Goal: Information Seeking & Learning: Learn about a topic

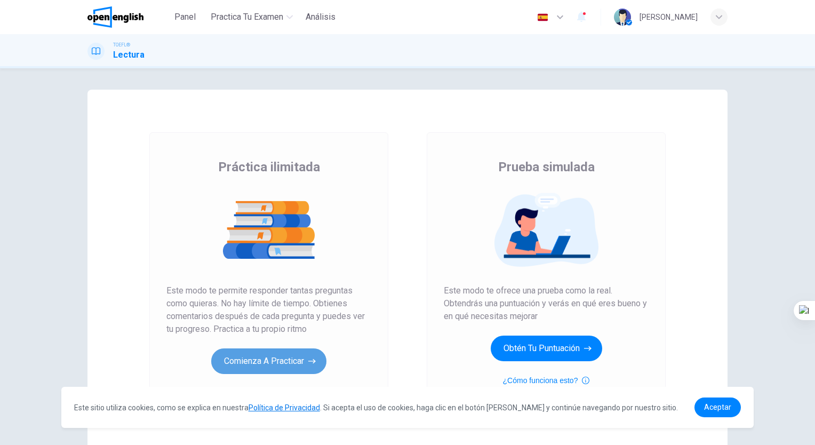
click at [318, 359] on button "Comienza a practicar" at bounding box center [268, 361] width 115 height 26
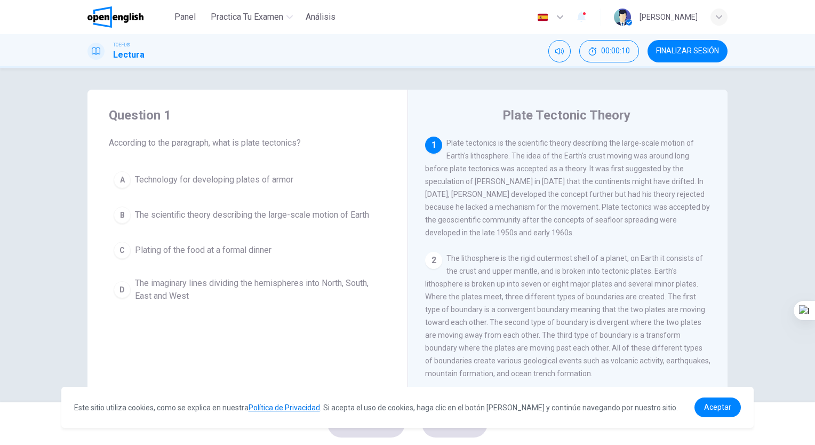
drag, startPoint x: 495, startPoint y: 145, endPoint x: 510, endPoint y: 191, distance: 48.7
click at [510, 191] on span "Plate tectonics is the scientific theory describing the large-scale motion of E…" at bounding box center [567, 188] width 285 height 98
click at [712, 408] on span "Aceptar" at bounding box center [717, 407] width 27 height 9
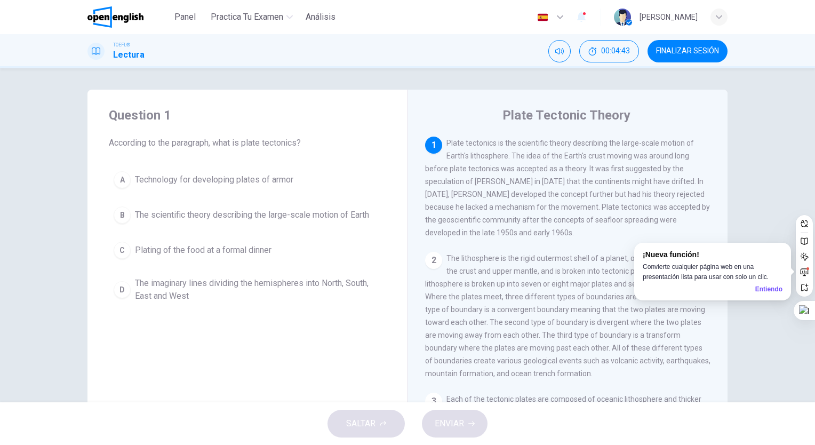
click at [613, 156] on span "Plate tectonics is the scientific theory describing the large-scale motion of E…" at bounding box center [567, 188] width 285 height 98
click at [771, 290] on div "Entiendo" at bounding box center [768, 289] width 27 height 10
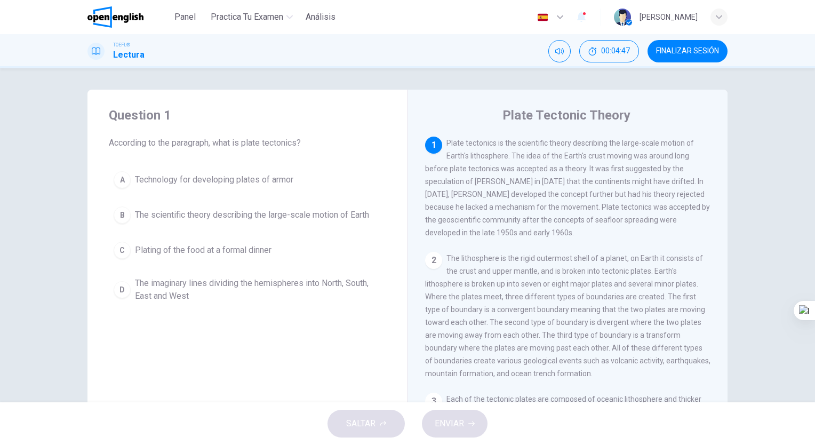
click at [669, 177] on div "1 Plate tectonics is the scientific theory describing the large-scale motion of…" at bounding box center [568, 188] width 286 height 102
click at [670, 186] on span "Plate tectonics is the scientific theory describing the large-scale motion of E…" at bounding box center [567, 188] width 285 height 98
click at [670, 184] on span "Plate tectonics is the scientific theory describing the large-scale motion of E…" at bounding box center [567, 188] width 285 height 98
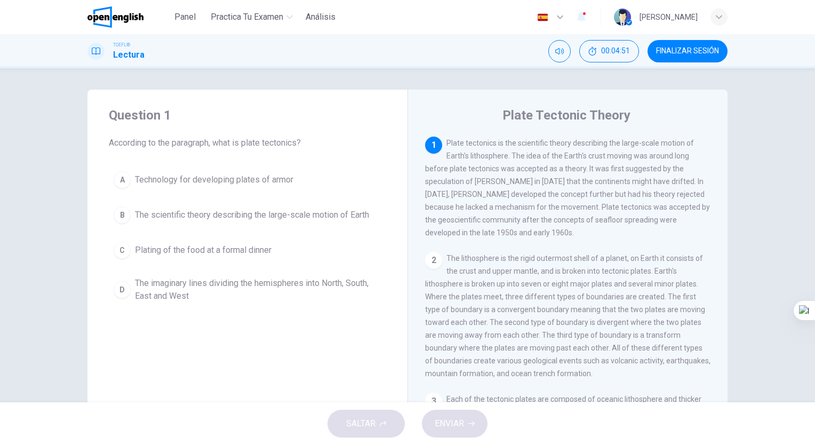
drag, startPoint x: 662, startPoint y: 182, endPoint x: 682, endPoint y: 194, distance: 23.2
click at [682, 194] on div "1 Plate tectonics is the scientific theory describing the large-scale motion of…" at bounding box center [568, 188] width 286 height 102
click at [646, 169] on span "Plate tectonics is the scientific theory describing the large-scale motion of E…" at bounding box center [567, 188] width 285 height 98
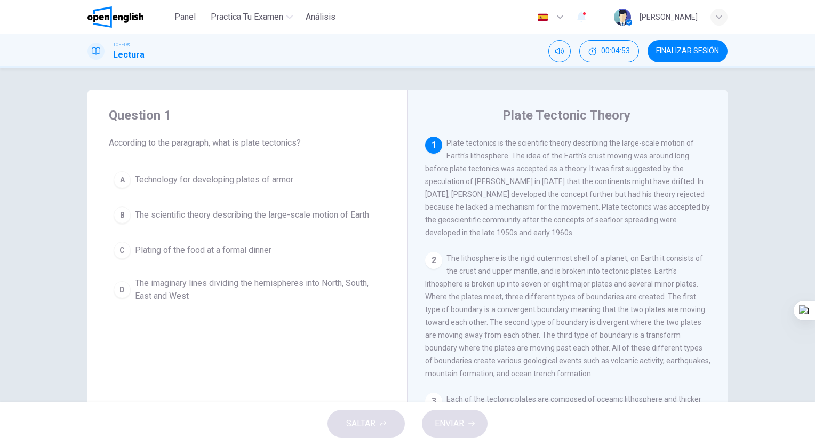
click at [646, 169] on span "Plate tectonics is the scientific theory describing the large-scale motion of E…" at bounding box center [567, 188] width 285 height 98
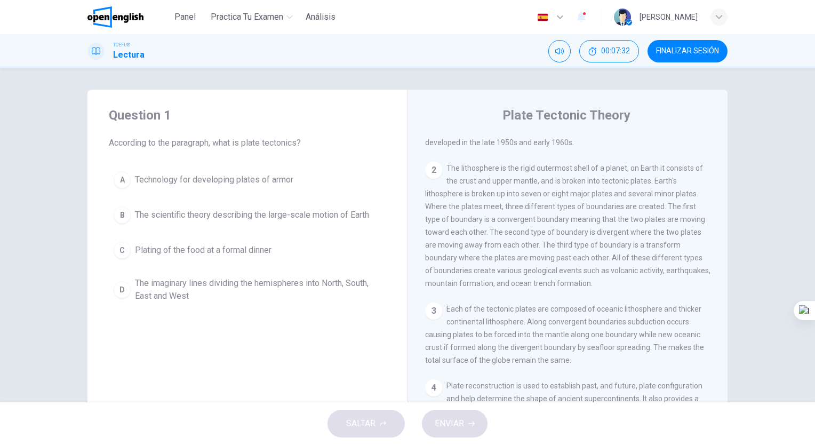
scroll to position [87, 0]
drag, startPoint x: 727, startPoint y: 249, endPoint x: 728, endPoint y: 281, distance: 32.0
click at [728, 281] on div "Question 1 According to the paragraph, what is plate tectonics? A Technology fo…" at bounding box center [407, 275] width 674 height 371
drag, startPoint x: 714, startPoint y: 270, endPoint x: 723, endPoint y: 389, distance: 119.3
click at [723, 389] on div "Plate Tectonic Theory 1 Plate tectonics is the scientific theory describing the…" at bounding box center [567, 275] width 320 height 371
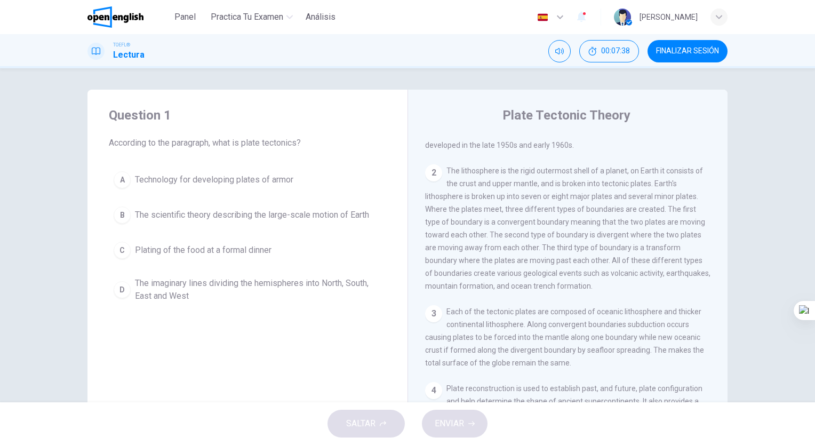
click at [723, 389] on div "Plate Tectonic Theory 1 Plate tectonics is the scientific theory describing the…" at bounding box center [567, 275] width 320 height 371
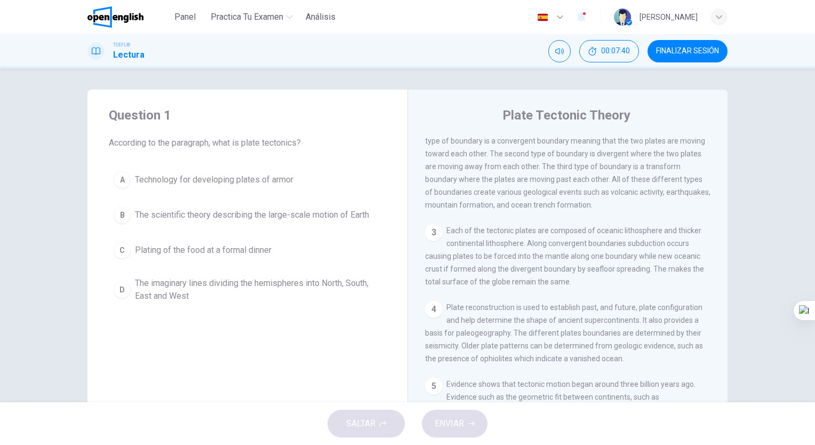
scroll to position [167, 0]
drag, startPoint x: 712, startPoint y: 369, endPoint x: 715, endPoint y: 340, distance: 28.9
click at [715, 340] on div "1 Plate tectonics is the scientific theory describing the large-scale motion of…" at bounding box center [575, 290] width 300 height 307
drag, startPoint x: 715, startPoint y: 340, endPoint x: 718, endPoint y: 323, distance: 17.4
click at [718, 323] on div "1 Plate tectonics is the scientific theory describing the large-scale motion of…" at bounding box center [575, 290] width 300 height 307
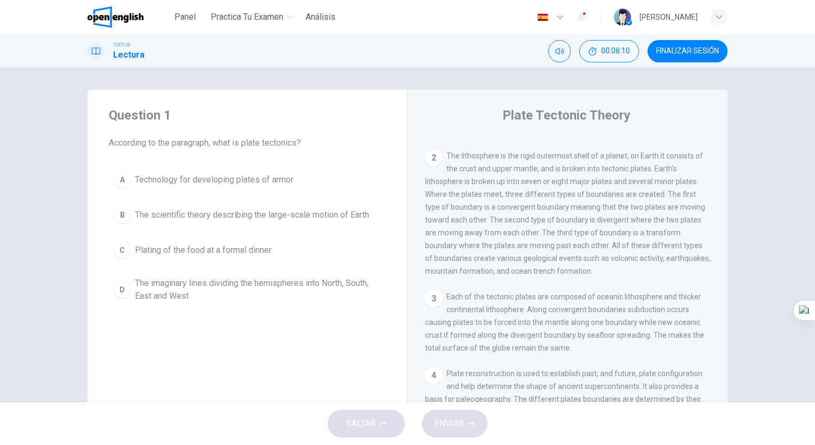
scroll to position [101, 0]
click at [644, 211] on span "The lithosphere is the rigid outermost shell of a planet, on Earth it consists …" at bounding box center [567, 215] width 285 height 124
drag, startPoint x: 629, startPoint y: 218, endPoint x: 650, endPoint y: 229, distance: 23.6
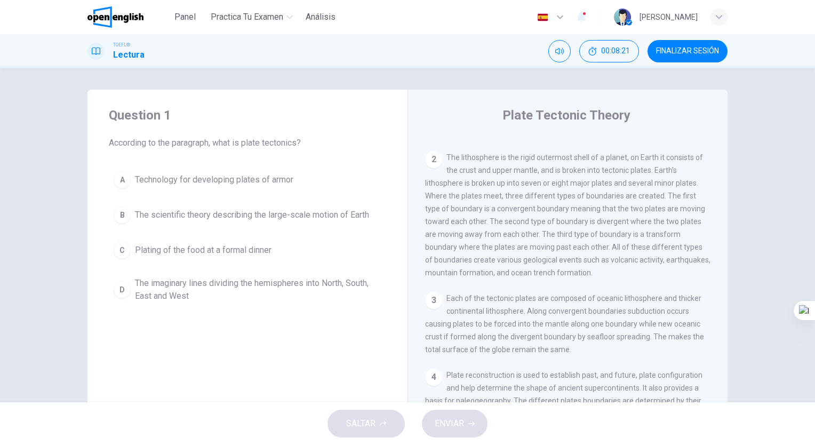
click at [650, 229] on div "2 The lithosphere is the rigid outermost shell of a planet, on Earth it consist…" at bounding box center [568, 215] width 286 height 128
drag, startPoint x: 650, startPoint y: 229, endPoint x: 691, endPoint y: 309, distance: 90.2
click at [691, 309] on div "1 Plate tectonics is the scientific theory describing the large-scale motion of…" at bounding box center [575, 290] width 300 height 307
drag, startPoint x: 723, startPoint y: 317, endPoint x: 726, endPoint y: 344, distance: 26.8
click at [726, 344] on div "Question 1 According to the paragraph, what is plate tectonics? A Technology fo…" at bounding box center [407, 275] width 674 height 371
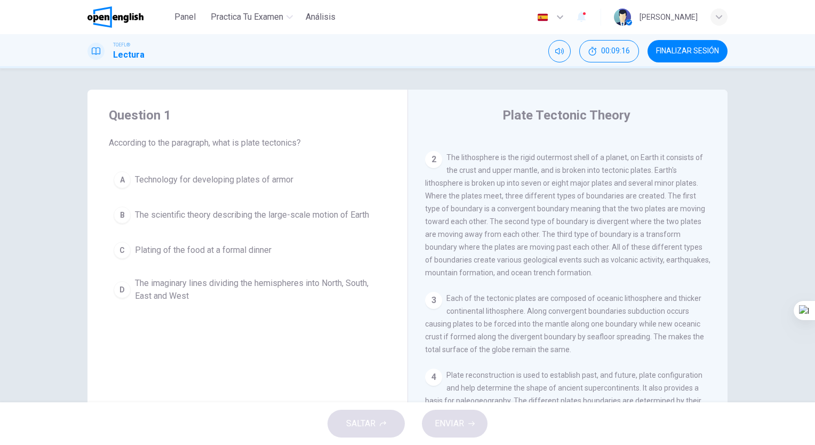
click at [715, 397] on div "1 Plate tectonics is the scientific theory describing the large-scale motion of…" at bounding box center [575, 290] width 300 height 307
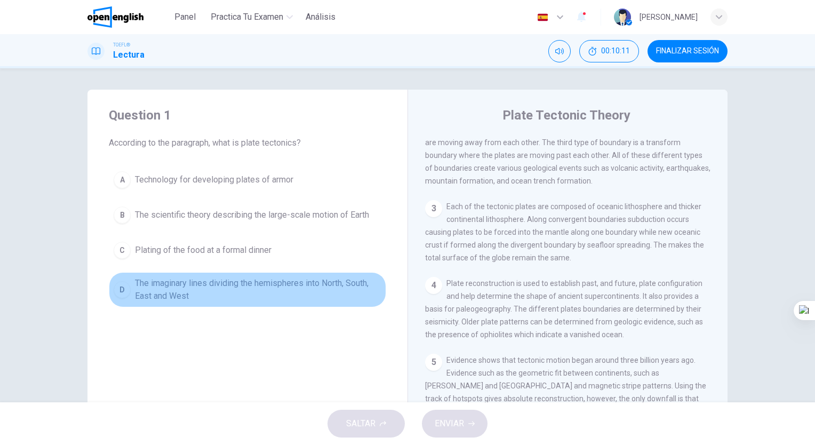
click at [273, 291] on span "The imaginary lines dividing the hemispheres into North, South, East and West" at bounding box center [258, 290] width 246 height 26
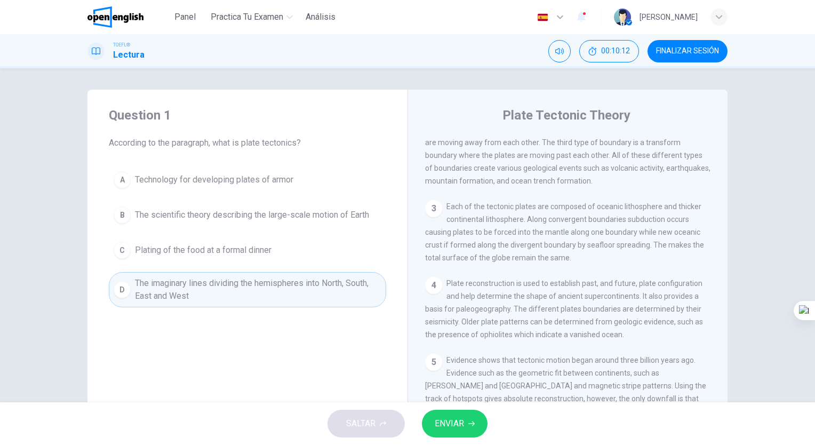
click at [451, 408] on div "SALTAR ENVIAR" at bounding box center [407, 423] width 815 height 43
click at [454, 423] on span "ENVIAR" at bounding box center [449, 423] width 29 height 15
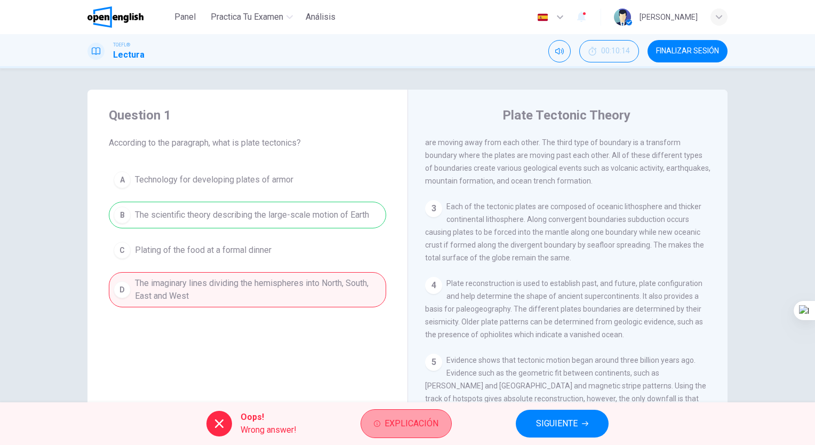
click at [424, 428] on span "Explicación" at bounding box center [411, 423] width 54 height 15
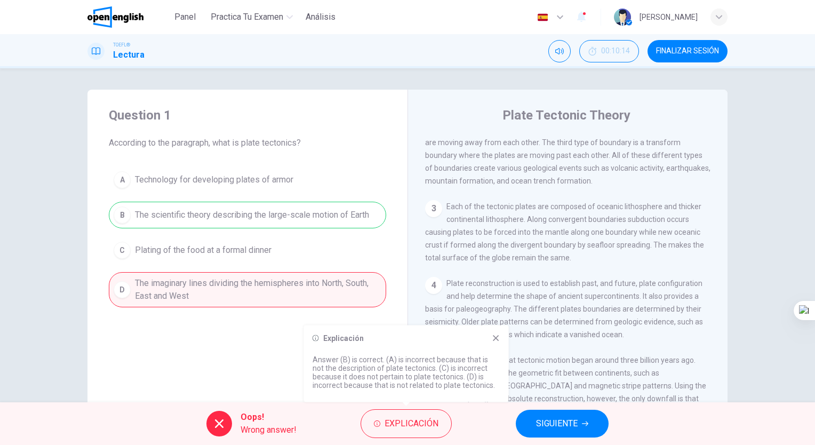
drag, startPoint x: 413, startPoint y: 359, endPoint x: 445, endPoint y: 380, distance: 38.2
click at [445, 380] on p "Answer (B) is correct. (A) is incorrect because that is not the description of …" at bounding box center [406, 372] width 188 height 34
click at [544, 424] on span "SIGUIENTE" at bounding box center [557, 423] width 42 height 15
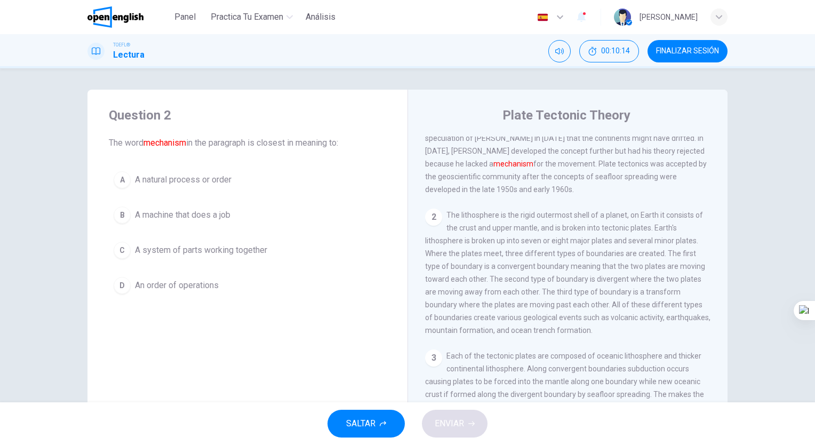
scroll to position [0, 0]
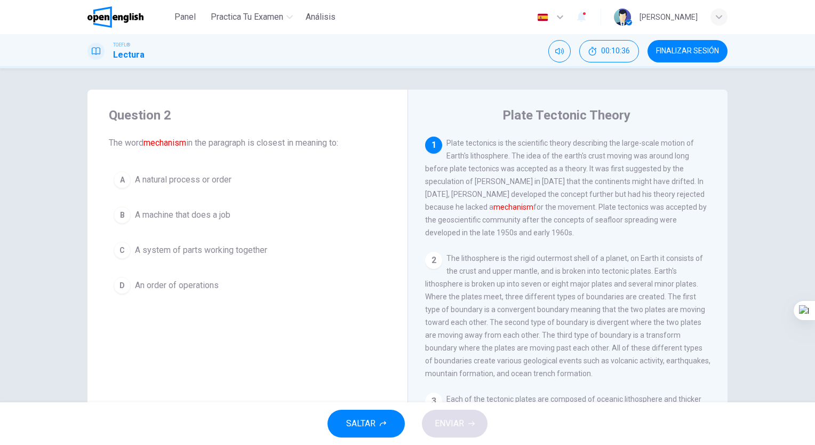
click at [240, 159] on div "Question 2 The word mechanism in the paragraph is closest in meaning to: A A na…" at bounding box center [247, 203] width 320 height 226
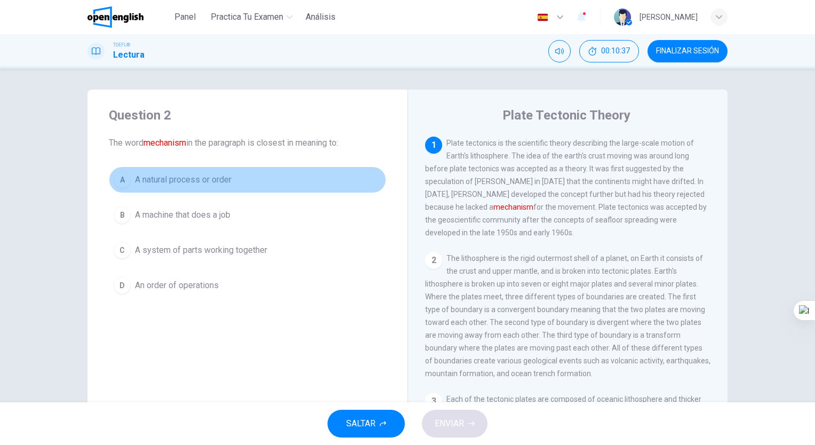
click at [215, 176] on span "A natural process or order" at bounding box center [183, 179] width 97 height 13
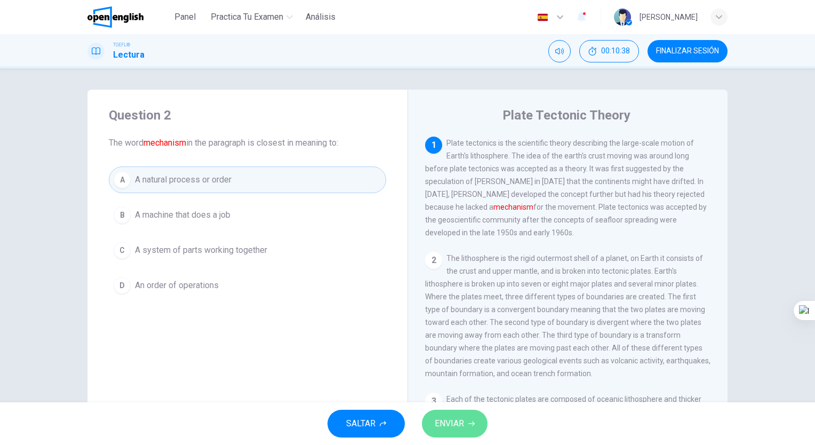
click at [434, 431] on button "ENVIAR" at bounding box center [455, 424] width 66 height 28
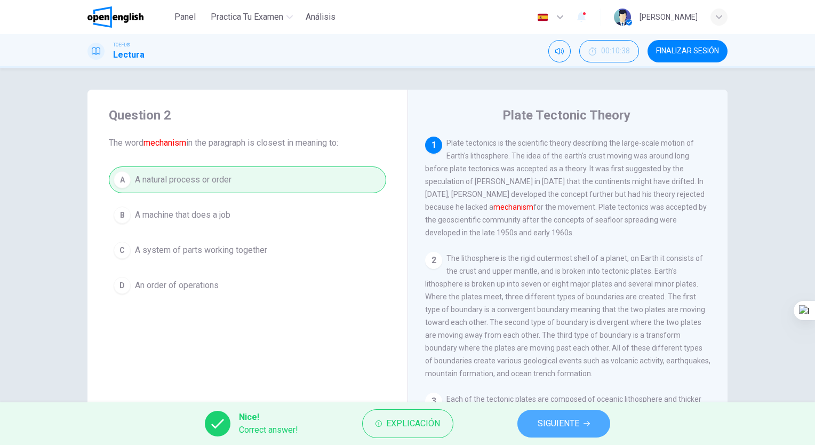
click at [562, 420] on span "SIGUIENTE" at bounding box center [559, 423] width 42 height 15
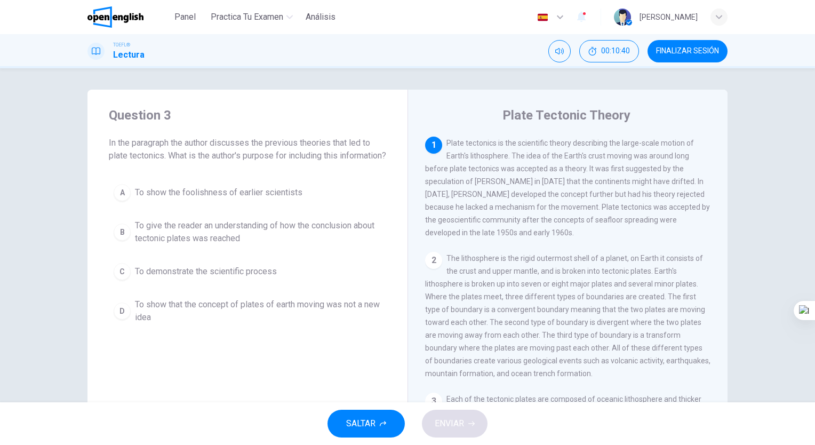
drag, startPoint x: 395, startPoint y: 193, endPoint x: 339, endPoint y: 115, distance: 95.9
click at [339, 115] on div "Question 3 In the paragraph the author discusses the previous theories that led…" at bounding box center [247, 218] width 320 height 256
click at [178, 285] on button "C To demonstrate the scientific process" at bounding box center [247, 271] width 277 height 27
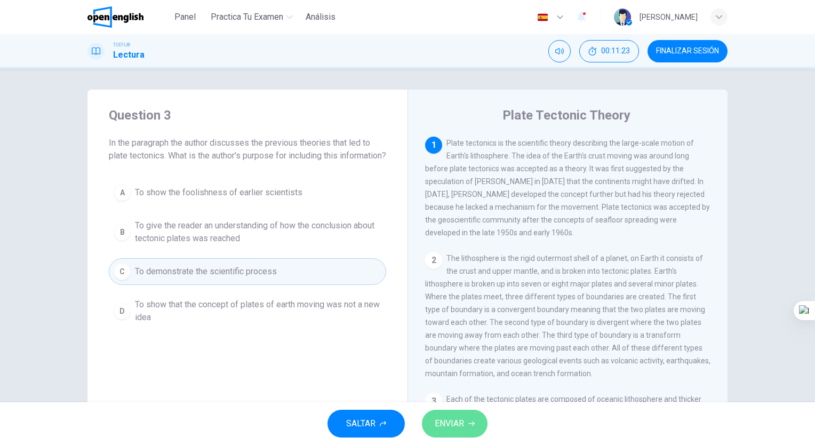
click at [431, 419] on button "ENVIAR" at bounding box center [455, 424] width 66 height 28
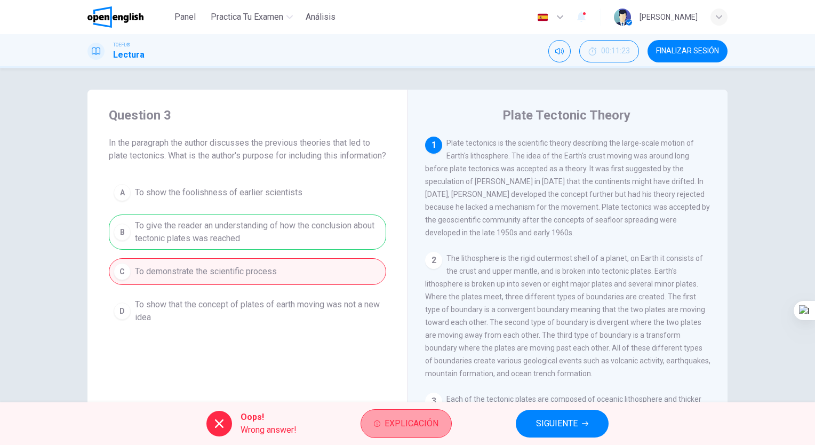
click at [411, 423] on span "Explicación" at bounding box center [411, 423] width 54 height 15
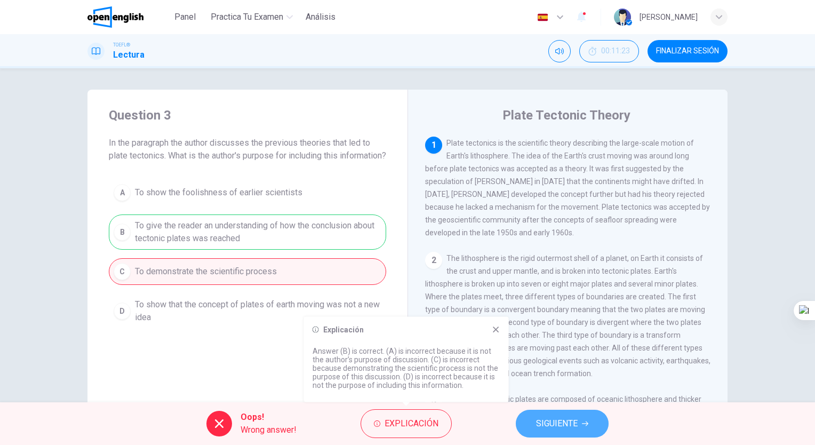
click at [576, 427] on span "SIGUIENTE" at bounding box center [557, 423] width 42 height 15
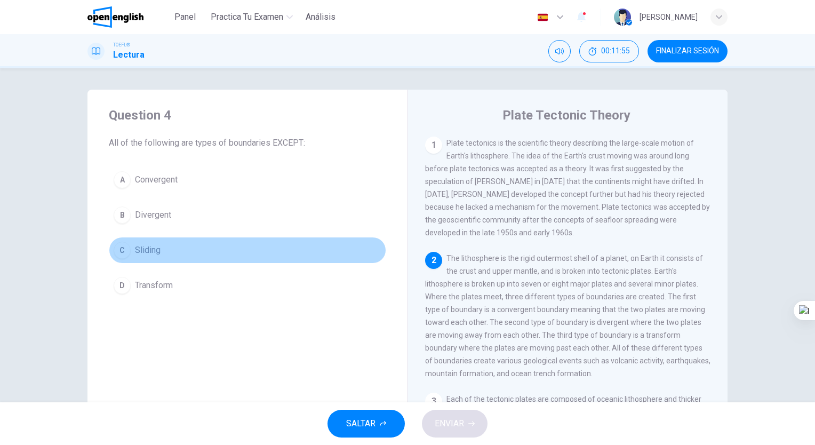
click at [164, 246] on button "C Sliding" at bounding box center [247, 250] width 277 height 27
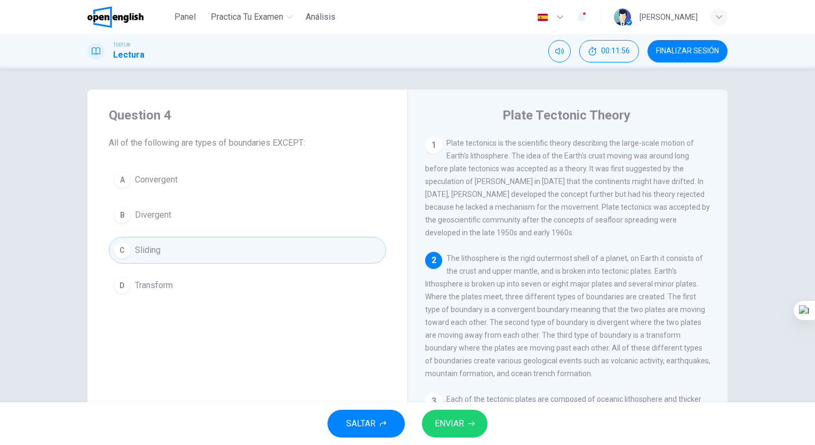
click at [480, 422] on button "ENVIAR" at bounding box center [455, 424] width 66 height 28
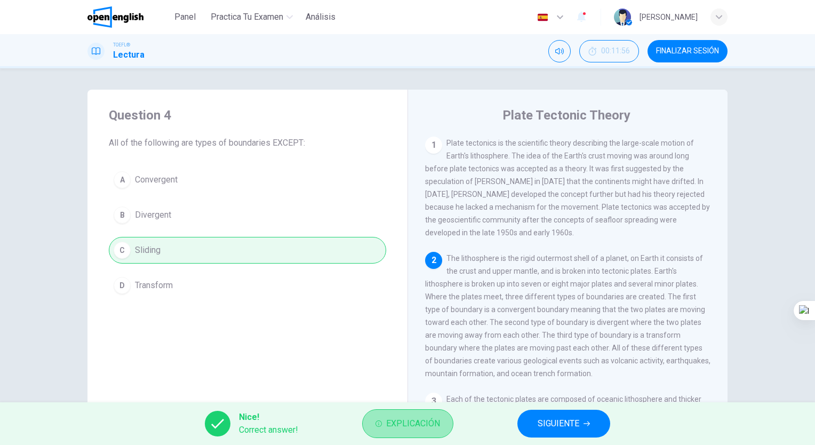
click at [428, 426] on span "Explicación" at bounding box center [413, 423] width 54 height 15
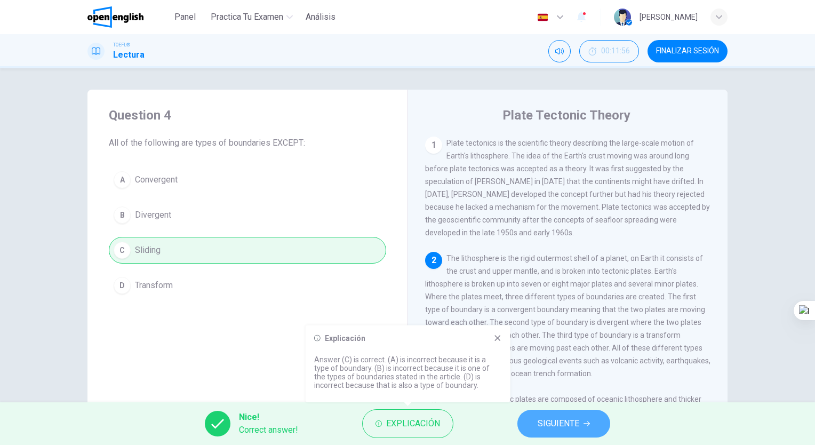
click at [553, 424] on span "SIGUIENTE" at bounding box center [559, 423] width 42 height 15
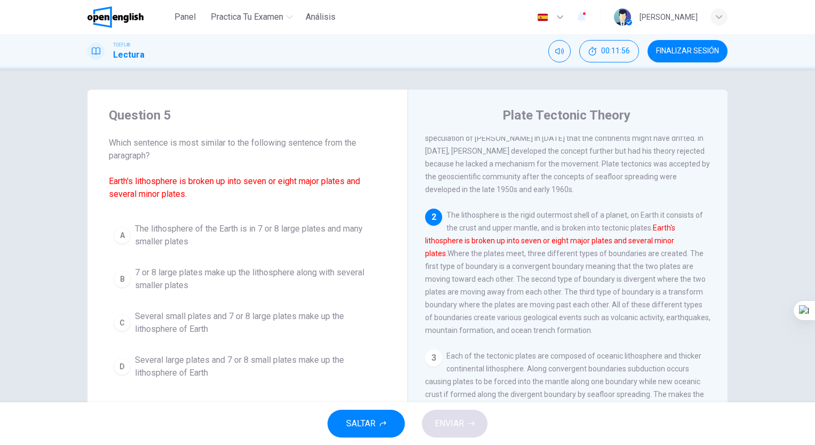
scroll to position [51, 0]
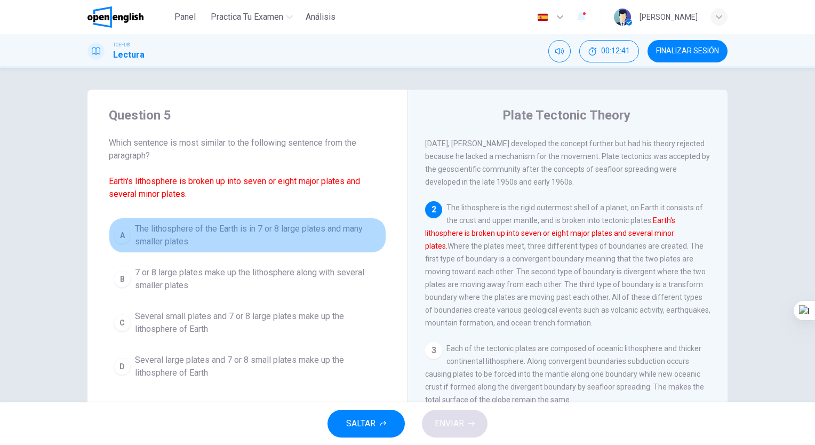
click at [328, 231] on span "The lithosphere of the Earth is in 7 or 8 large plates and many smaller plates" at bounding box center [258, 235] width 246 height 26
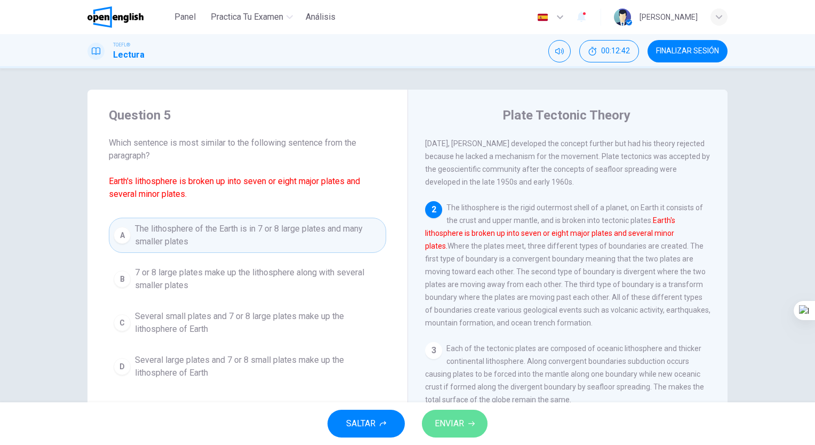
click at [446, 414] on button "ENVIAR" at bounding box center [455, 424] width 66 height 28
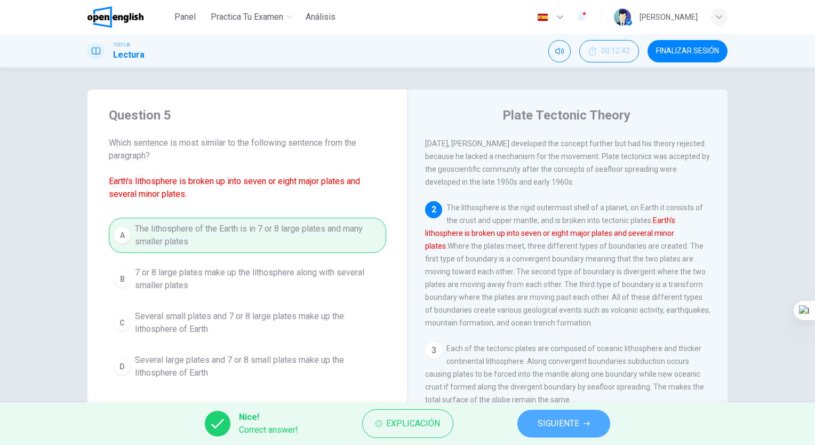
click at [539, 415] on button "SIGUIENTE" at bounding box center [563, 424] width 93 height 28
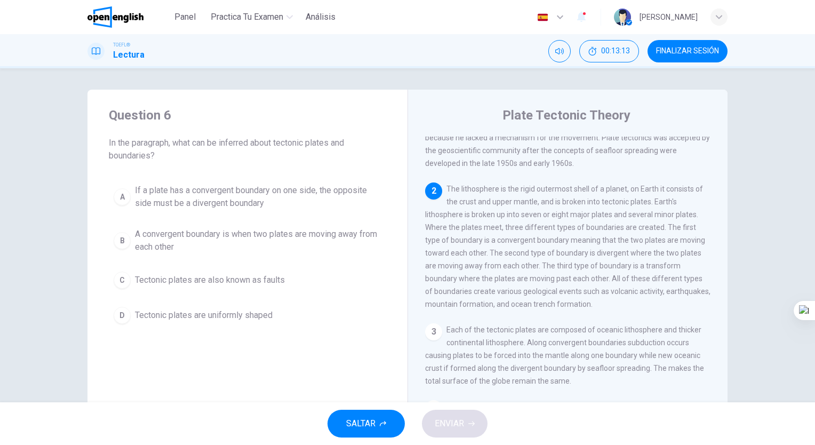
scroll to position [81, 0]
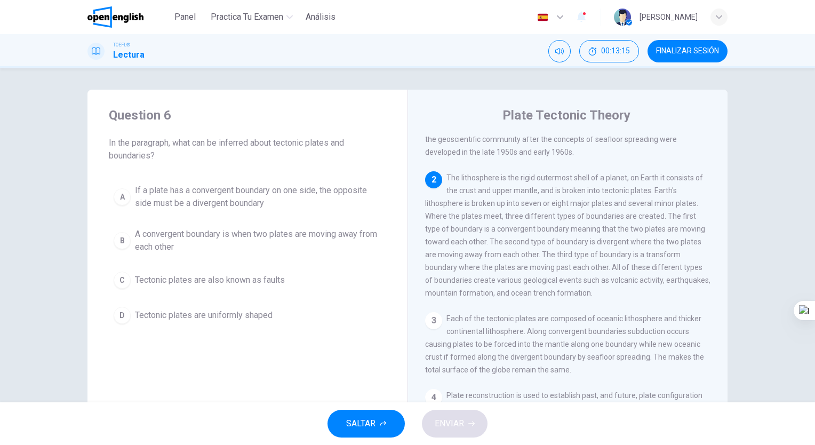
click at [334, 243] on span "A convergent boundary is when two plates are moving away from each other" at bounding box center [258, 241] width 246 height 26
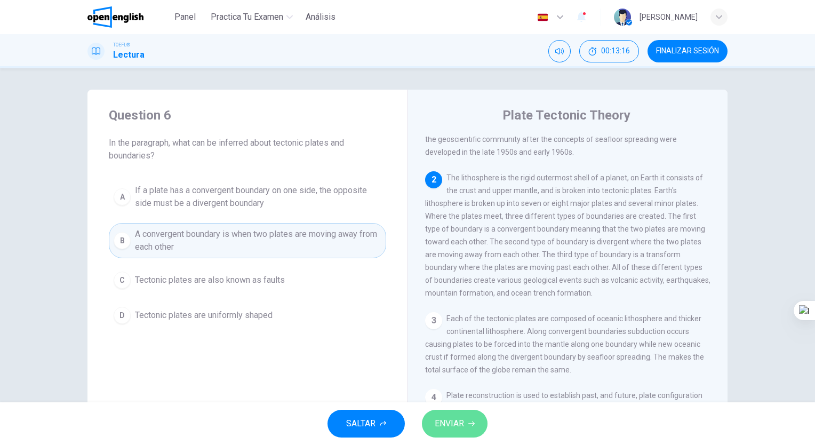
click at [435, 415] on button "ENVIAR" at bounding box center [455, 424] width 66 height 28
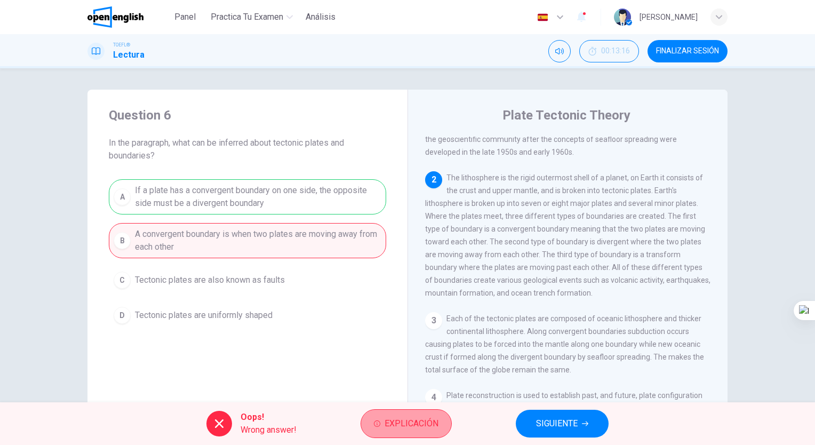
click at [413, 424] on span "Explicación" at bounding box center [411, 423] width 54 height 15
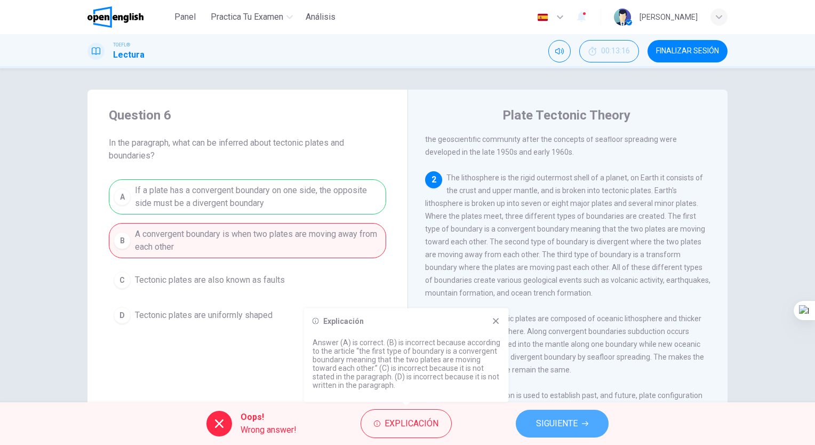
click at [542, 412] on button "SIGUIENTE" at bounding box center [562, 424] width 93 height 28
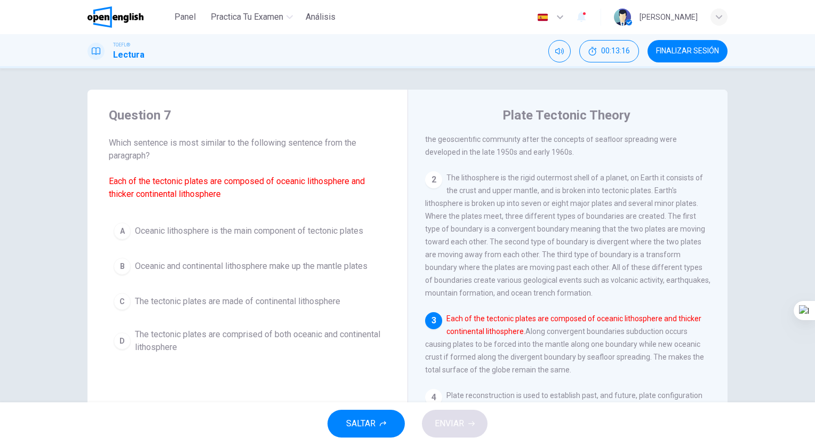
scroll to position [130, 0]
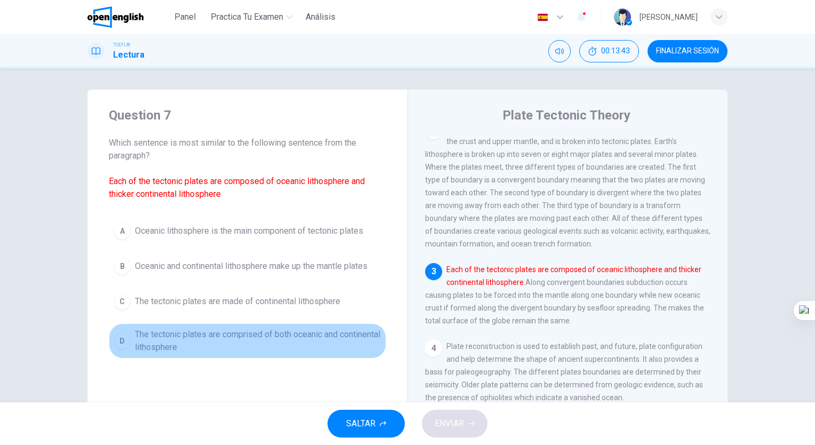
click at [237, 334] on span "The tectonic plates are comprised of both oceanic and continental lithosphere" at bounding box center [258, 341] width 246 height 26
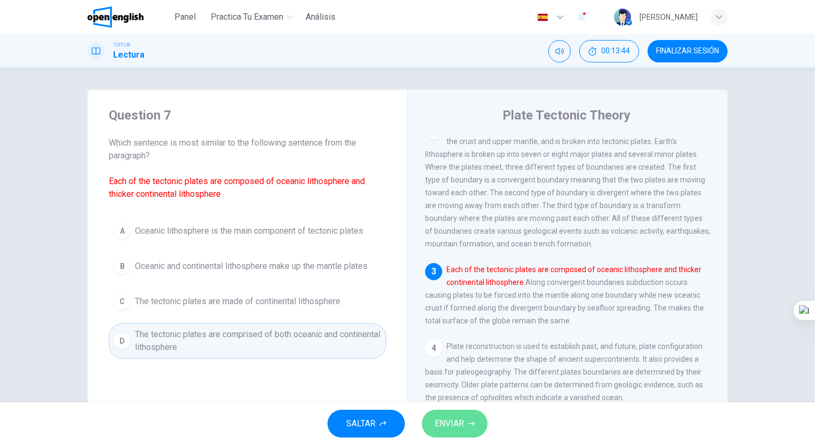
click at [479, 424] on button "ENVIAR" at bounding box center [455, 424] width 66 height 28
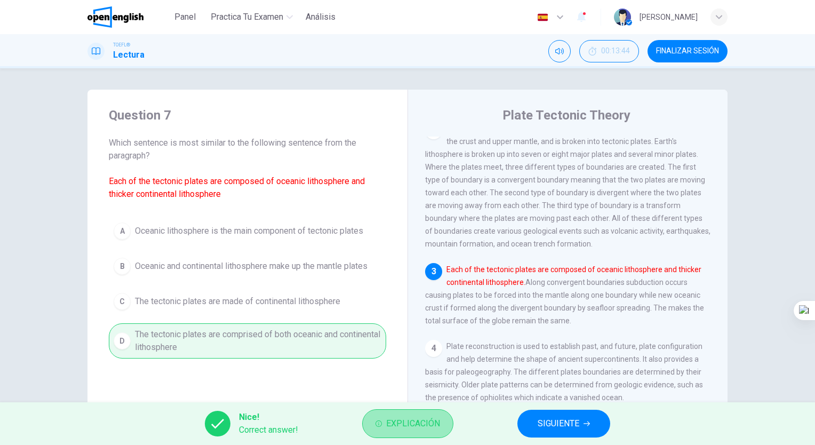
click at [424, 423] on span "Explicación" at bounding box center [413, 423] width 54 height 15
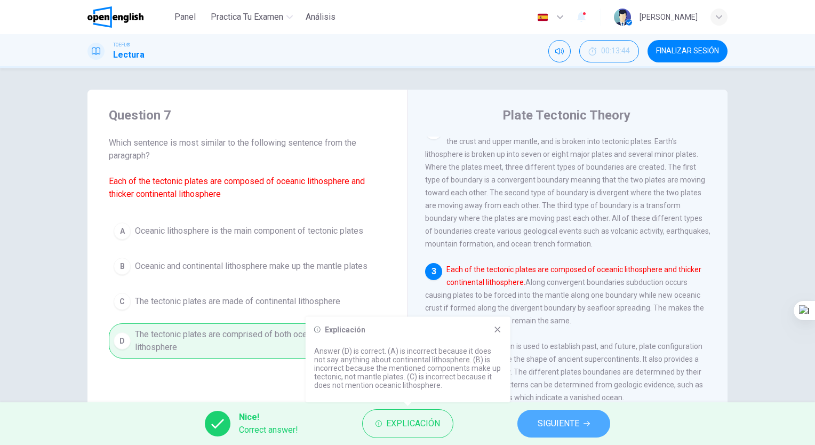
click at [555, 431] on button "SIGUIENTE" at bounding box center [563, 424] width 93 height 28
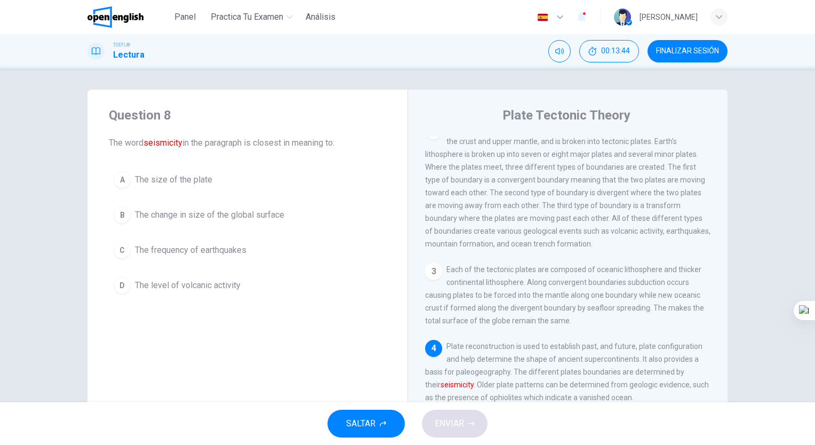
scroll to position [207, 0]
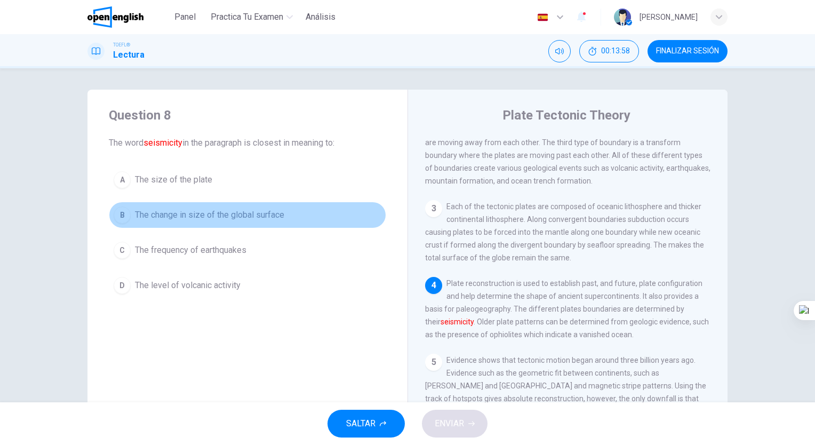
click at [271, 226] on button "B The change in size of the global surface" at bounding box center [247, 215] width 277 height 27
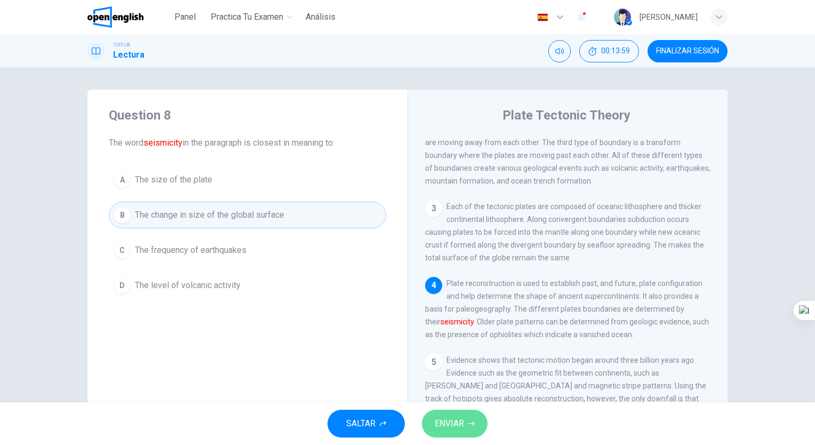
click at [439, 424] on span "ENVIAR" at bounding box center [449, 423] width 29 height 15
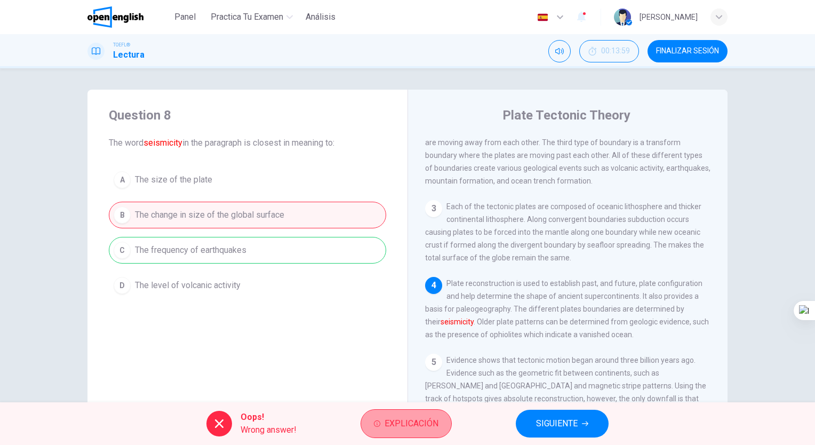
click at [402, 423] on span "Explicación" at bounding box center [411, 423] width 54 height 15
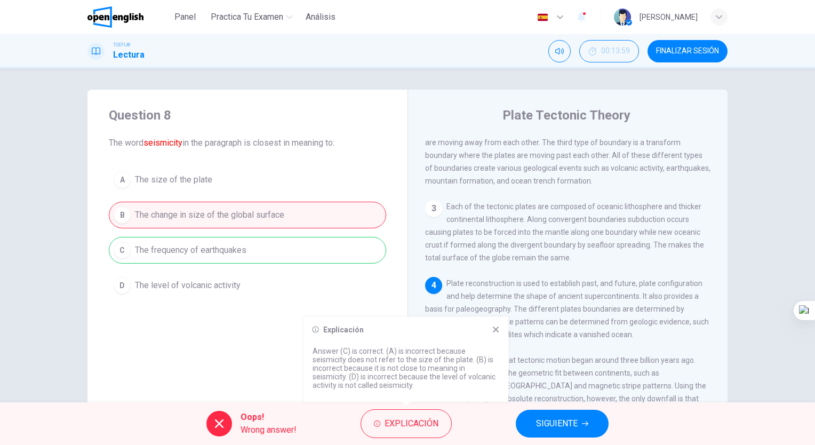
click at [507, 431] on div "Oops! Wrong answer! Explicación SIGUIENTE" at bounding box center [407, 423] width 815 height 43
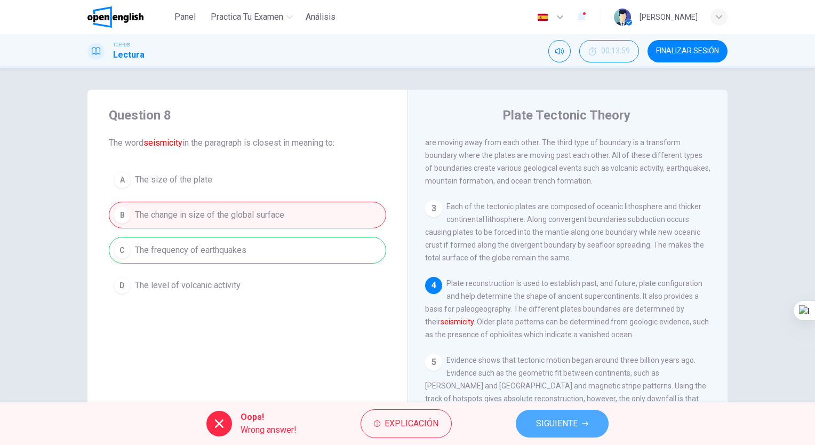
click at [541, 421] on span "SIGUIENTE" at bounding box center [557, 423] width 42 height 15
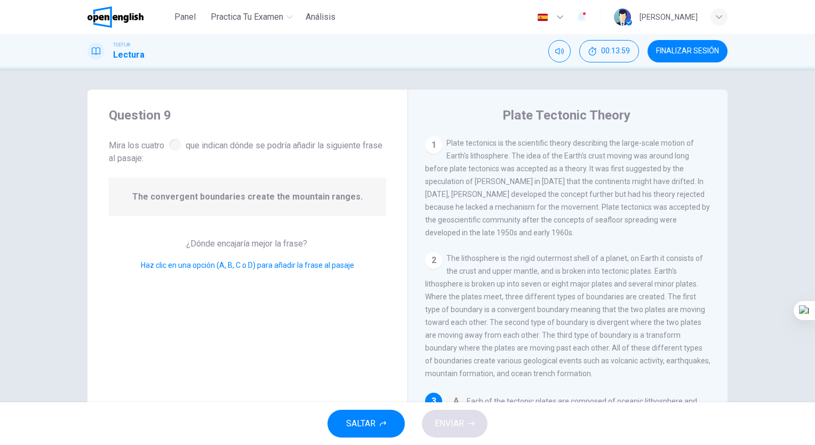
scroll to position [145, 0]
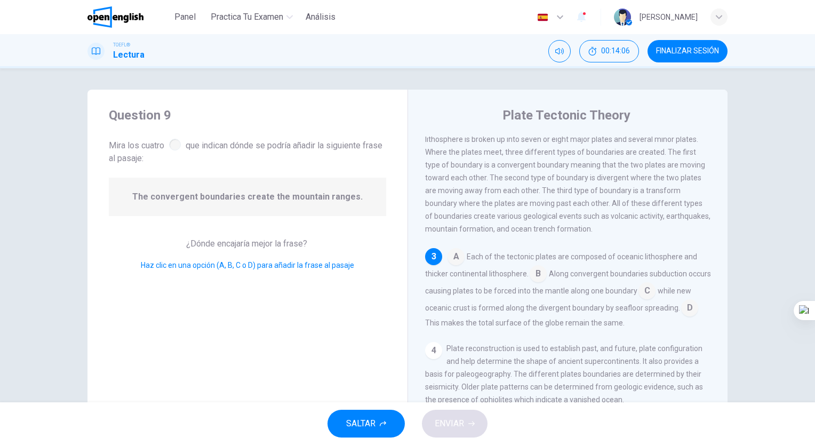
drag, startPoint x: 243, startPoint y: 178, endPoint x: 243, endPoint y: 188, distance: 10.7
click at [243, 188] on div "The convergent boundaries create the mountain ranges." at bounding box center [247, 197] width 277 height 38
drag, startPoint x: 243, startPoint y: 188, endPoint x: 205, endPoint y: 155, distance: 51.0
click at [205, 155] on div "Question 9 Mira los cuatro que indican dónde se podría añadir la siguiente fras…" at bounding box center [247, 275] width 320 height 371
click at [175, 146] on div at bounding box center [175, 145] width 12 height 12
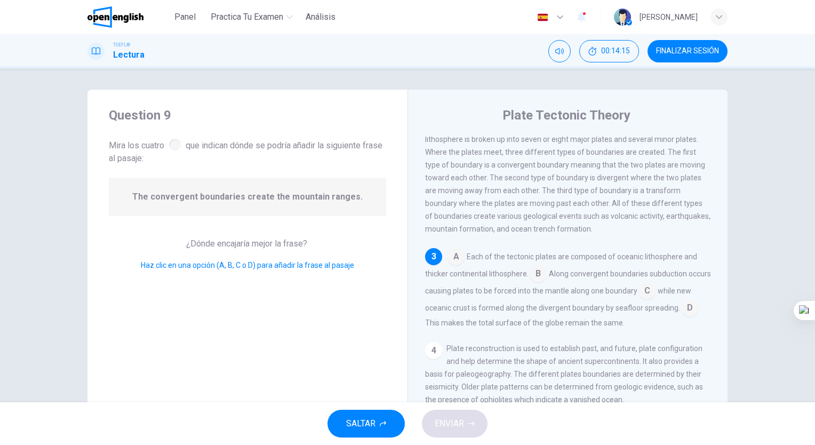
click at [285, 199] on span "The convergent boundaries create the mountain ranges." at bounding box center [247, 196] width 230 height 13
click at [178, 142] on div at bounding box center [175, 145] width 12 height 12
click at [448, 266] on input at bounding box center [455, 257] width 17 height 17
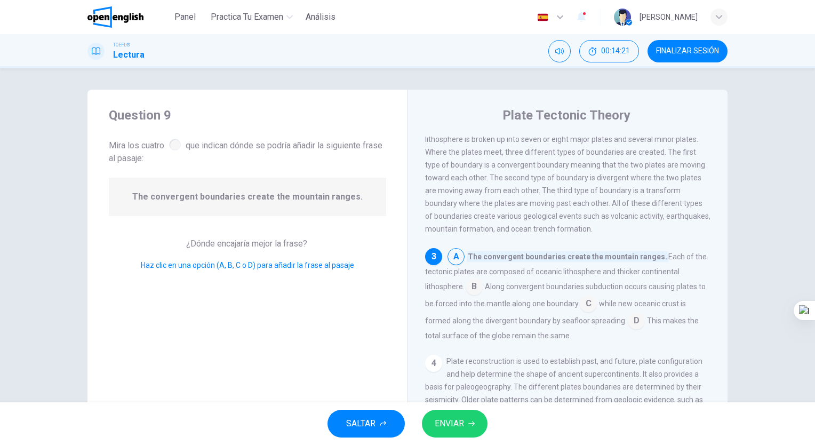
click at [448, 266] on input at bounding box center [455, 257] width 17 height 17
click at [476, 427] on button "ENVIAR" at bounding box center [455, 424] width 66 height 28
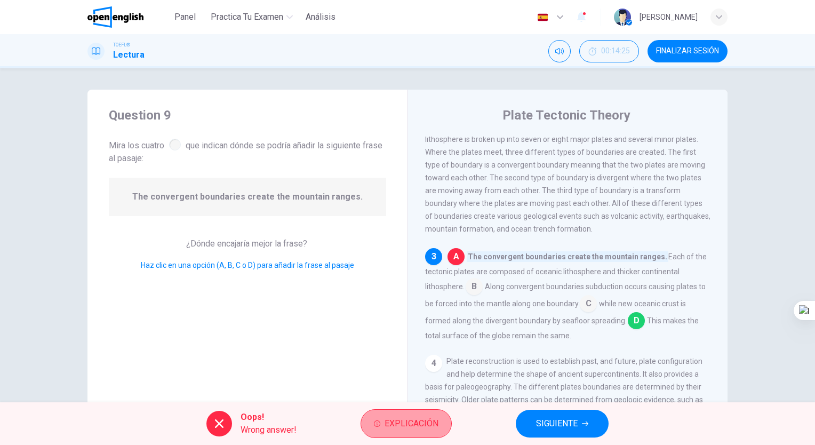
click at [440, 428] on button "Explicación" at bounding box center [405, 423] width 91 height 29
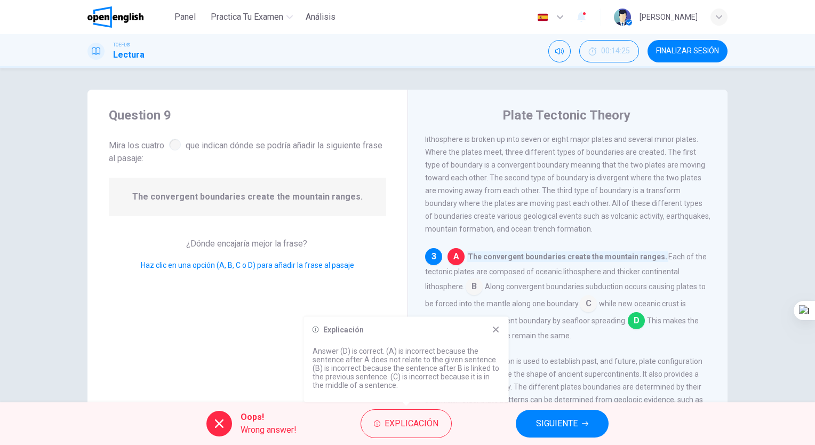
click at [534, 432] on button "SIGUIENTE" at bounding box center [562, 424] width 93 height 28
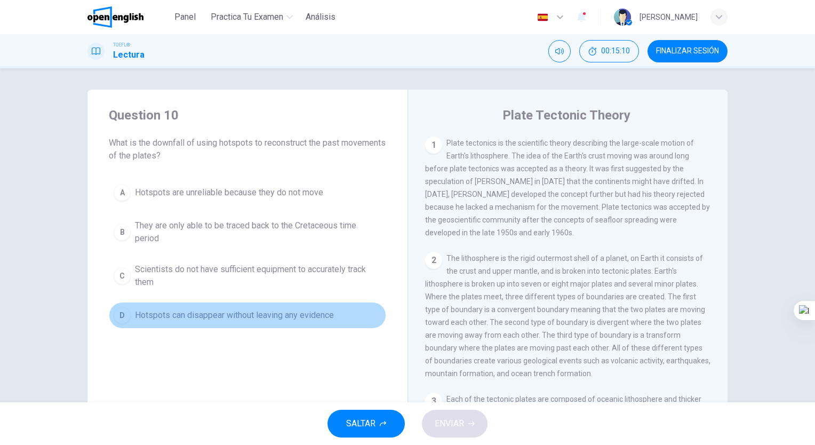
click at [135, 310] on span "Hotspots can disappear without leaving any evidence" at bounding box center [234, 315] width 199 height 13
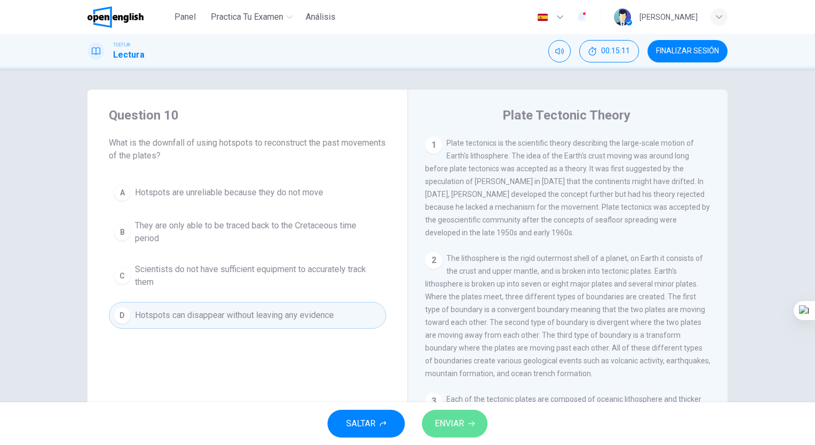
click at [428, 422] on button "ENVIAR" at bounding box center [455, 424] width 66 height 28
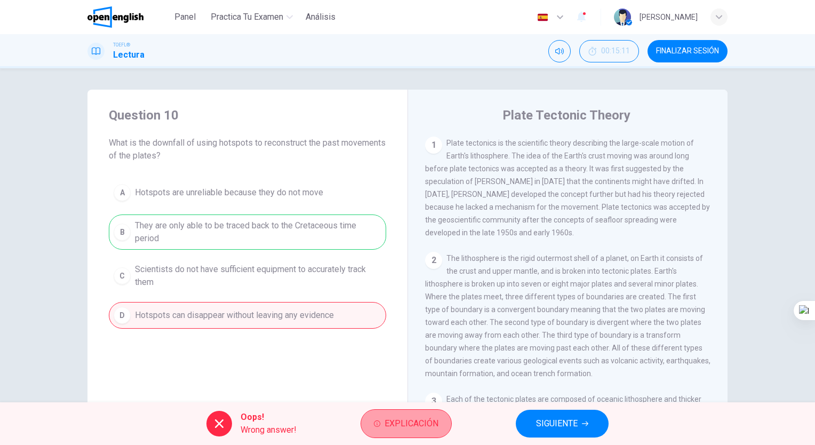
click at [400, 417] on span "Explicación" at bounding box center [411, 423] width 54 height 15
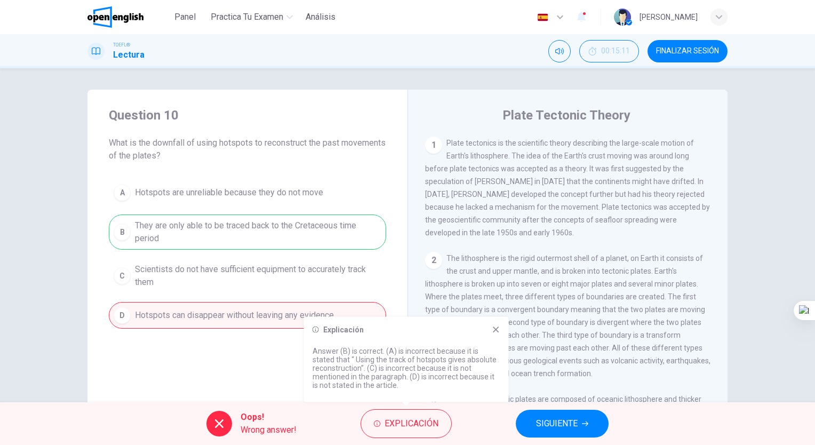
click at [592, 424] on button "SIGUIENTE" at bounding box center [562, 424] width 93 height 28
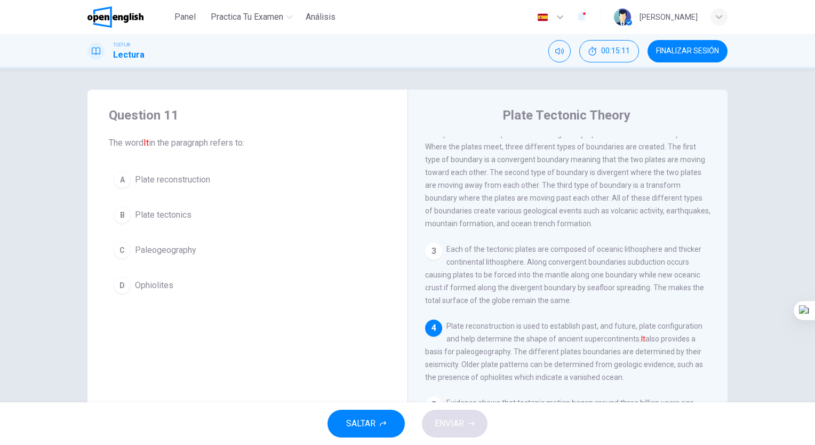
scroll to position [207, 0]
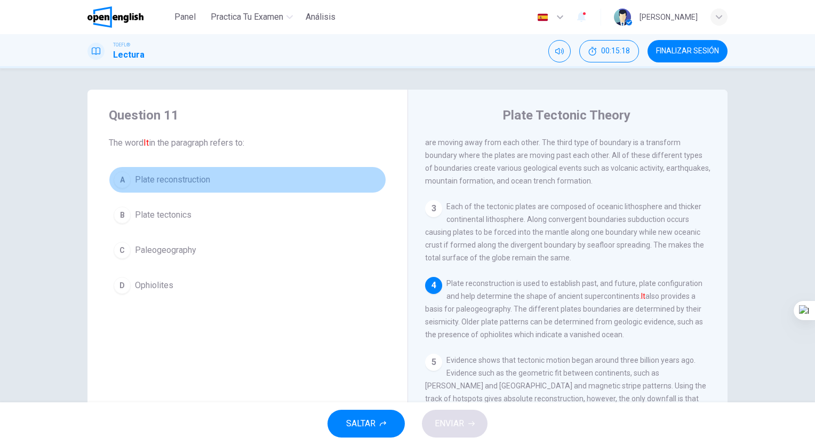
click at [186, 180] on span "Plate reconstruction" at bounding box center [172, 179] width 75 height 13
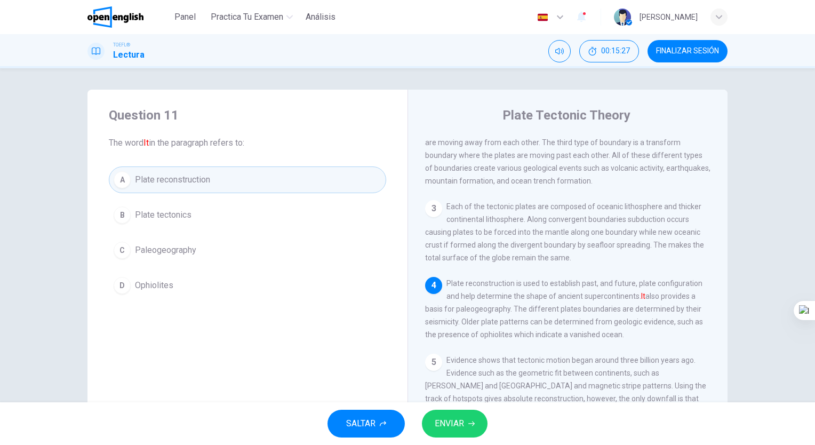
click at [474, 438] on div "SALTAR ENVIAR" at bounding box center [407, 423] width 815 height 43
click at [469, 422] on icon "button" at bounding box center [471, 423] width 6 height 6
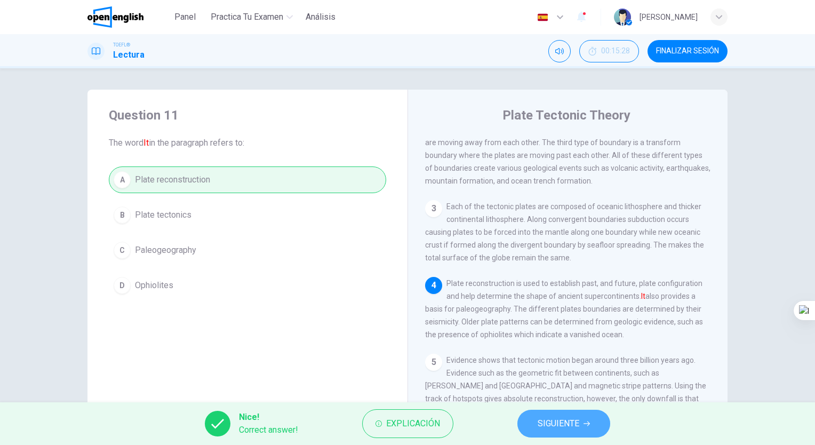
click at [533, 420] on button "SIGUIENTE" at bounding box center [563, 424] width 93 height 28
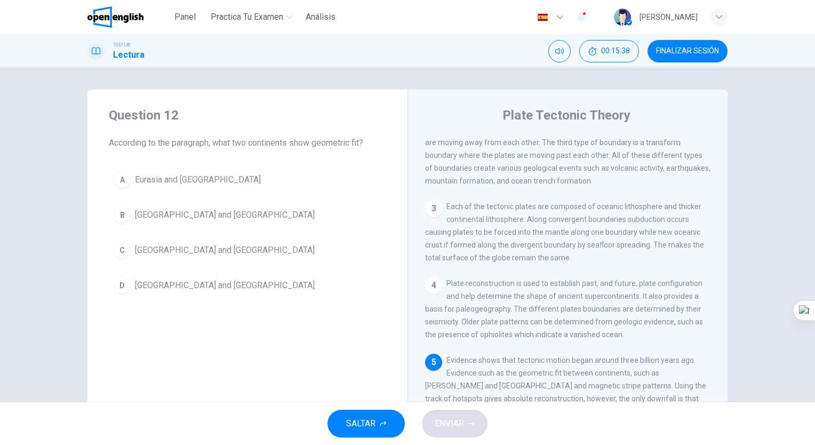
drag, startPoint x: 726, startPoint y: 284, endPoint x: 728, endPoint y: 292, distance: 8.3
click at [728, 292] on div "Question 12 According to the paragraph, what two continents show geometric fit?…" at bounding box center [407, 275] width 674 height 371
click at [726, 287] on div "Question 12 According to the paragraph, what two continents show geometric fit?…" at bounding box center [407, 275] width 674 height 371
click at [726, 292] on div "Question 12 According to the paragraph, what two continents show geometric fit?…" at bounding box center [407, 275] width 674 height 371
drag, startPoint x: 725, startPoint y: 288, endPoint x: 723, endPoint y: 295, distance: 7.1
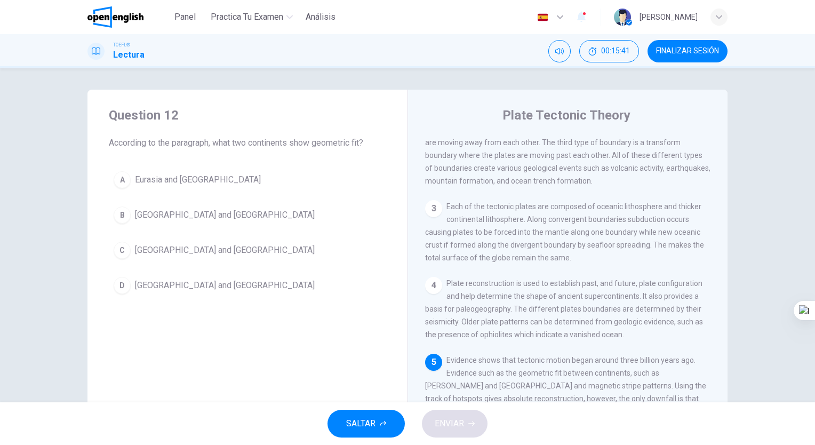
click at [723, 295] on div "Question 12 According to the paragraph, what two continents show geometric fit?…" at bounding box center [407, 275] width 674 height 371
drag, startPoint x: 723, startPoint y: 295, endPoint x: 722, endPoint y: 311, distance: 16.1
click at [722, 311] on div "Plate Tectonic Theory 1 Plate tectonics is the scientific theory describing the…" at bounding box center [567, 275] width 320 height 371
drag, startPoint x: 714, startPoint y: 313, endPoint x: 714, endPoint y: 322, distance: 8.5
click at [714, 322] on div "1 Plate tectonics is the scientific theory describing the large-scale motion of…" at bounding box center [575, 290] width 300 height 307
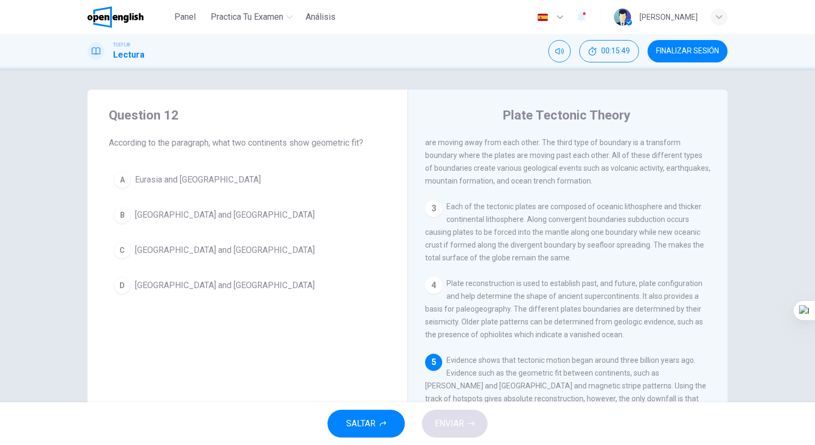
click at [717, 318] on div "1 Plate tectonics is the scientific theory describing the large-scale motion of…" at bounding box center [575, 290] width 300 height 307
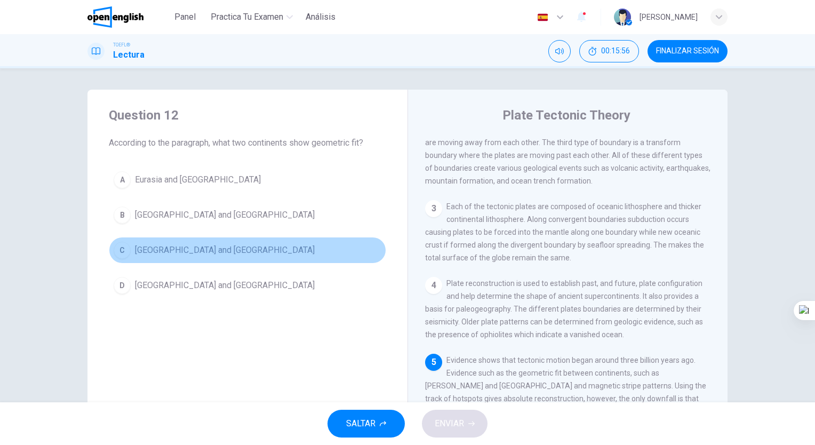
click at [229, 248] on span "[GEOGRAPHIC_DATA] and [GEOGRAPHIC_DATA]" at bounding box center [225, 250] width 180 height 13
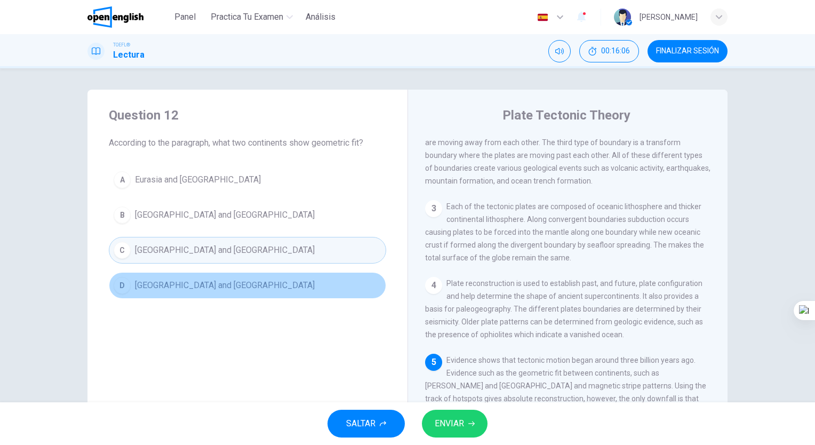
click at [222, 283] on span "[GEOGRAPHIC_DATA] and [GEOGRAPHIC_DATA]" at bounding box center [225, 285] width 180 height 13
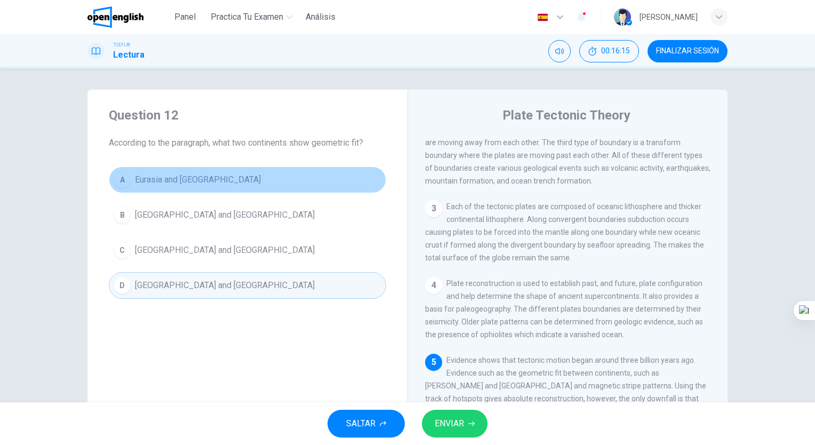
click at [242, 179] on button "A Eurasia and [GEOGRAPHIC_DATA]" at bounding box center [247, 179] width 277 height 27
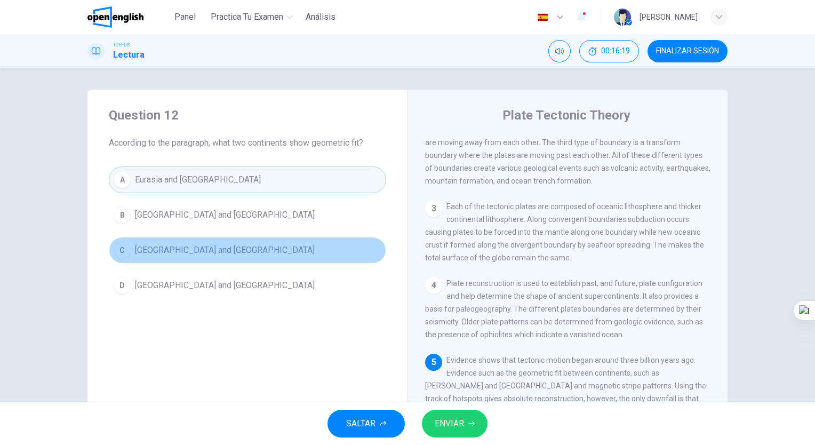
click at [227, 254] on span "[GEOGRAPHIC_DATA] and [GEOGRAPHIC_DATA]" at bounding box center [225, 250] width 180 height 13
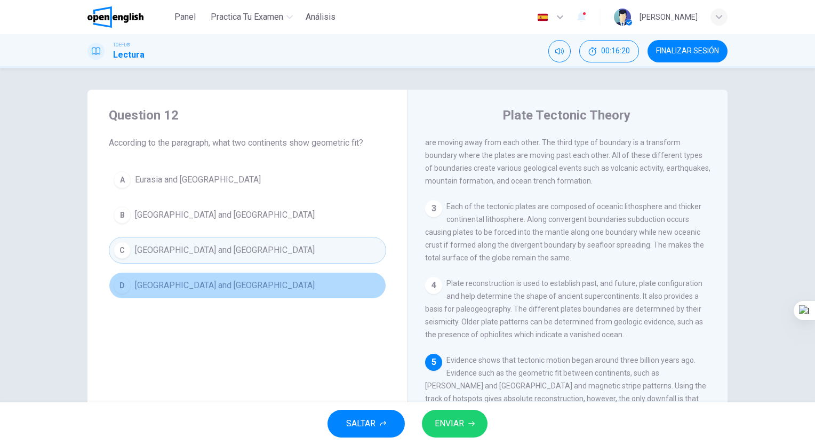
click at [224, 279] on span "[GEOGRAPHIC_DATA] and [GEOGRAPHIC_DATA]" at bounding box center [225, 285] width 180 height 13
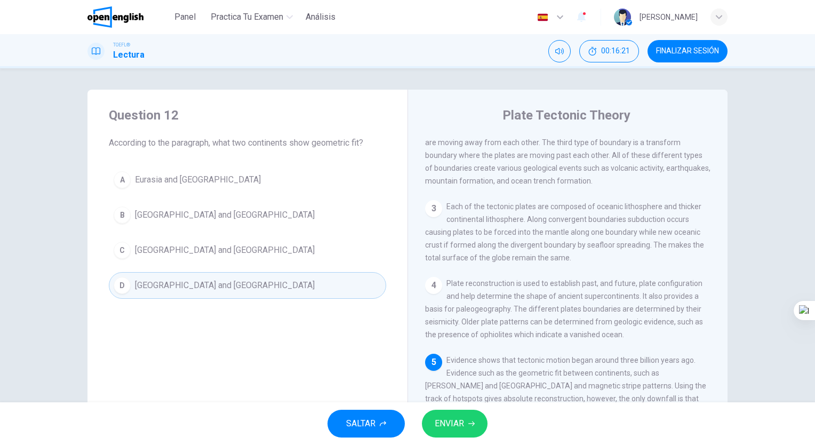
click at [459, 429] on span "ENVIAR" at bounding box center [449, 423] width 29 height 15
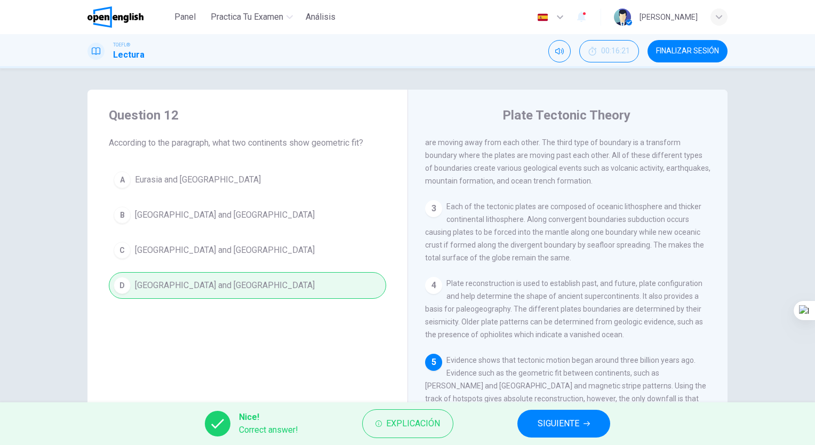
click at [517, 406] on div "Nice! Correct answer! Explicación SIGUIENTE" at bounding box center [407, 423] width 815 height 43
click at [551, 428] on span "SIGUIENTE" at bounding box center [559, 423] width 42 height 15
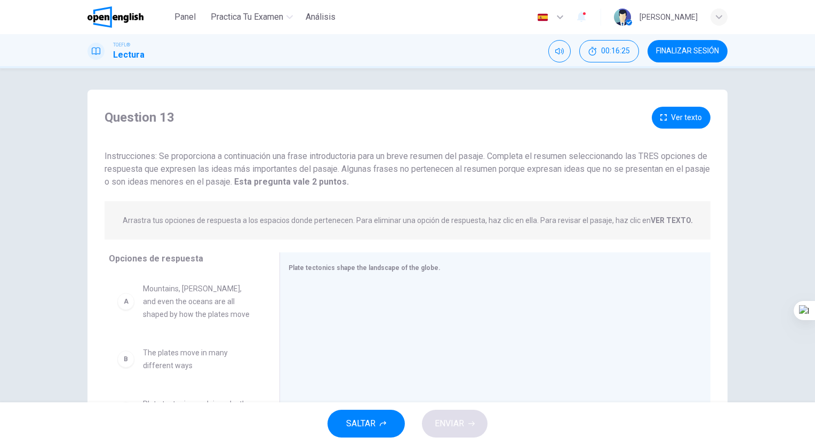
click at [814, 317] on html "Este sitio utiliza cookies, como se explica en nuestra Política de Privacidad .…" at bounding box center [407, 222] width 815 height 445
drag, startPoint x: 814, startPoint y: 317, endPoint x: 814, endPoint y: 325, distance: 7.5
click at [814, 325] on html "Este sitio utiliza cookies, como se explica en nuestra Política de Privacidad .…" at bounding box center [407, 222] width 815 height 445
drag, startPoint x: 814, startPoint y: 325, endPoint x: 816, endPoint y: 300, distance: 25.2
click at [814, 300] on html "Este sitio utiliza cookies, como se explica en nuestra Política de Privacidad .…" at bounding box center [407, 222] width 815 height 445
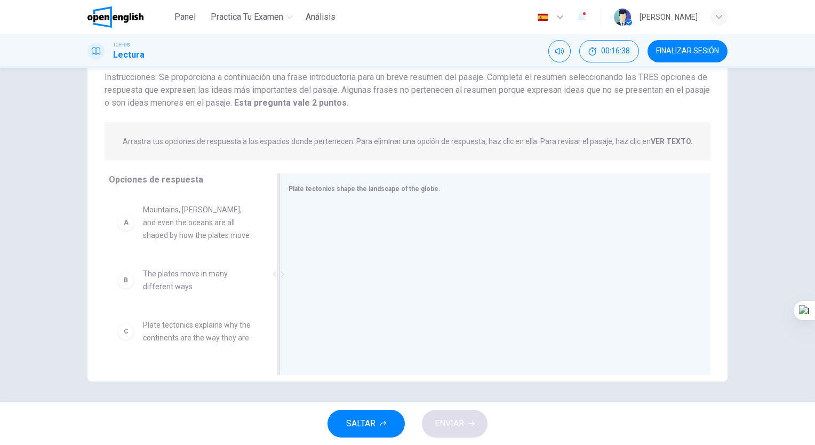
scroll to position [1, 0]
drag, startPoint x: 193, startPoint y: 353, endPoint x: 366, endPoint y: 240, distance: 207.4
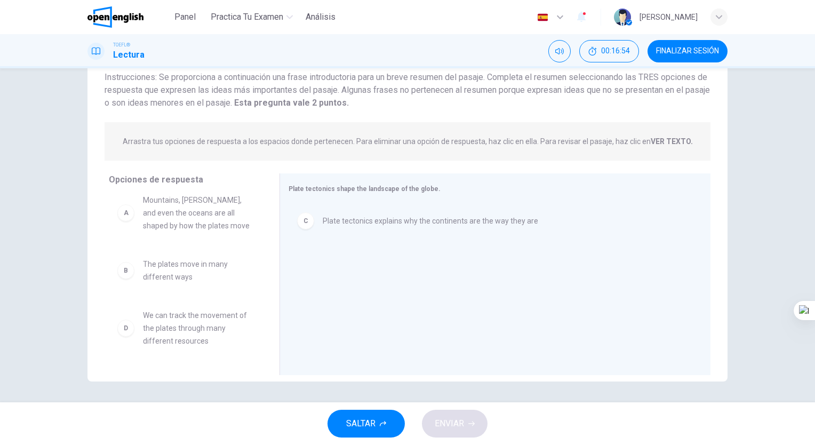
scroll to position [0, 0]
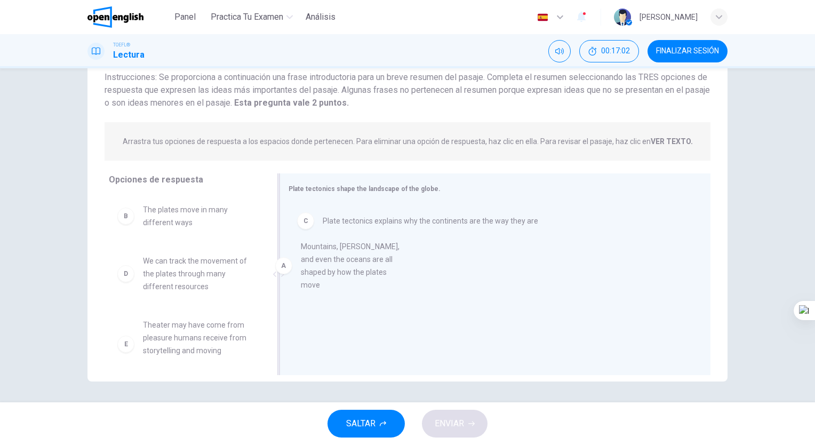
drag, startPoint x: 225, startPoint y: 217, endPoint x: 392, endPoint y: 253, distance: 172.0
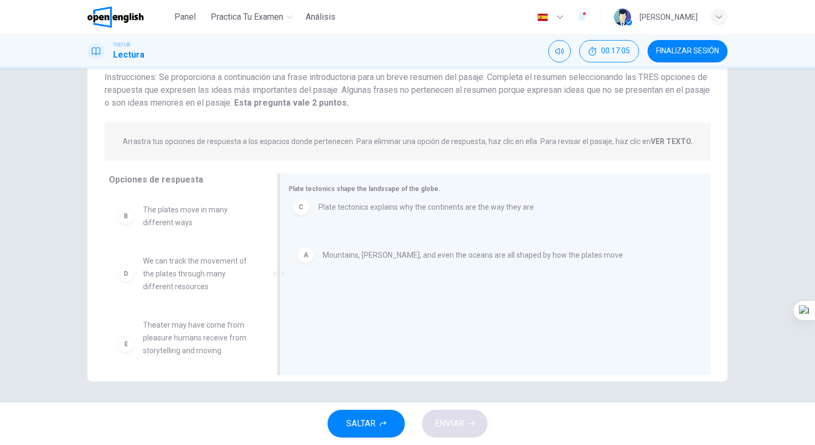
drag, startPoint x: 383, startPoint y: 267, endPoint x: 380, endPoint y: 210, distance: 57.1
drag, startPoint x: 371, startPoint y: 268, endPoint x: 374, endPoint y: 217, distance: 51.3
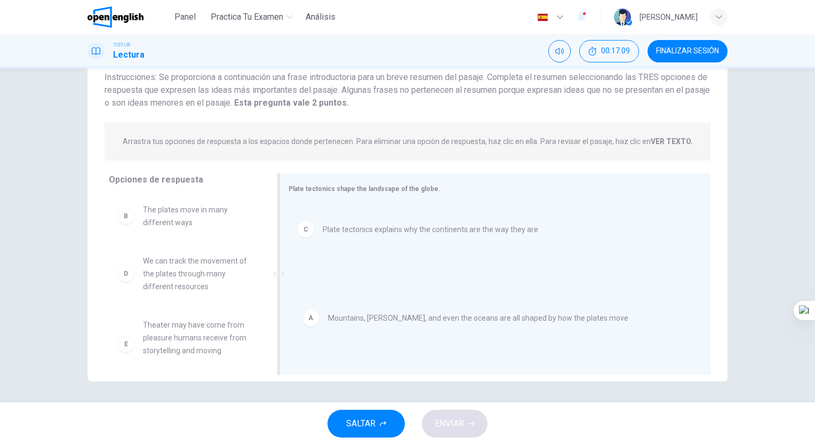
drag, startPoint x: 374, startPoint y: 219, endPoint x: 382, endPoint y: 322, distance: 103.2
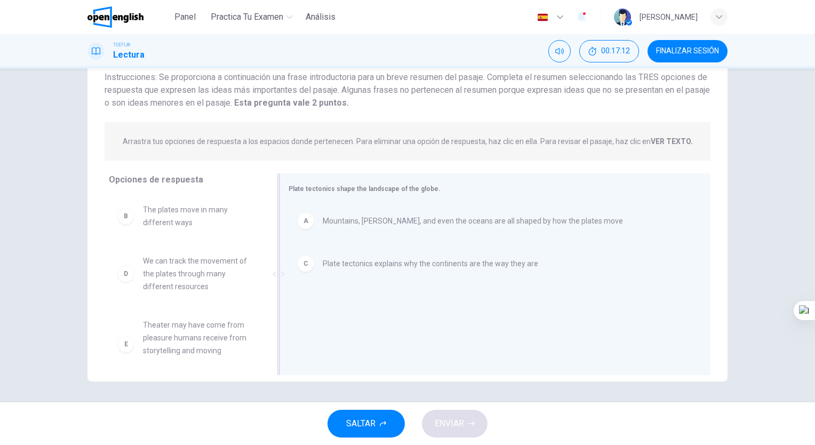
scroll to position [1, 0]
drag, startPoint x: 204, startPoint y: 327, endPoint x: 394, endPoint y: 292, distance: 193.6
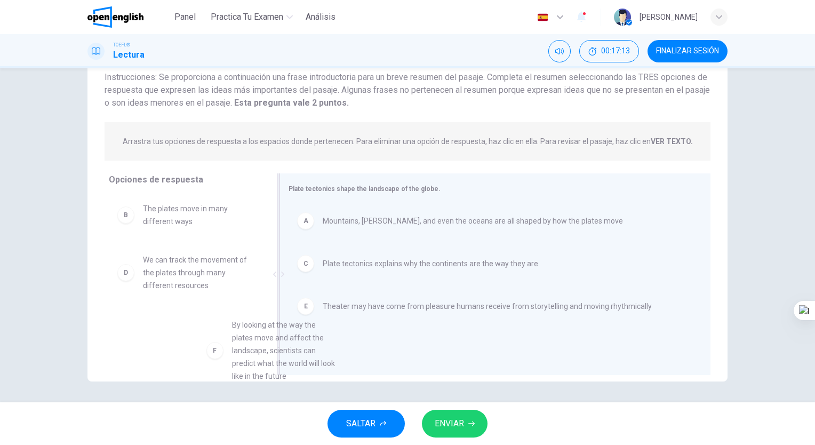
scroll to position [4, 0]
drag, startPoint x: 215, startPoint y: 357, endPoint x: 320, endPoint y: 359, distance: 104.5
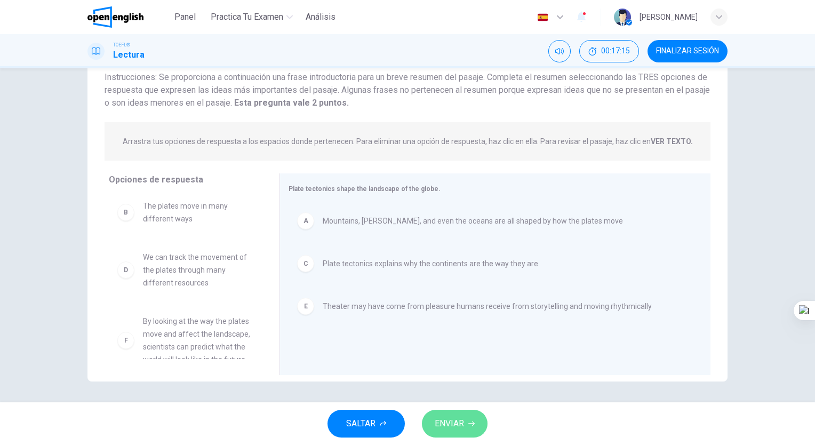
click at [468, 414] on button "ENVIAR" at bounding box center [455, 424] width 66 height 28
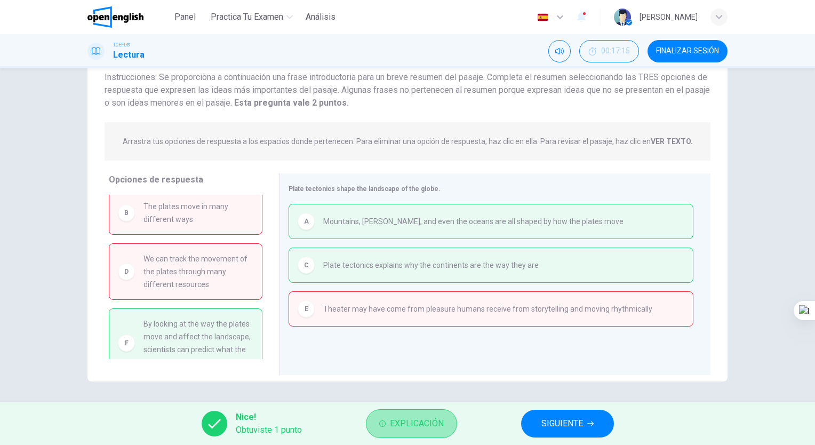
click at [418, 424] on span "Explicación" at bounding box center [417, 423] width 54 height 15
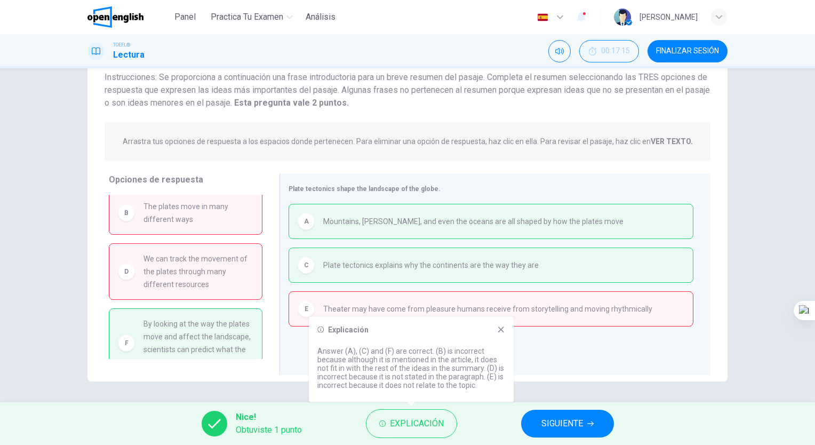
click at [495, 333] on div "Explicación" at bounding box center [411, 329] width 188 height 9
click at [509, 334] on div "Explicación Answer (A), (C) and (F) are correct. (B) is incorrect because altho…" at bounding box center [411, 359] width 205 height 85
drag, startPoint x: 501, startPoint y: 332, endPoint x: 567, endPoint y: 436, distance: 123.7
click at [567, 436] on body "Este sitio utiliza cookies, como se explica en nuestra Política de Privacidad .…" at bounding box center [407, 222] width 815 height 445
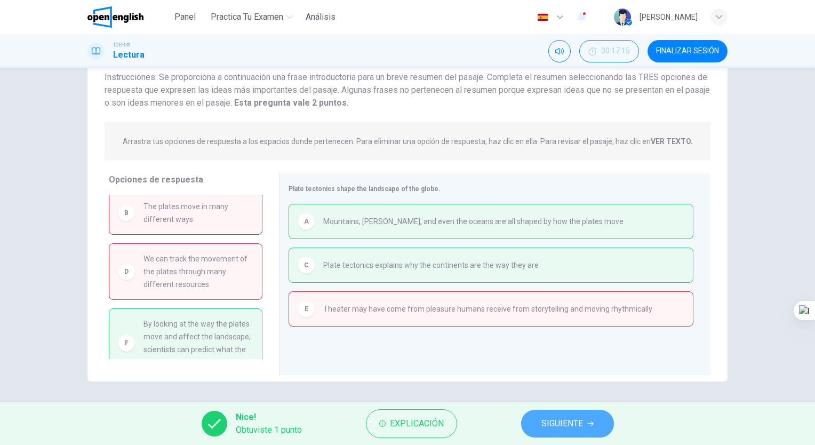
click at [567, 436] on button "SIGUIENTE" at bounding box center [567, 424] width 93 height 28
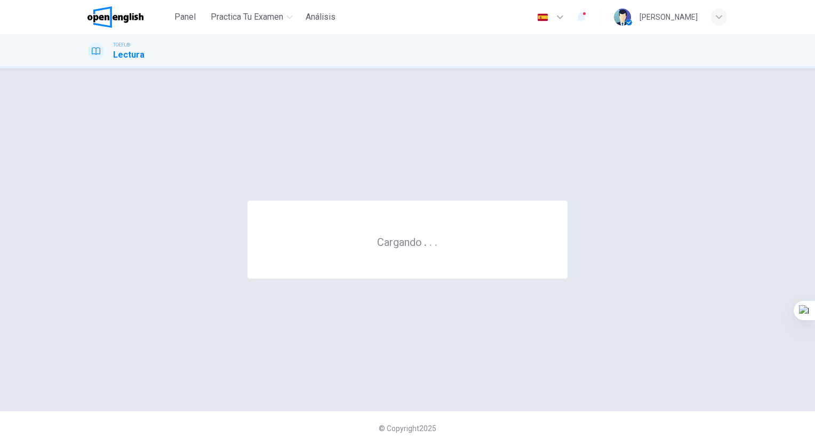
scroll to position [0, 0]
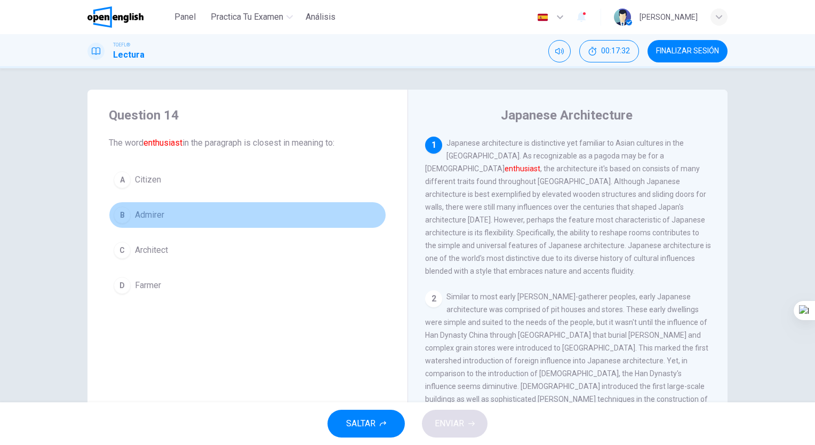
click at [165, 222] on button "B Admirer" at bounding box center [247, 215] width 277 height 27
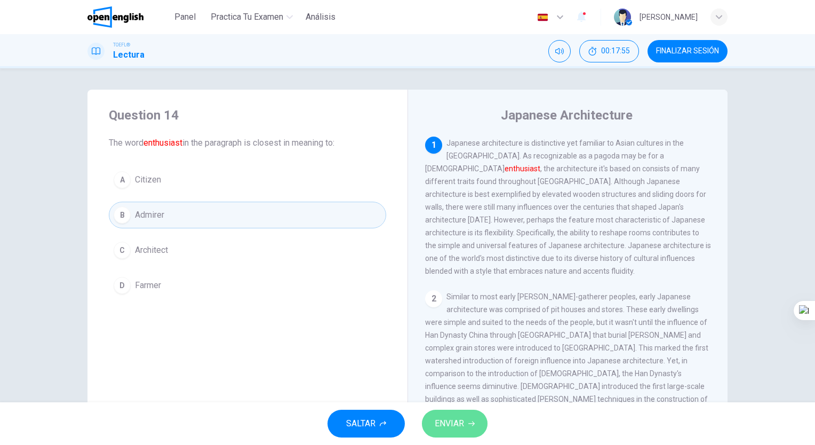
click at [470, 424] on icon "button" at bounding box center [471, 423] width 6 height 6
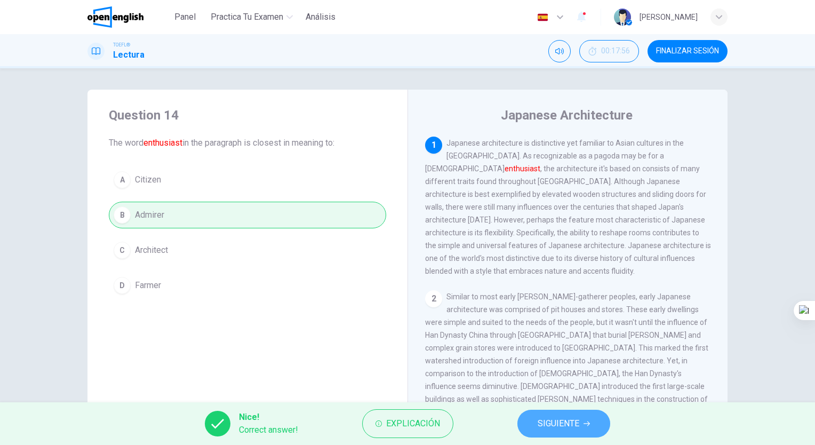
click at [532, 424] on button "SIGUIENTE" at bounding box center [563, 424] width 93 height 28
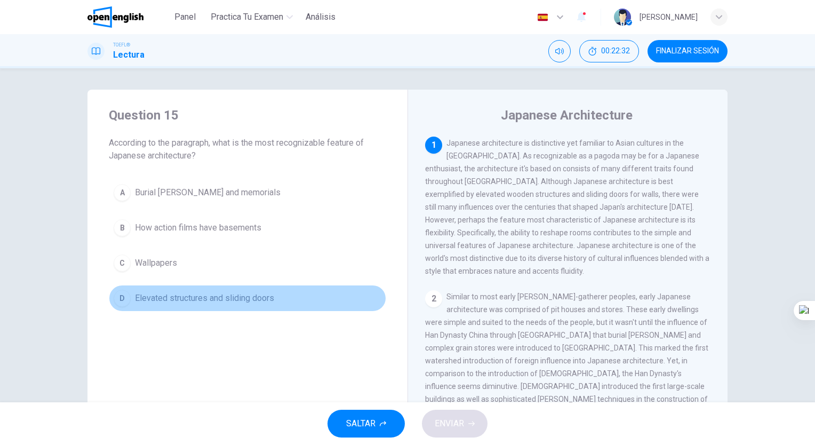
click at [248, 295] on span "Elevated structures and sliding doors" at bounding box center [204, 298] width 139 height 13
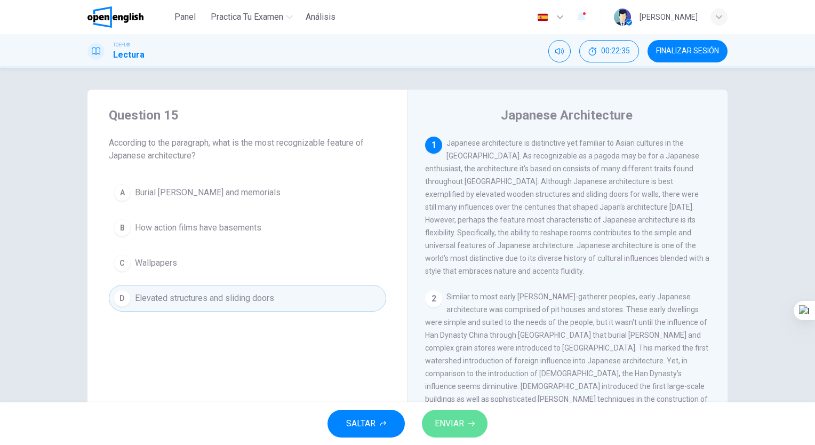
click at [450, 426] on span "ENVIAR" at bounding box center [449, 423] width 29 height 15
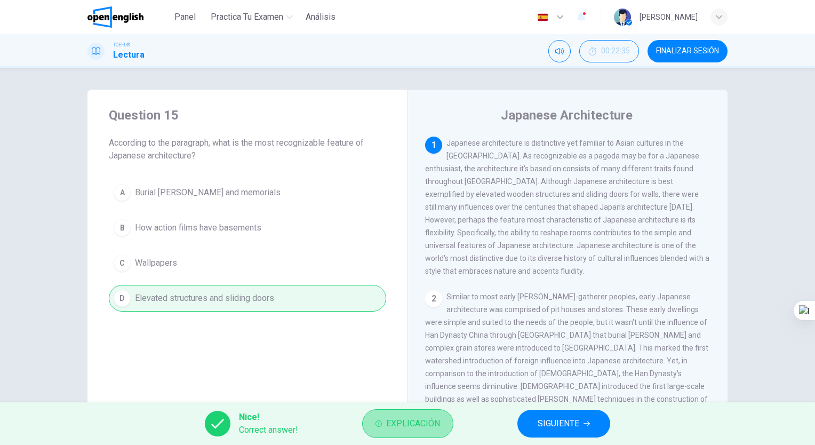
click at [433, 429] on span "Explicación" at bounding box center [413, 423] width 54 height 15
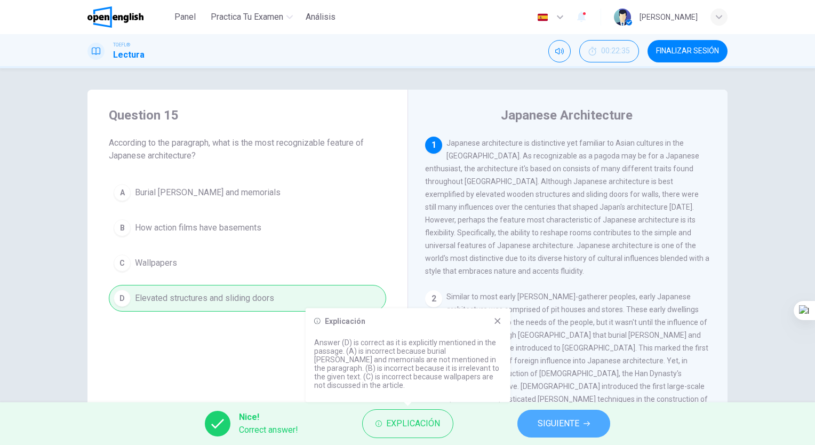
click at [548, 418] on span "SIGUIENTE" at bounding box center [559, 423] width 42 height 15
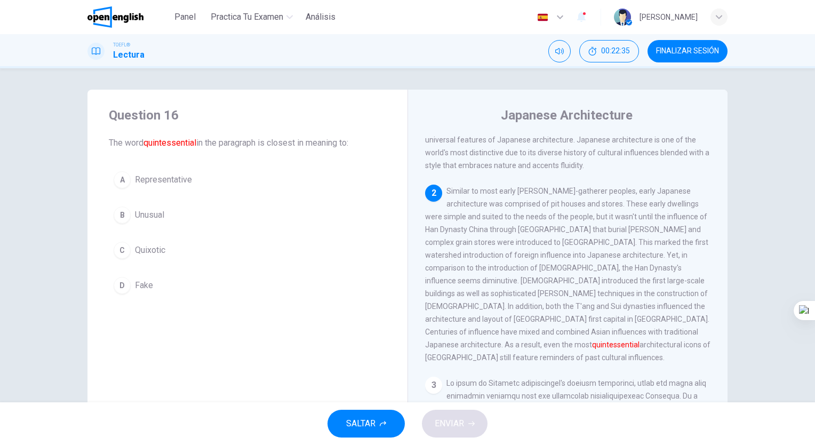
scroll to position [117, 0]
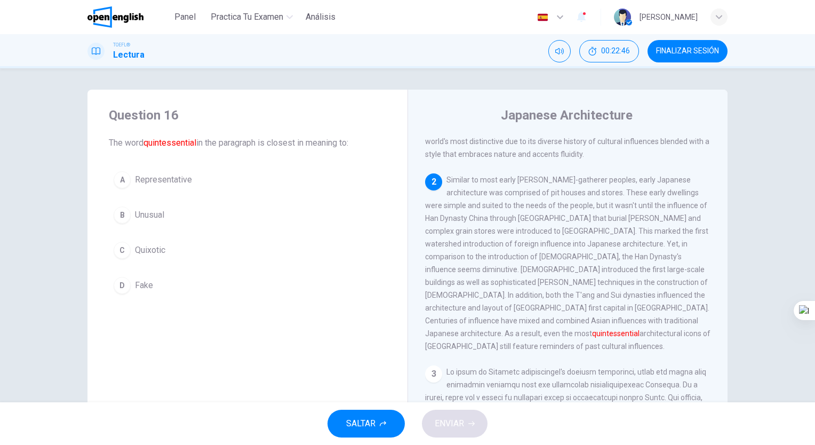
click at [178, 195] on div "A Representative B Unusual C Quixotic D Fake" at bounding box center [247, 232] width 277 height 132
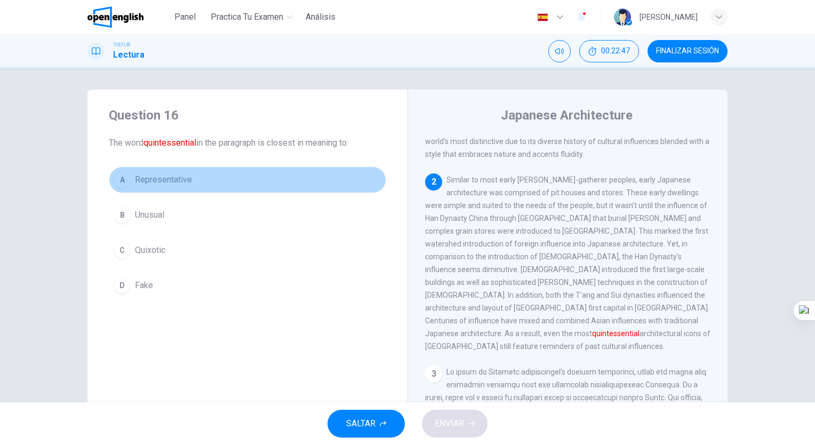
click at [161, 186] on span "Representative" at bounding box center [163, 179] width 57 height 13
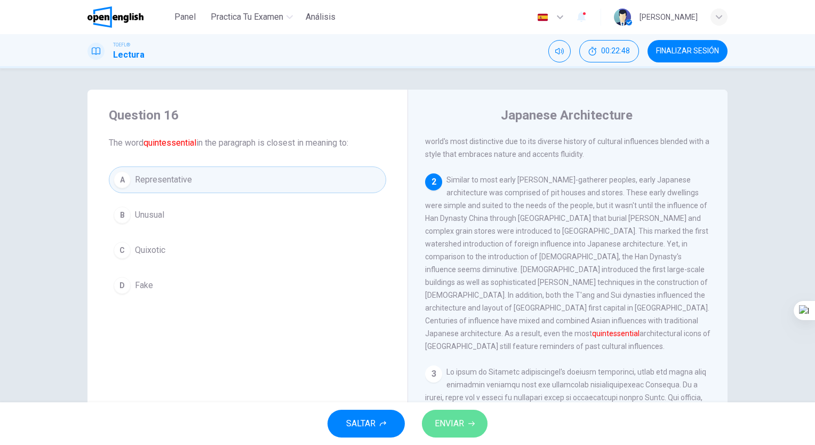
click at [444, 426] on span "ENVIAR" at bounding box center [449, 423] width 29 height 15
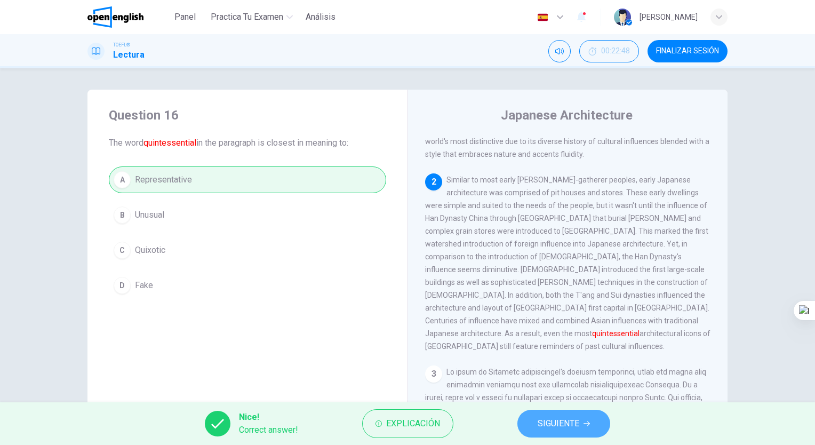
click at [517, 426] on button "SIGUIENTE" at bounding box center [563, 424] width 93 height 28
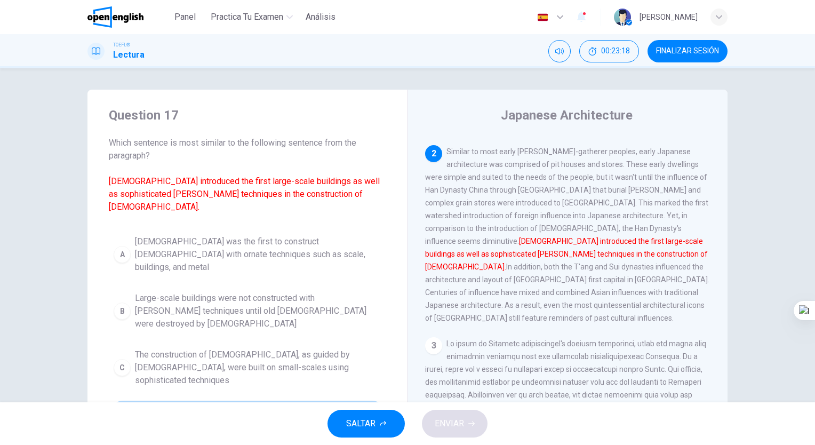
click at [344, 405] on span "[DEMOGRAPHIC_DATA] influences led to [DEMOGRAPHIC_DATA] with ornate [PERSON_NAM…" at bounding box center [258, 424] width 246 height 38
click at [453, 422] on span "ENVIAR" at bounding box center [449, 423] width 29 height 15
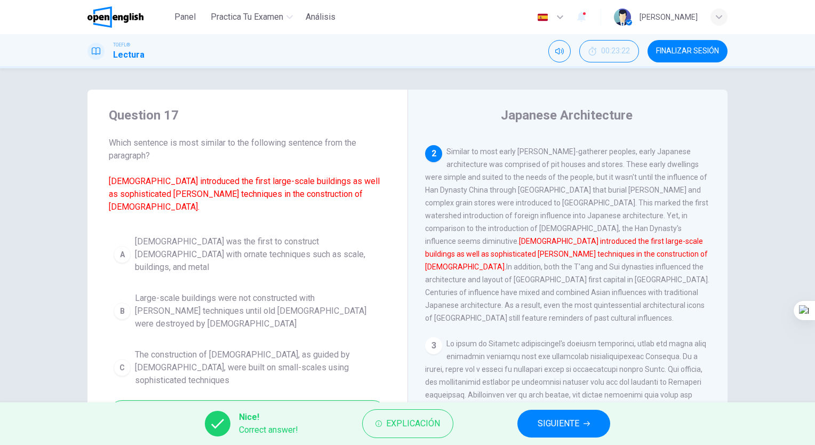
click at [501, 444] on div "Nice! Correct answer! Explicación SIGUIENTE" at bounding box center [407, 423] width 815 height 43
click at [567, 407] on div "Nice! Correct answer! Explicación SIGUIENTE" at bounding box center [407, 423] width 815 height 43
click at [555, 430] on span "SIGUIENTE" at bounding box center [559, 423] width 42 height 15
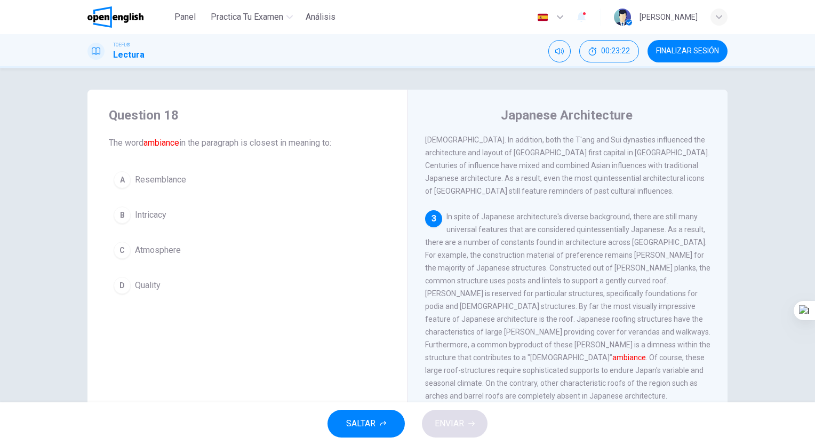
scroll to position [315, 0]
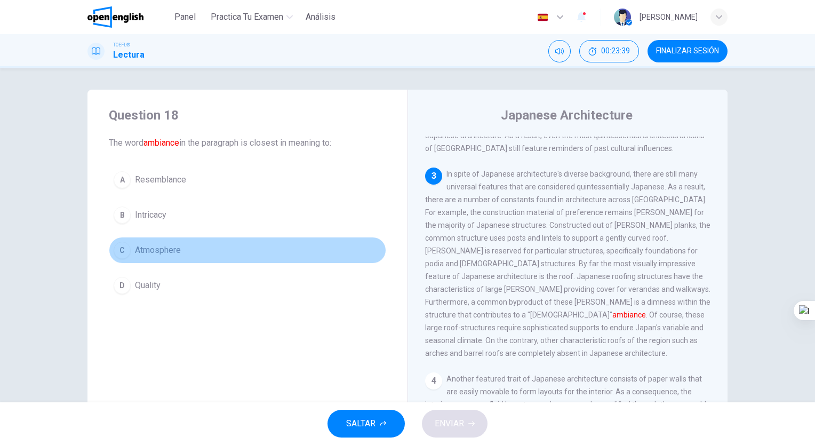
click at [158, 254] on span "Atmosphere" at bounding box center [158, 250] width 46 height 13
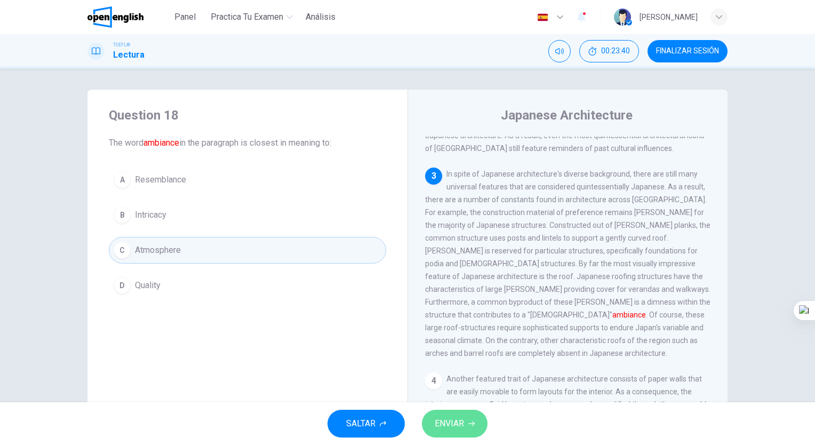
click at [470, 423] on icon "button" at bounding box center [471, 423] width 6 height 5
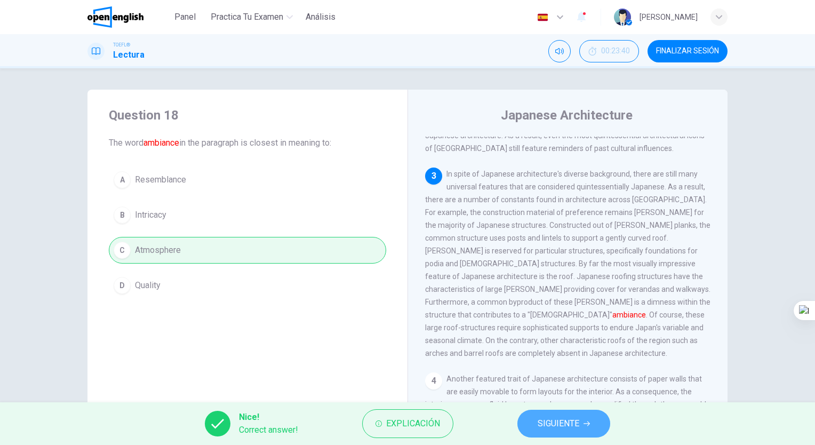
click at [573, 432] on button "SIGUIENTE" at bounding box center [563, 424] width 93 height 28
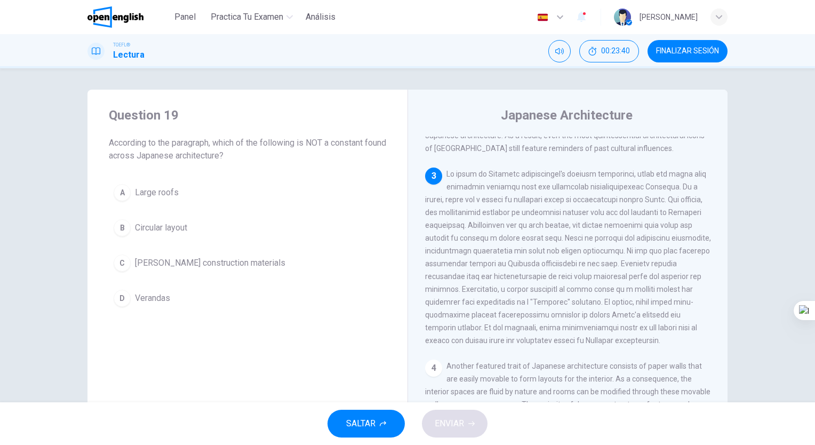
scroll to position [330, 0]
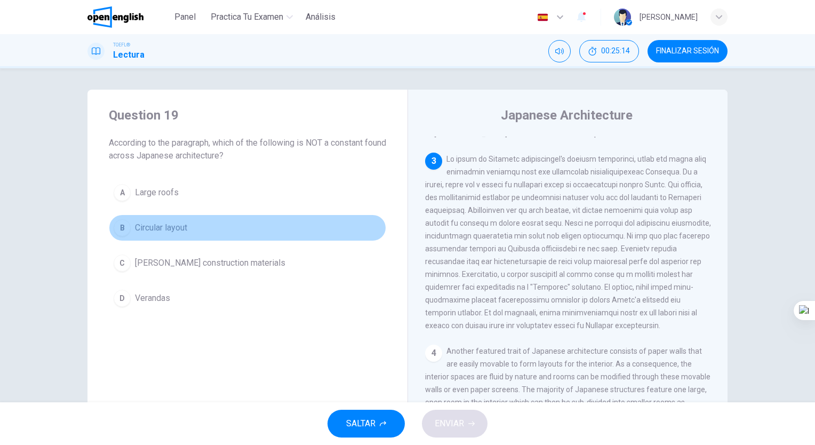
click at [171, 218] on button "B Circular layout" at bounding box center [247, 227] width 277 height 27
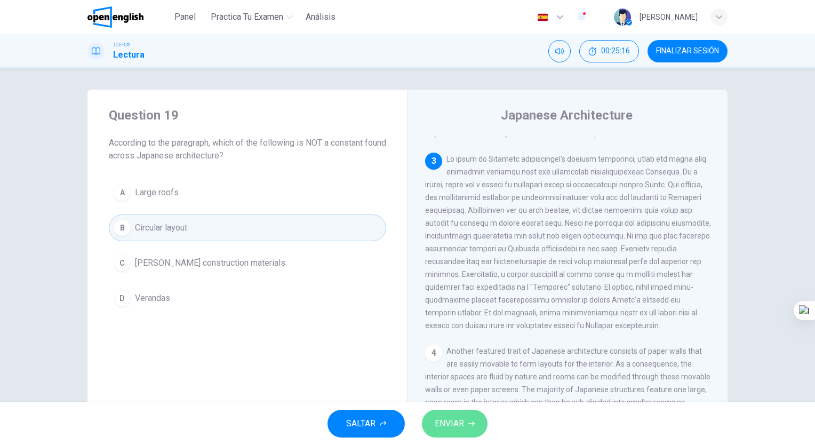
click at [446, 421] on span "ENVIAR" at bounding box center [449, 423] width 29 height 15
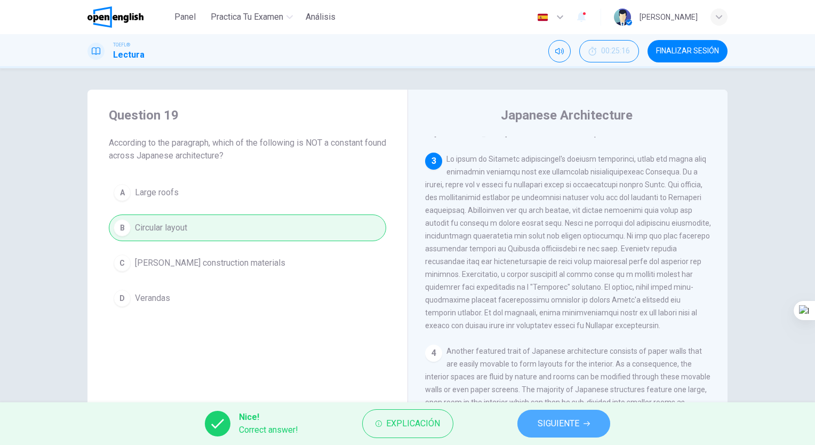
click at [524, 434] on button "SIGUIENTE" at bounding box center [563, 424] width 93 height 28
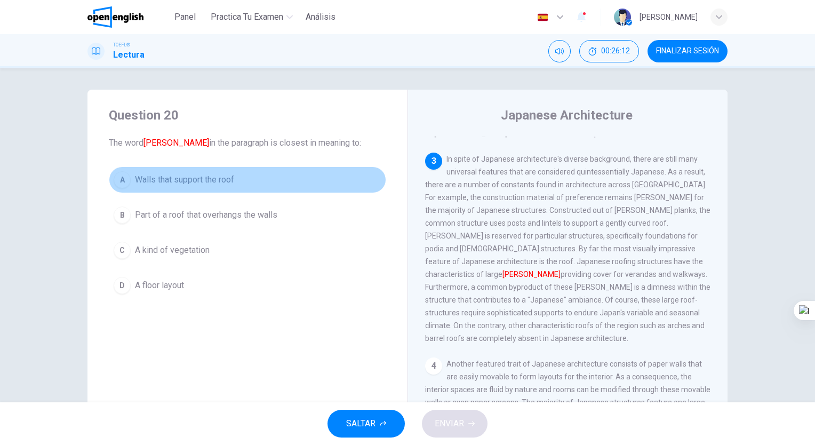
click at [273, 191] on button "A Walls that support the roof" at bounding box center [247, 179] width 277 height 27
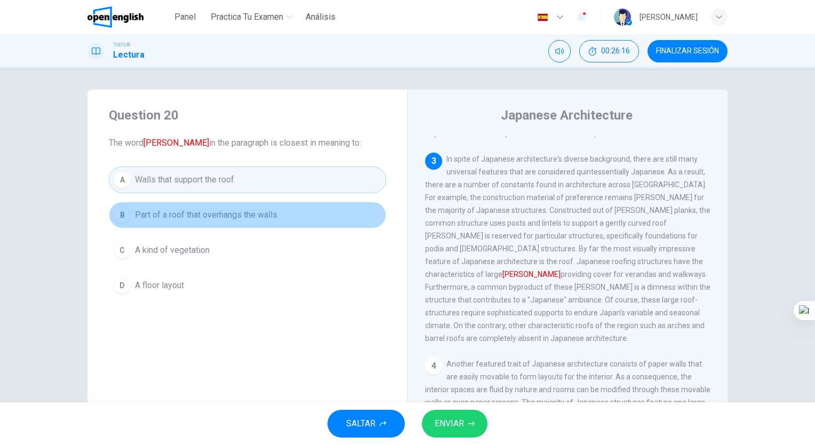
click at [267, 221] on button "B Part of a roof that overhangs the walls" at bounding box center [247, 215] width 277 height 27
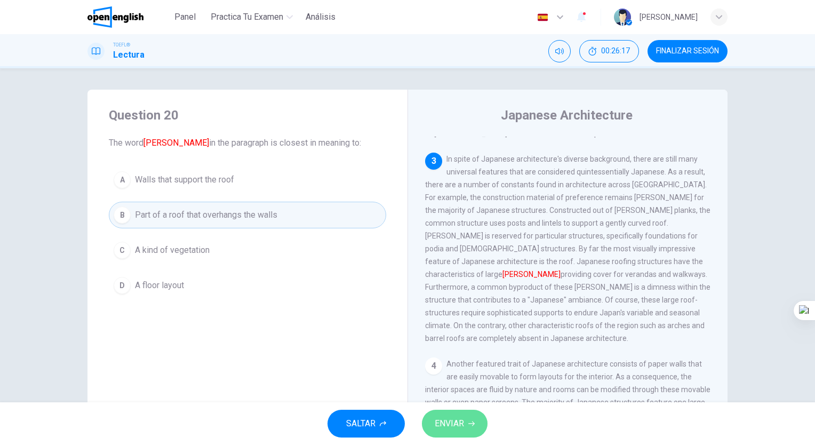
click at [440, 424] on span "ENVIAR" at bounding box center [449, 423] width 29 height 15
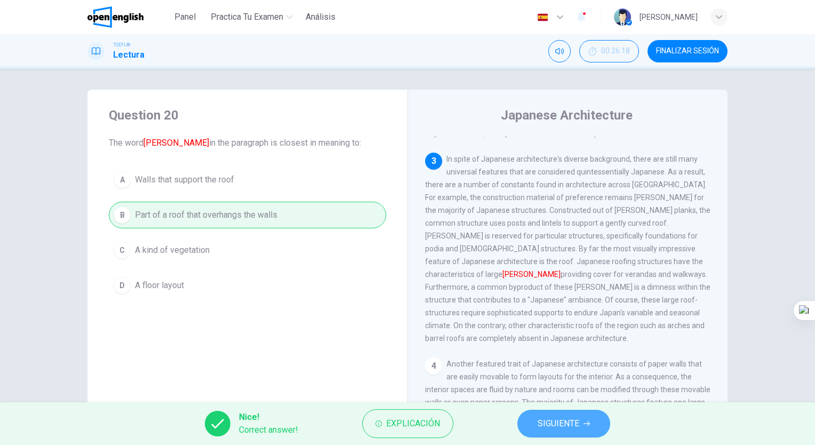
click at [533, 423] on button "SIGUIENTE" at bounding box center [563, 424] width 93 height 28
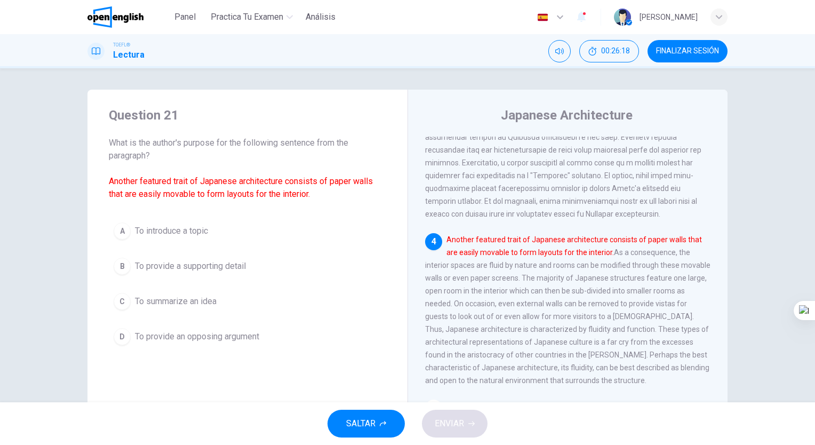
scroll to position [486, 0]
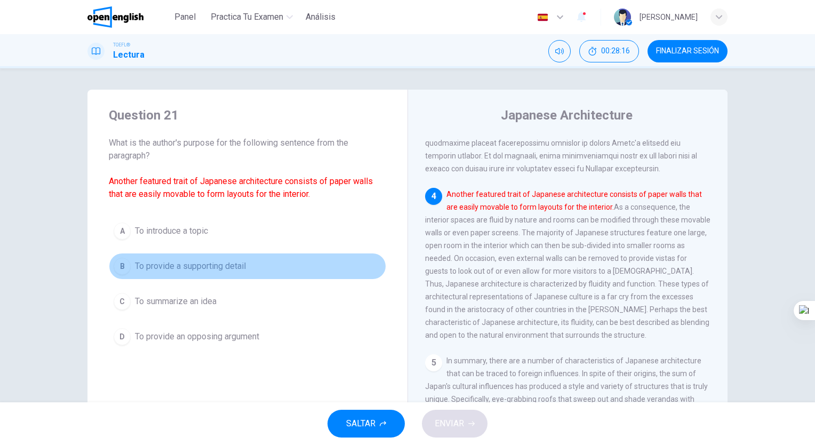
click at [236, 260] on span "To provide a supporting detail" at bounding box center [190, 266] width 111 height 13
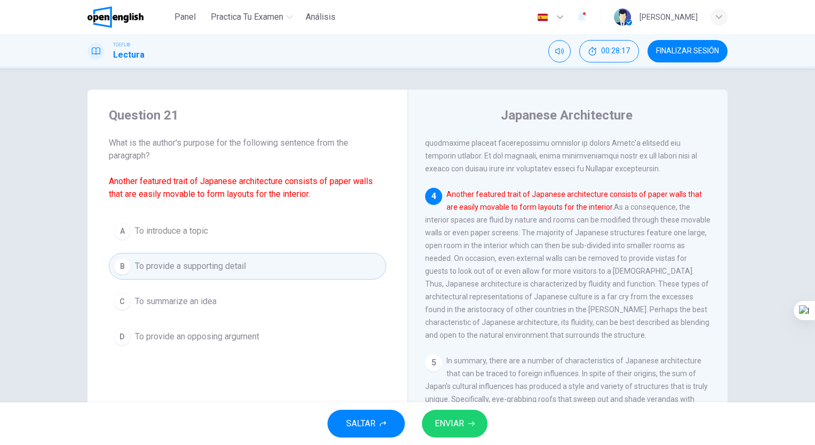
click at [453, 417] on span "ENVIAR" at bounding box center [449, 423] width 29 height 15
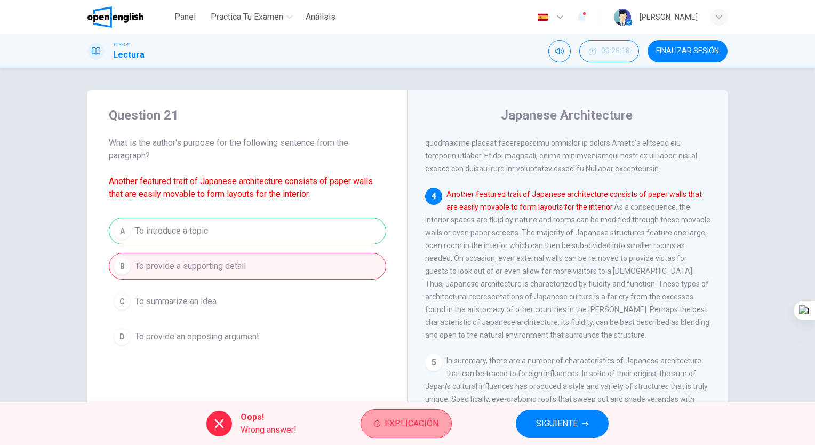
click at [410, 413] on button "Explicación" at bounding box center [405, 423] width 91 height 29
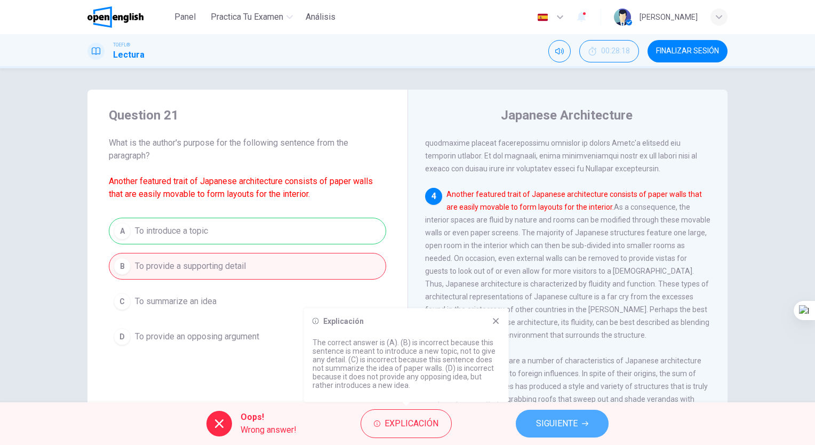
click at [534, 434] on button "SIGUIENTE" at bounding box center [562, 424] width 93 height 28
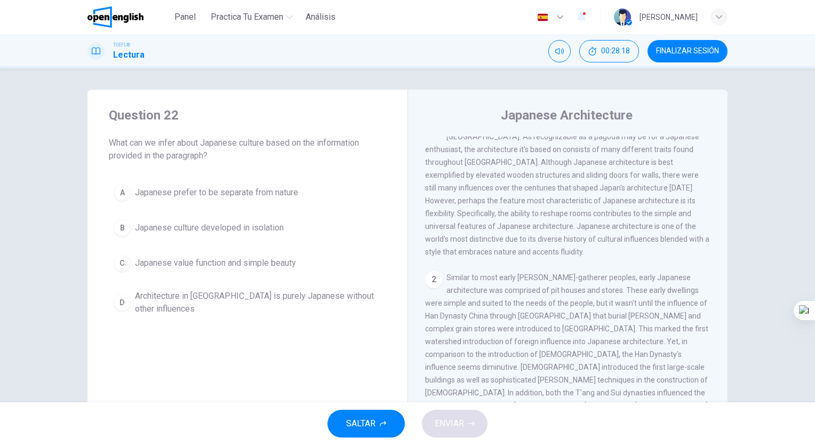
scroll to position [0, 0]
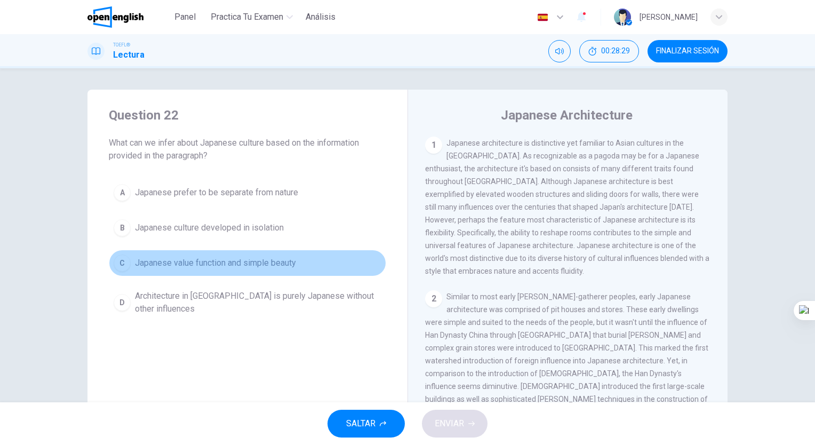
click at [286, 268] on span "Japanese value function and simple beauty" at bounding box center [215, 263] width 161 height 13
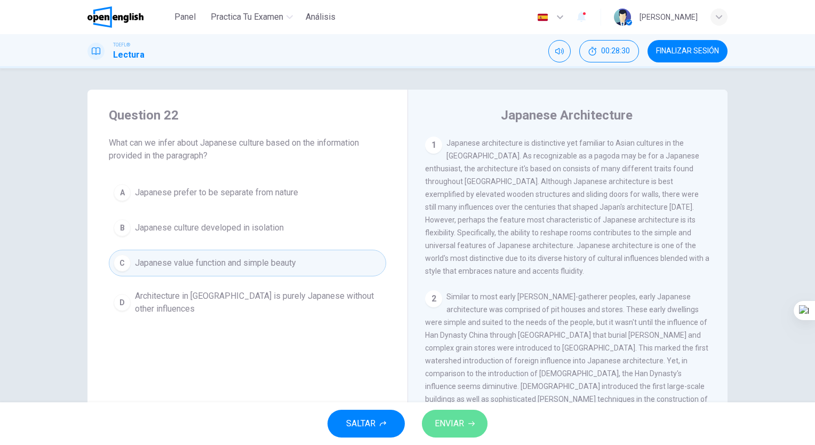
click at [444, 415] on button "ENVIAR" at bounding box center [455, 424] width 66 height 28
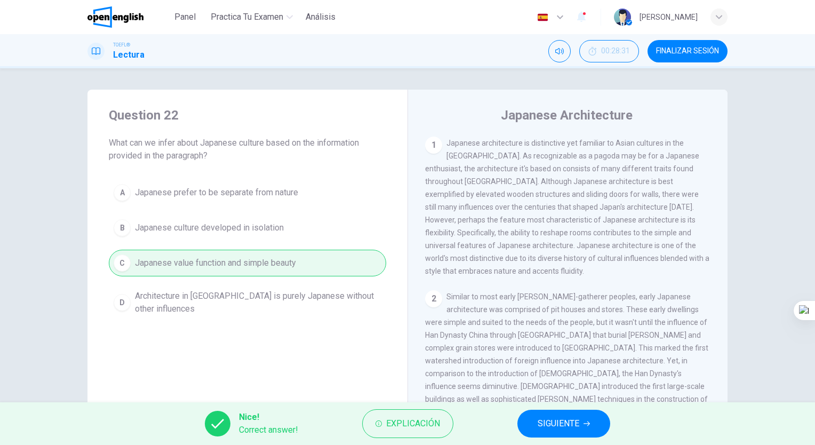
click at [494, 423] on div "Nice! Correct answer! Explicación SIGUIENTE" at bounding box center [407, 423] width 815 height 43
click at [521, 431] on button "SIGUIENTE" at bounding box center [563, 424] width 93 height 28
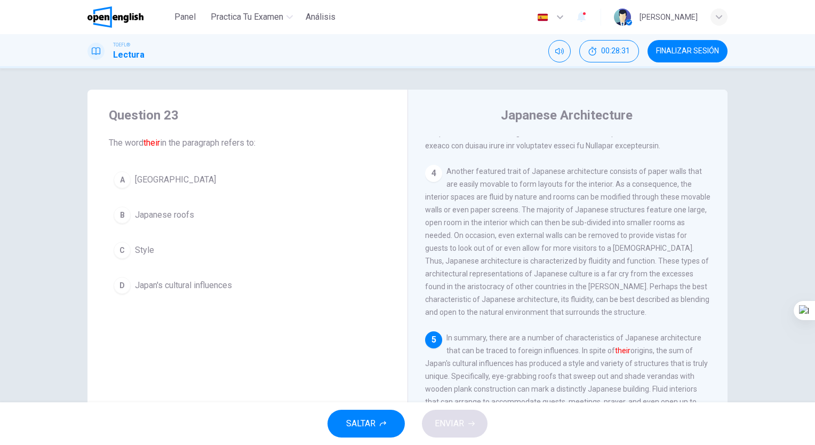
scroll to position [550, 0]
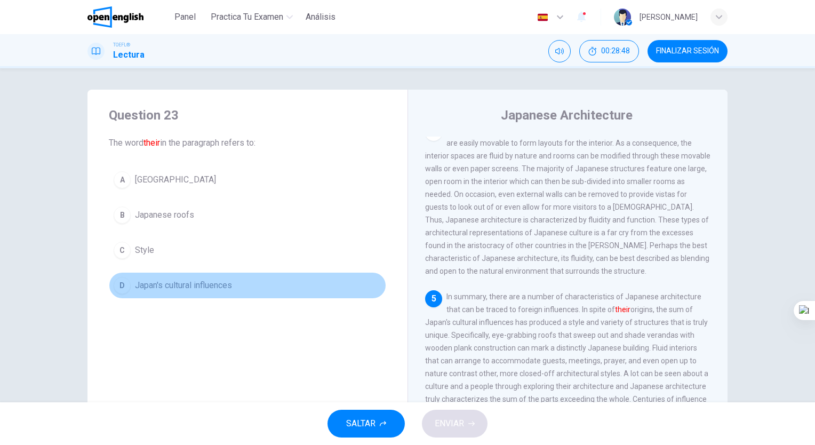
click at [215, 273] on button "D Japan's cultural influences" at bounding box center [247, 285] width 277 height 27
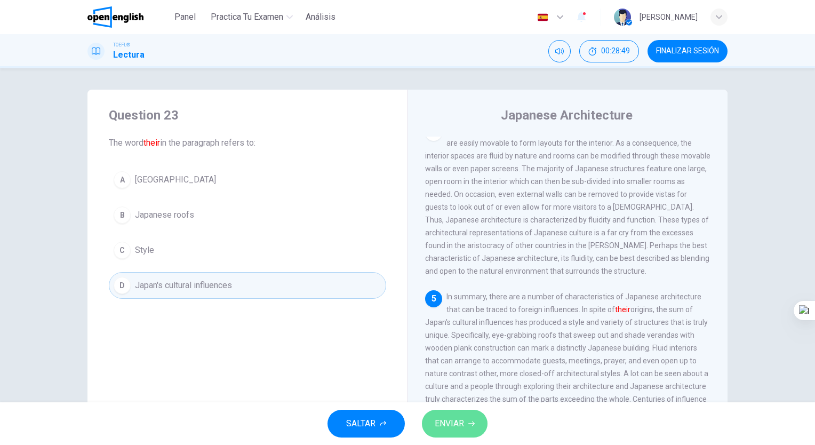
click at [453, 423] on span "ENVIAR" at bounding box center [449, 423] width 29 height 15
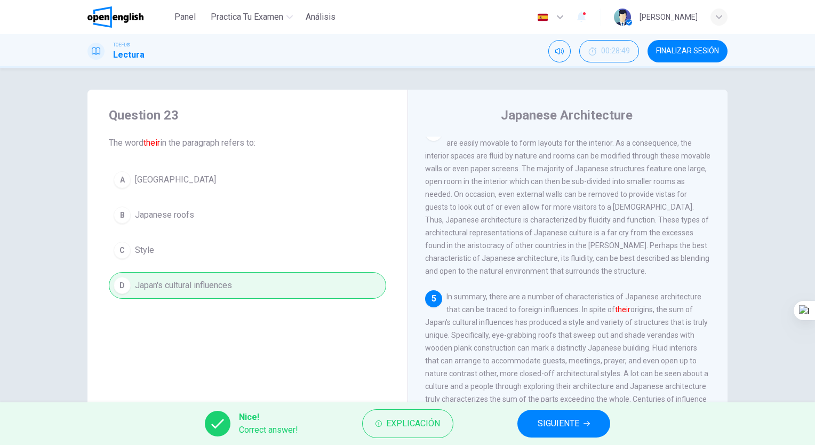
click at [512, 436] on div "Nice! Correct answer! Explicación SIGUIENTE" at bounding box center [407, 423] width 815 height 43
click at [548, 433] on button "SIGUIENTE" at bounding box center [563, 424] width 93 height 28
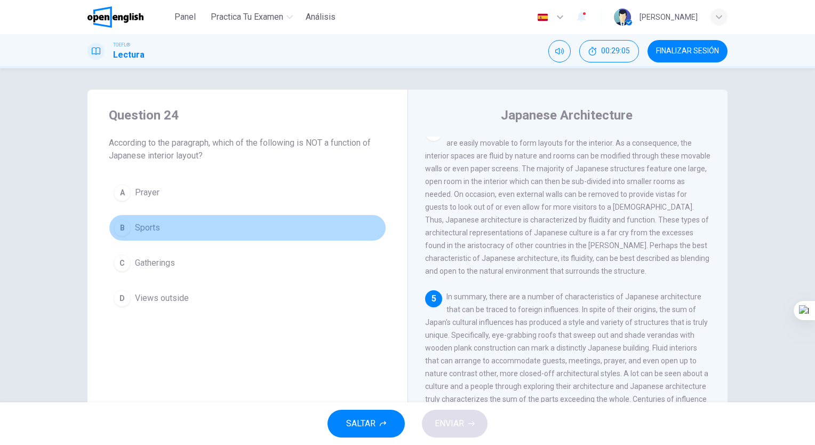
click at [151, 221] on span "Sports" at bounding box center [147, 227] width 25 height 13
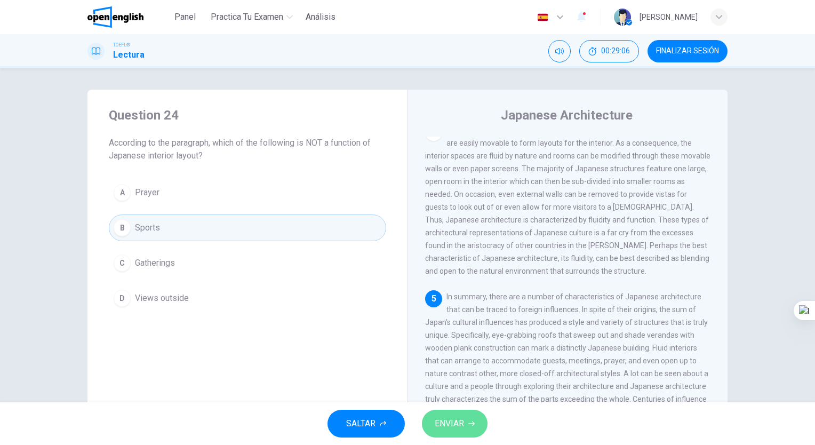
click at [455, 429] on span "ENVIAR" at bounding box center [449, 423] width 29 height 15
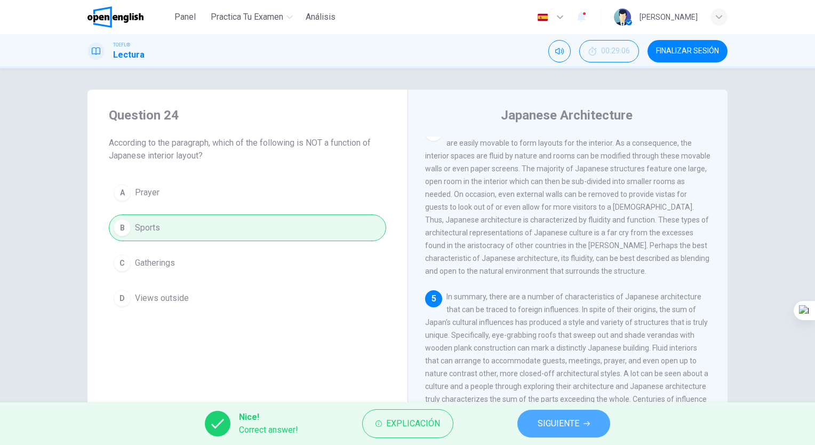
click at [545, 415] on button "SIGUIENTE" at bounding box center [563, 424] width 93 height 28
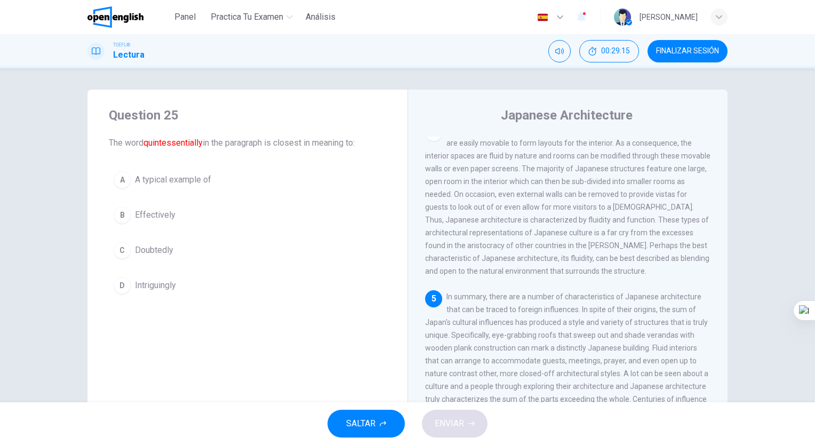
click at [814, 325] on html "Este sitio utiliza cookies, como se explica en nuestra Política de Privacidad .…" at bounding box center [407, 222] width 815 height 445
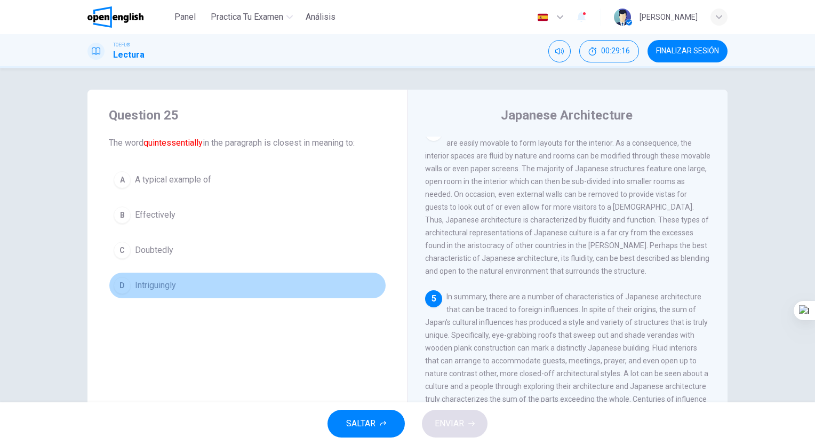
click at [175, 275] on button "D Intriguingly" at bounding box center [247, 285] width 277 height 27
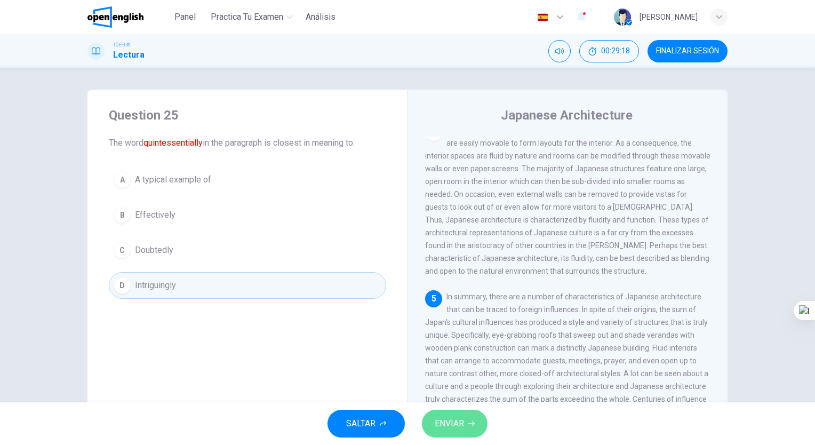
click at [476, 423] on button "ENVIAR" at bounding box center [455, 424] width 66 height 28
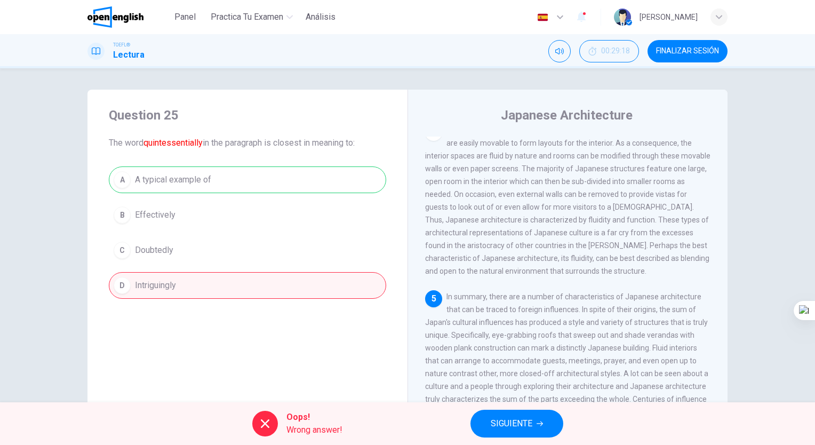
click at [259, 424] on icon at bounding box center [265, 423] width 13 height 13
click at [319, 434] on span "Wrong answer!" at bounding box center [314, 429] width 56 height 13
click at [548, 419] on button "SIGUIENTE" at bounding box center [516, 424] width 93 height 28
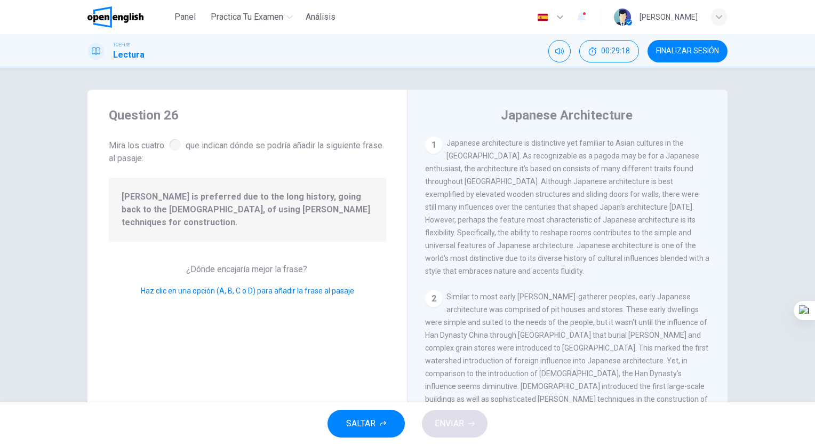
scroll to position [223, 0]
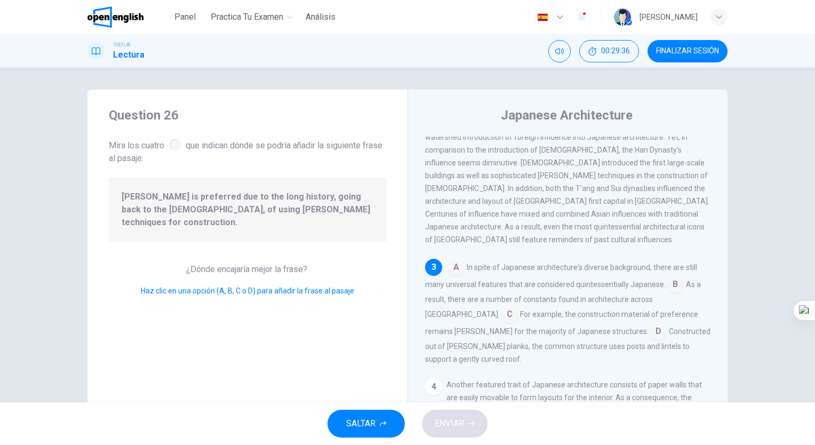
drag, startPoint x: 514, startPoint y: 319, endPoint x: 456, endPoint y: 294, distance: 62.1
click at [456, 294] on div "A In spite of Japanese architecture's diverse background, there are still many …" at bounding box center [568, 312] width 286 height 107
click at [650, 324] on input at bounding box center [658, 332] width 17 height 17
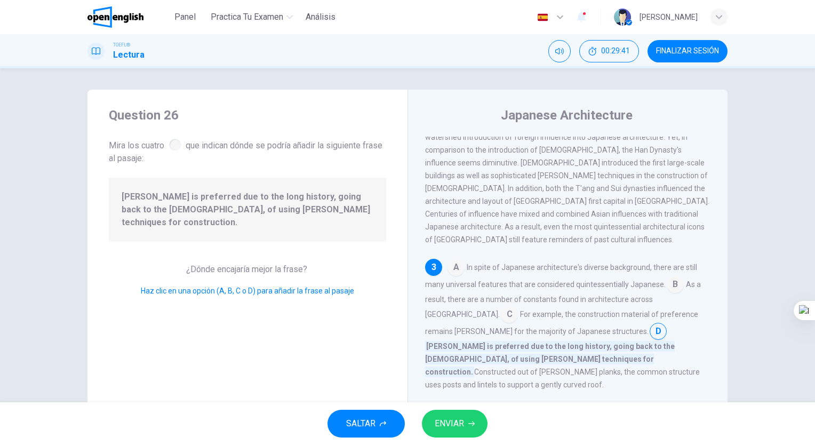
click at [467, 410] on button "ENVIAR" at bounding box center [455, 424] width 66 height 28
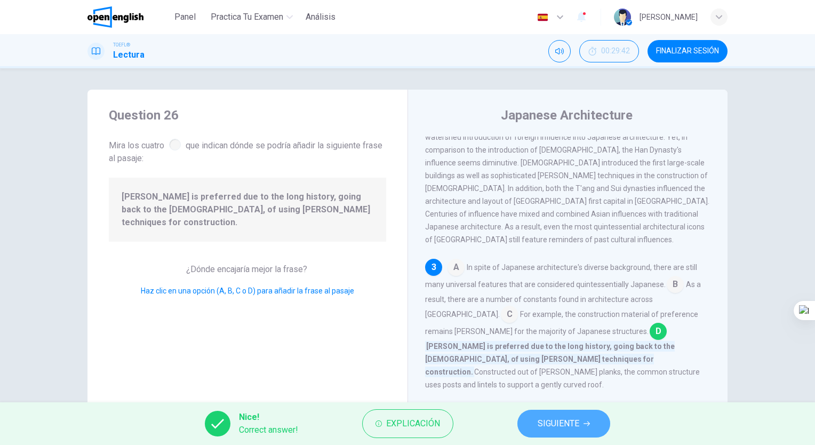
click at [543, 422] on span "SIGUIENTE" at bounding box center [559, 423] width 42 height 15
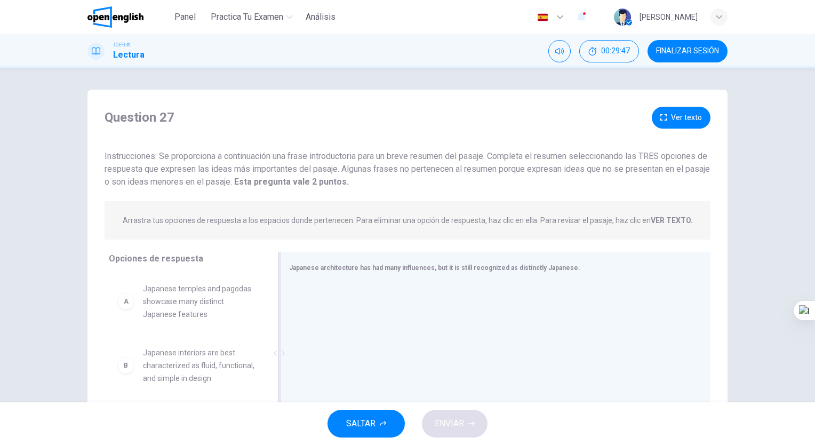
click at [278, 340] on div at bounding box center [279, 353] width 3 height 202
drag, startPoint x: 269, startPoint y: 333, endPoint x: 262, endPoint y: 341, distance: 10.2
click at [262, 341] on div "Opciones de respuesta A Japanese temples and pagodas showcase many distinct Jap…" at bounding box center [183, 355] width 193 height 207
drag, startPoint x: 262, startPoint y: 341, endPoint x: 261, endPoint y: 349, distance: 8.7
click at [261, 349] on div "A Japanese temples and pagodas showcase many distinct Japanese features B Japan…" at bounding box center [190, 356] width 163 height 164
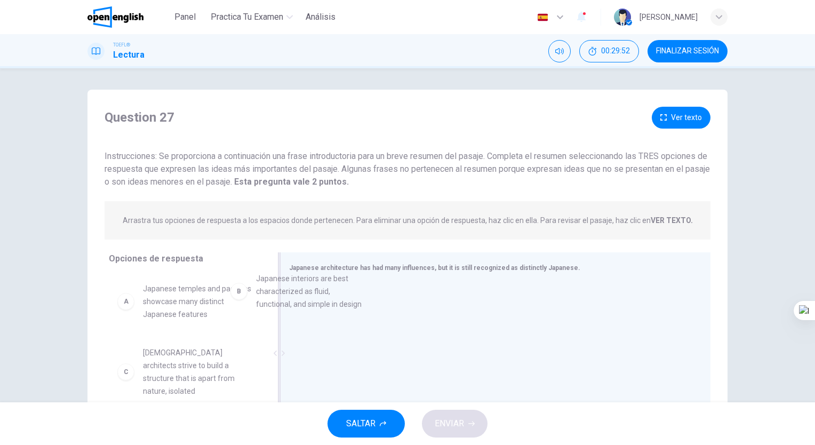
drag, startPoint x: 218, startPoint y: 367, endPoint x: 352, endPoint y: 253, distance: 176.3
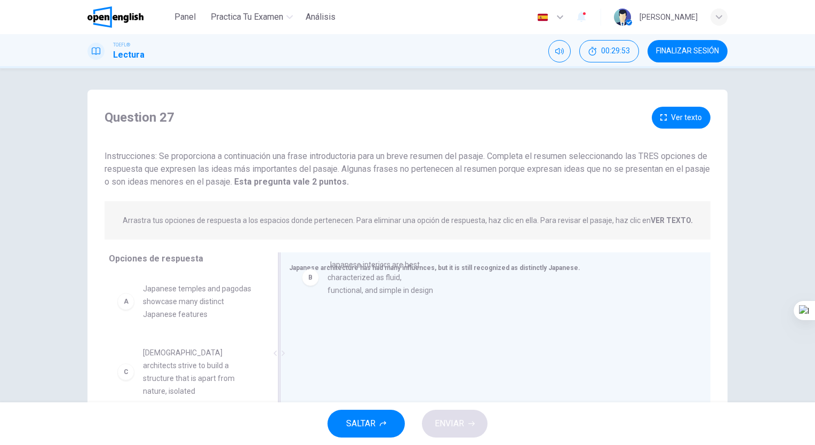
drag, startPoint x: 198, startPoint y: 373, endPoint x: 392, endPoint y: 281, distance: 215.1
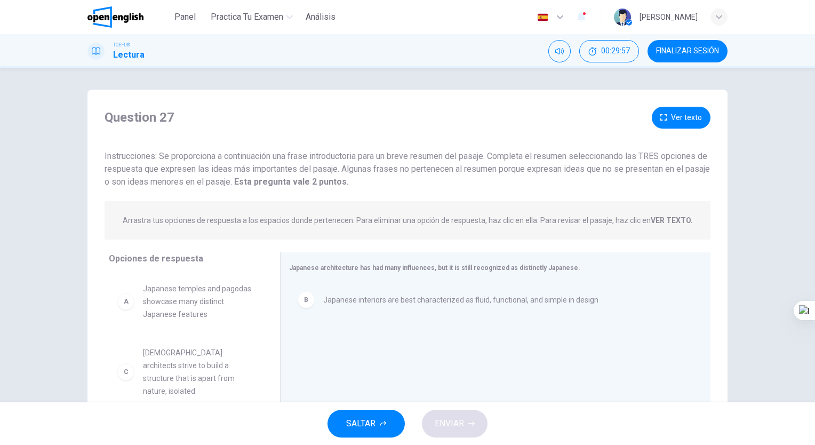
scroll to position [143, 0]
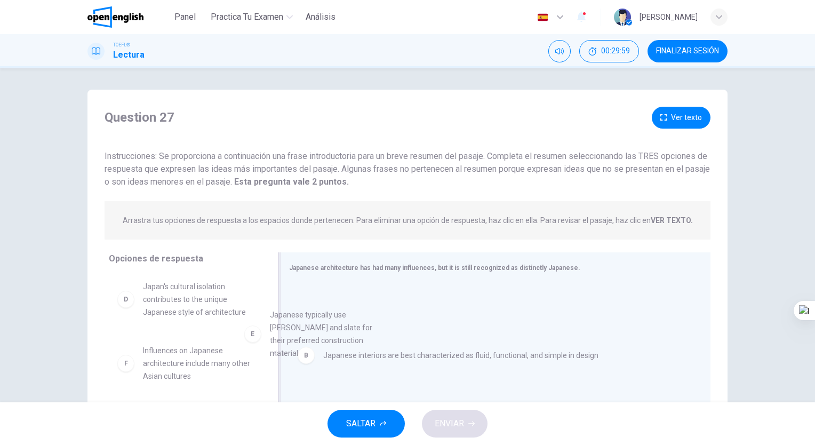
drag, startPoint x: 210, startPoint y: 364, endPoint x: 376, endPoint y: 328, distance: 170.1
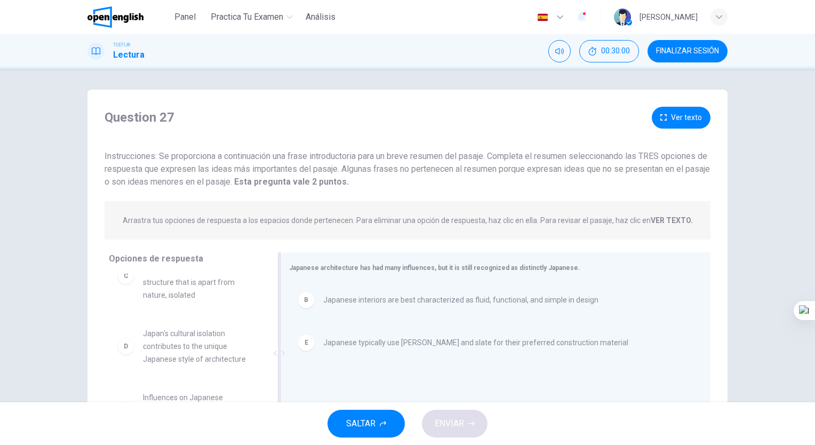
scroll to position [83, 0]
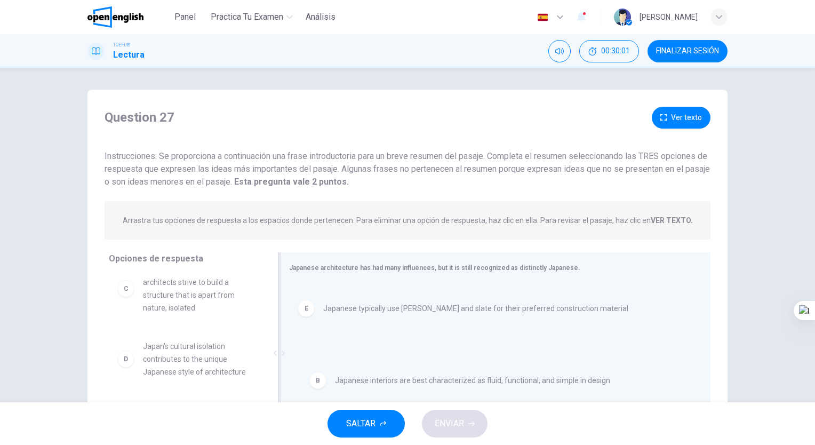
drag, startPoint x: 365, startPoint y: 293, endPoint x: 379, endPoint y: 376, distance: 83.8
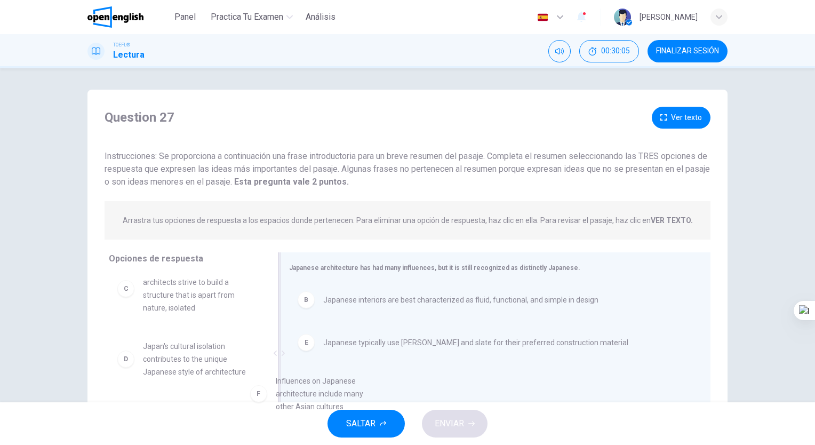
drag, startPoint x: 211, startPoint y: 391, endPoint x: 356, endPoint y: 371, distance: 146.4
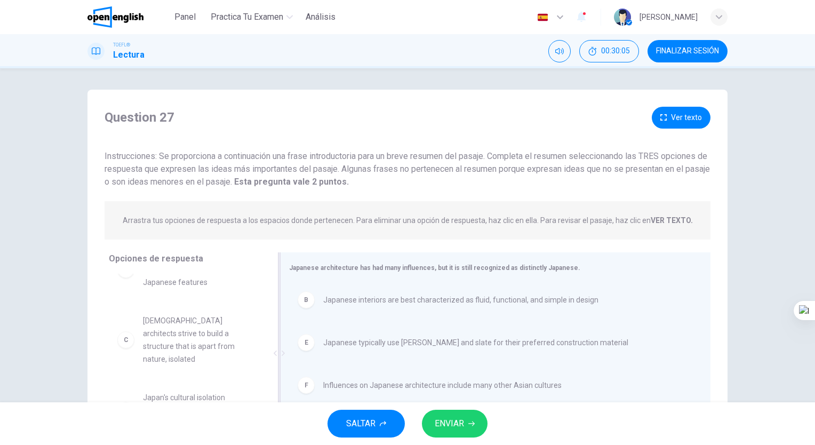
scroll to position [19, 0]
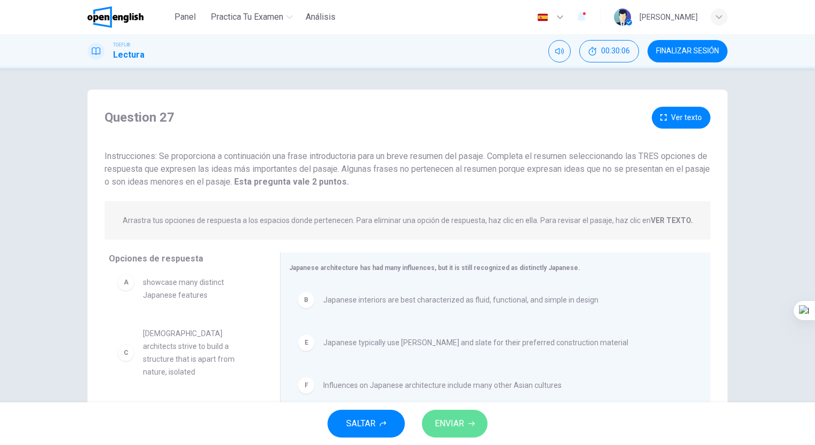
click at [439, 415] on button "ENVIAR" at bounding box center [455, 424] width 66 height 28
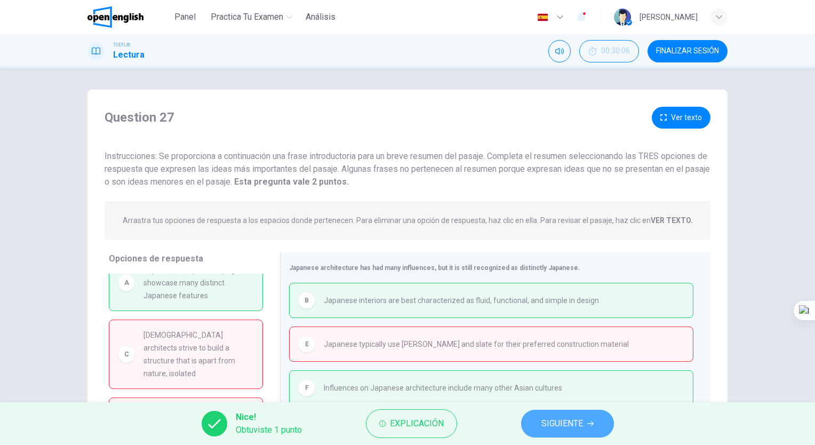
click at [582, 430] on span "SIGUIENTE" at bounding box center [562, 423] width 42 height 15
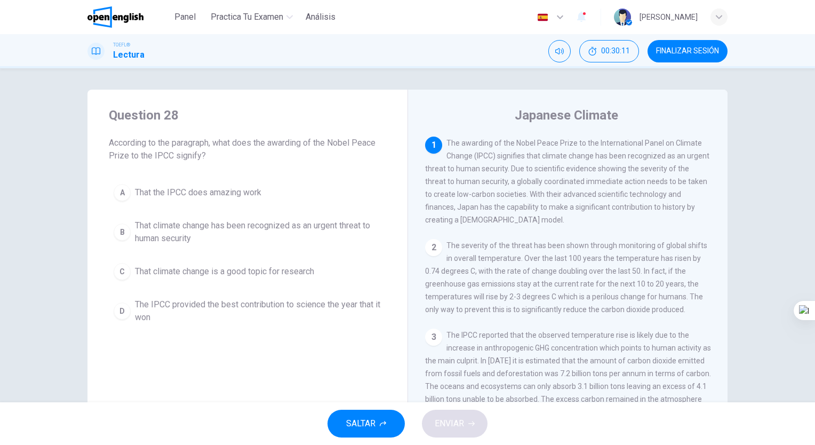
click at [705, 50] on span "FINALIZAR SESIÓN" at bounding box center [687, 51] width 63 height 9
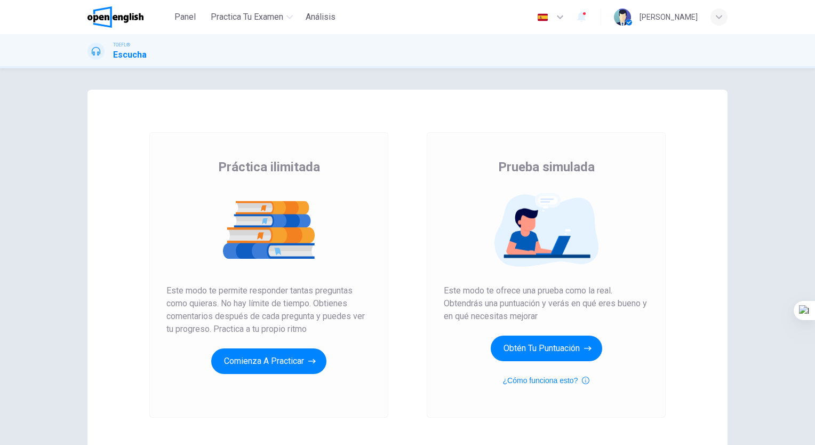
click at [282, 342] on div "Práctica ilimitada Este modo te permite responder tantas preguntas como quieras…" at bounding box center [268, 265] width 205 height 215
click at [282, 362] on button "Comienza a practicar" at bounding box center [268, 361] width 115 height 26
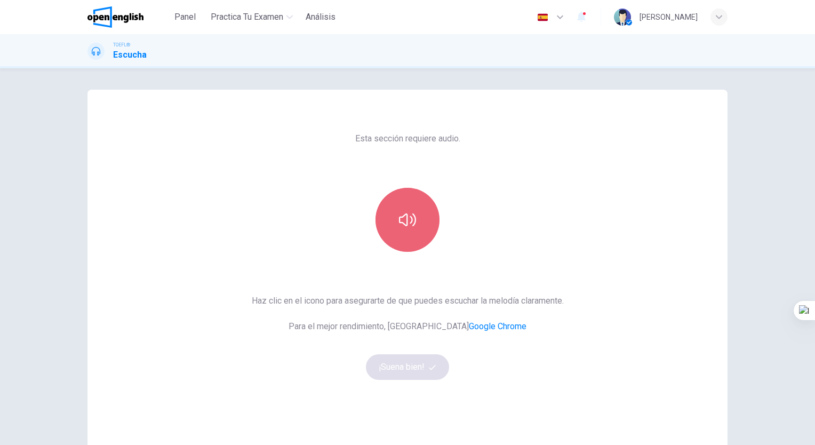
click at [394, 211] on button "button" at bounding box center [407, 220] width 64 height 64
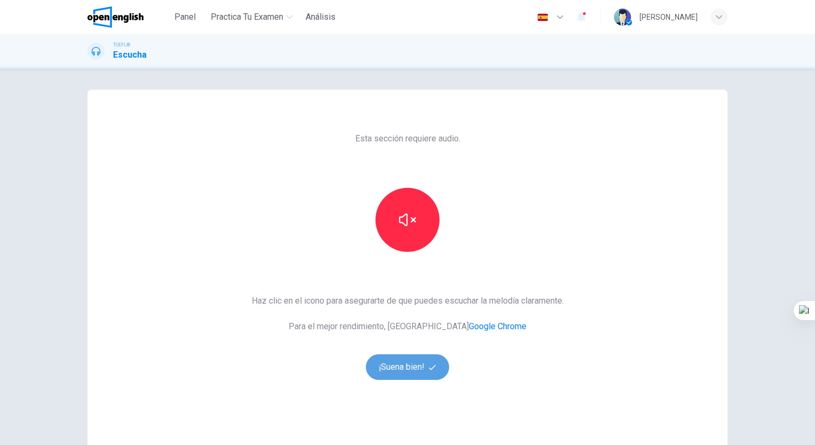
click at [399, 357] on button "¡Suena bien!" at bounding box center [407, 367] width 83 height 26
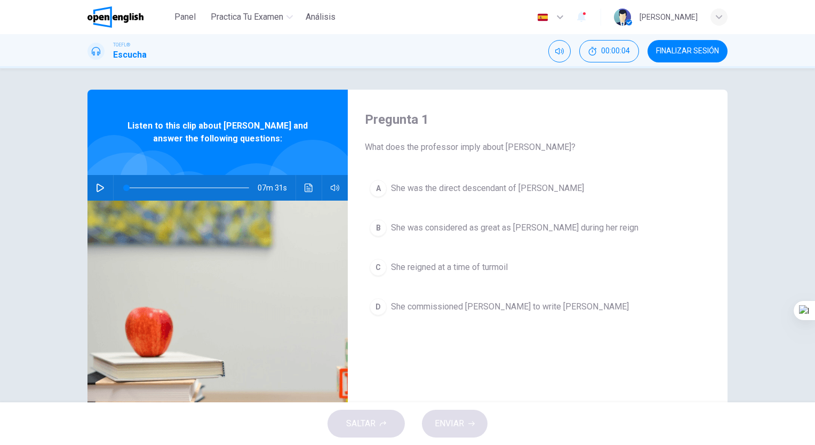
click at [102, 190] on button "button" at bounding box center [100, 188] width 17 height 26
click at [310, 186] on button "Haz clic para ver la transcripción del audio" at bounding box center [308, 188] width 17 height 26
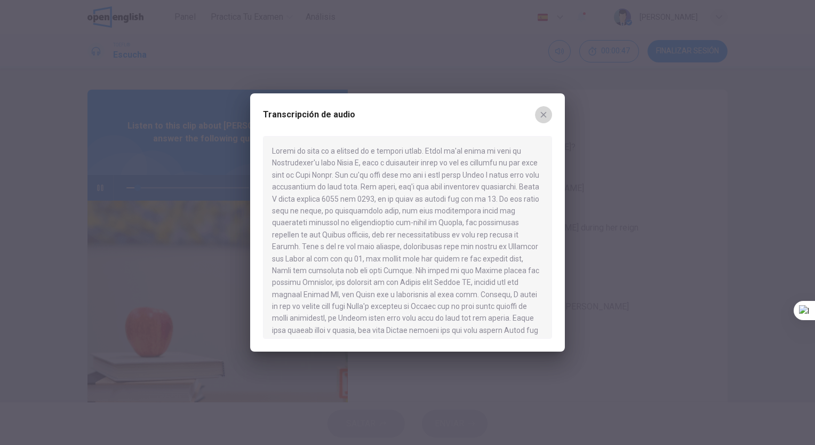
click at [549, 111] on button "button" at bounding box center [543, 114] width 17 height 17
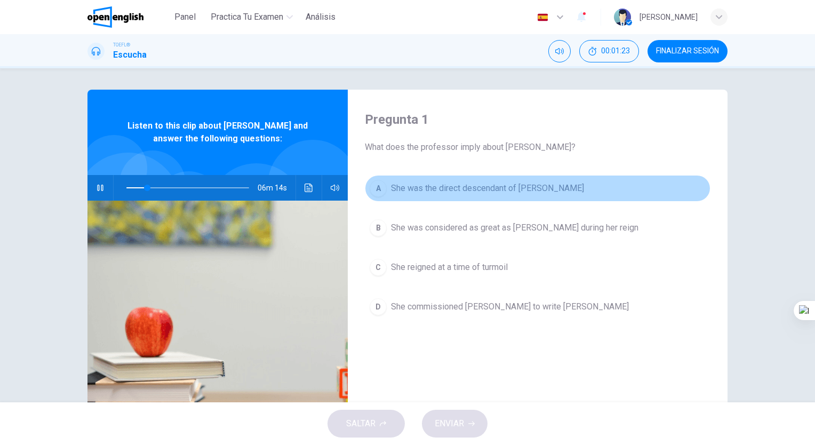
click at [494, 193] on span "She was the direct descendant of Henry V" at bounding box center [487, 188] width 193 height 13
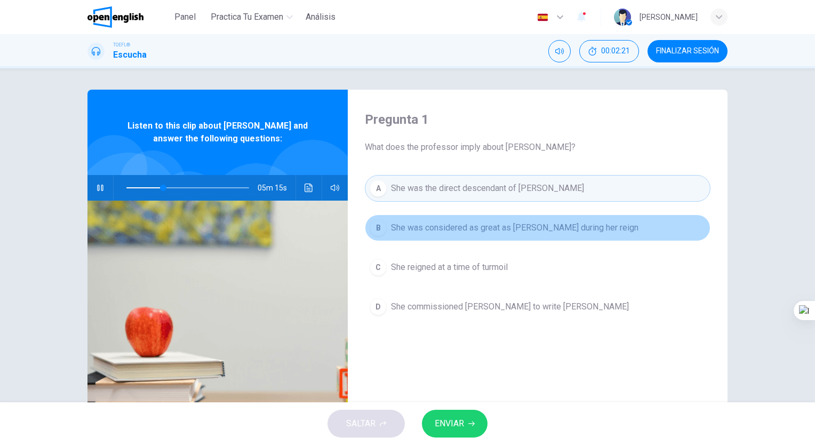
click at [494, 229] on span "She was considered as great as Henry during her reign" at bounding box center [514, 227] width 247 height 13
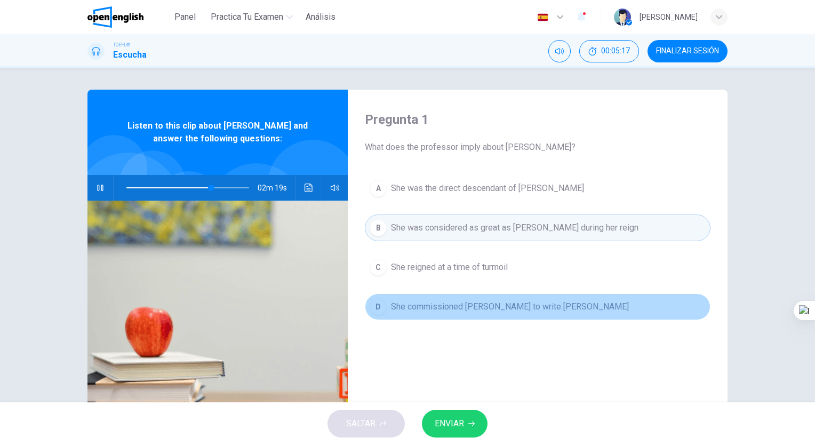
click at [484, 297] on button "D She commissioned Shakespeare to write Henry V" at bounding box center [538, 306] width 346 height 27
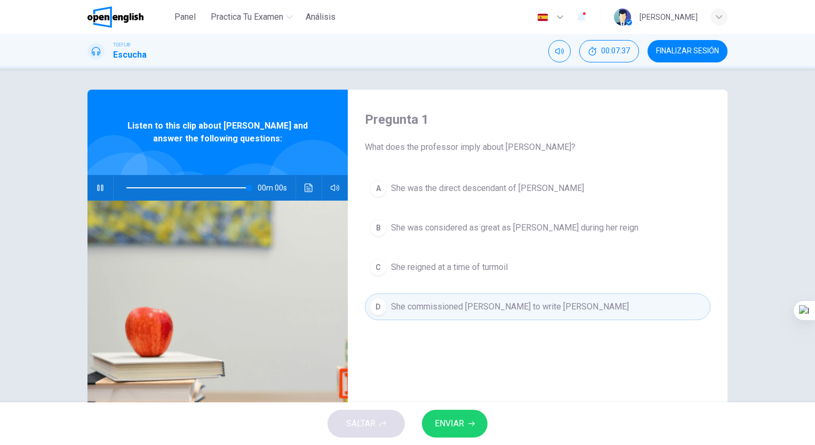
type input "*"
click at [351, 196] on div "Pregunta 1 What does the professor imply about Elizabeth I? A She was the direc…" at bounding box center [538, 275] width 380 height 371
click at [342, 190] on div "07m 31s" at bounding box center [217, 188] width 260 height 26
click at [334, 188] on icon "button" at bounding box center [335, 188] width 9 height 6
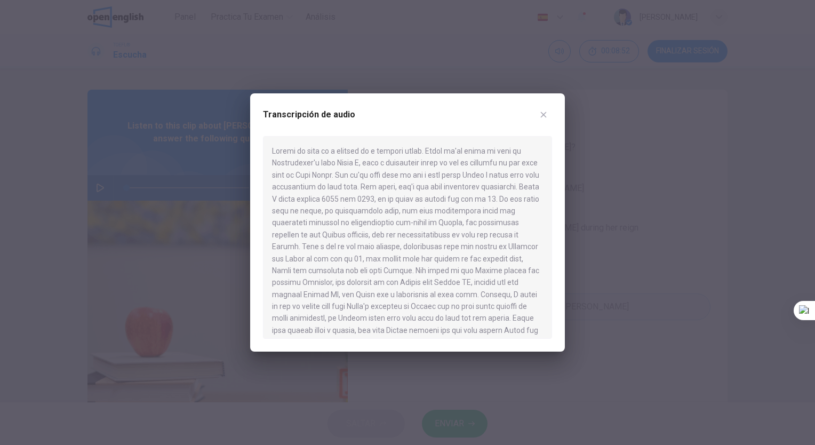
click at [612, 276] on div at bounding box center [407, 222] width 815 height 445
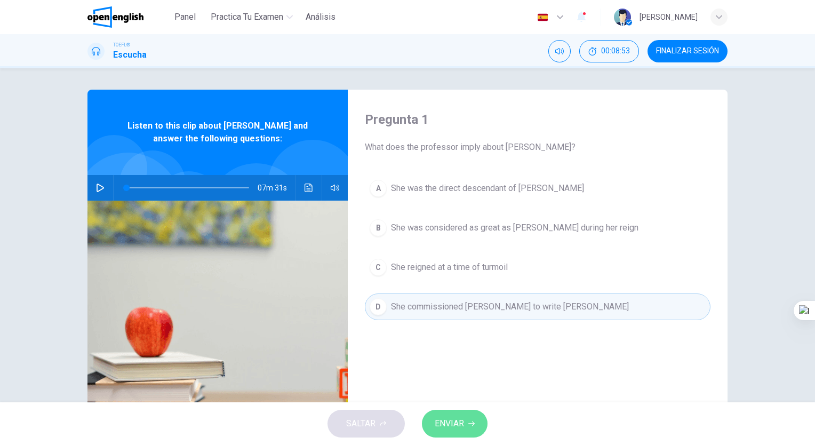
click at [461, 419] on span "ENVIAR" at bounding box center [449, 423] width 29 height 15
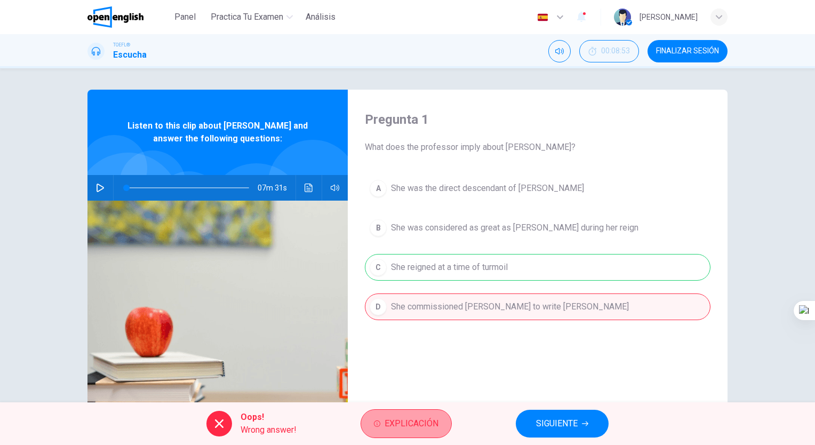
click at [418, 428] on span "Explicación" at bounding box center [411, 423] width 54 height 15
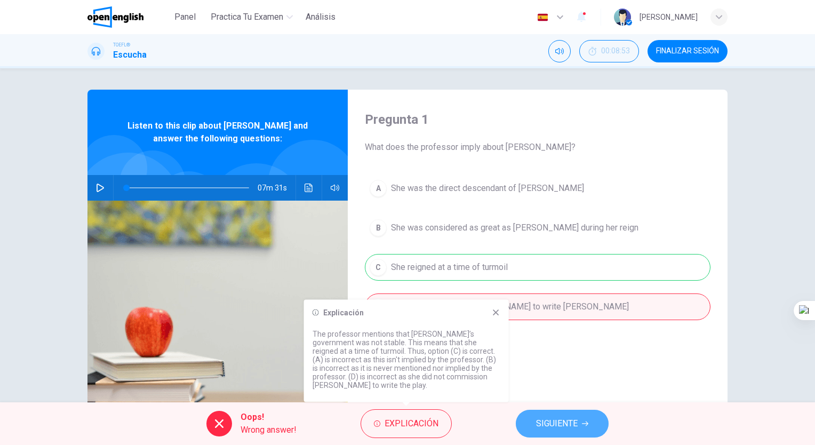
click at [542, 426] on span "SIGUIENTE" at bounding box center [557, 423] width 42 height 15
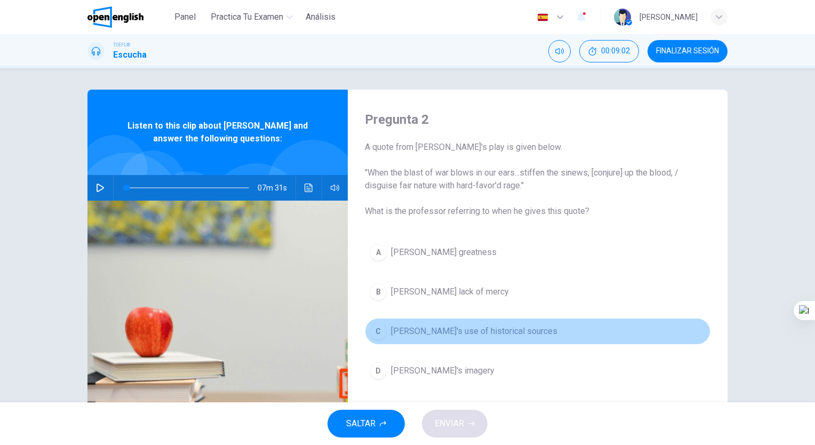
click at [468, 329] on span "Shakespeare's use of historical sources" at bounding box center [474, 331] width 166 height 13
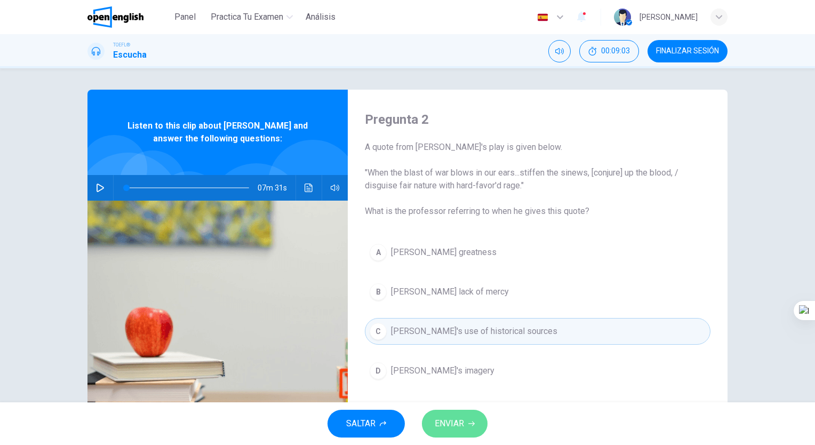
click at [459, 420] on span "ENVIAR" at bounding box center [449, 423] width 29 height 15
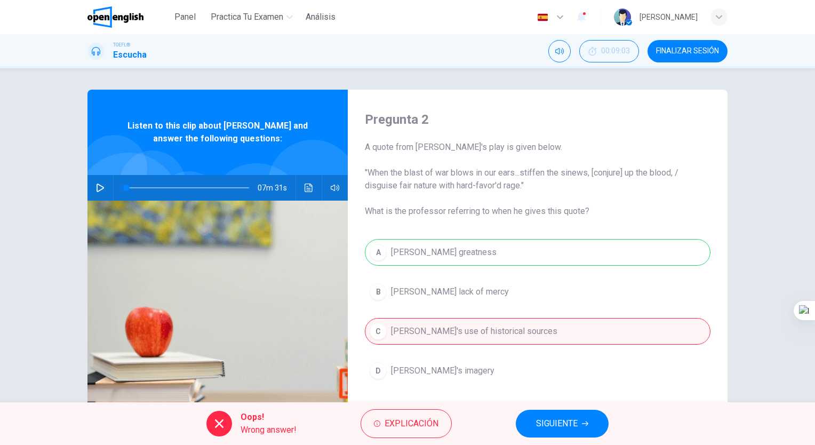
click at [411, 408] on div "Oops! Wrong answer! Explicación SIGUIENTE" at bounding box center [407, 423] width 815 height 43
click at [411, 413] on button "Explicación" at bounding box center [405, 423] width 91 height 29
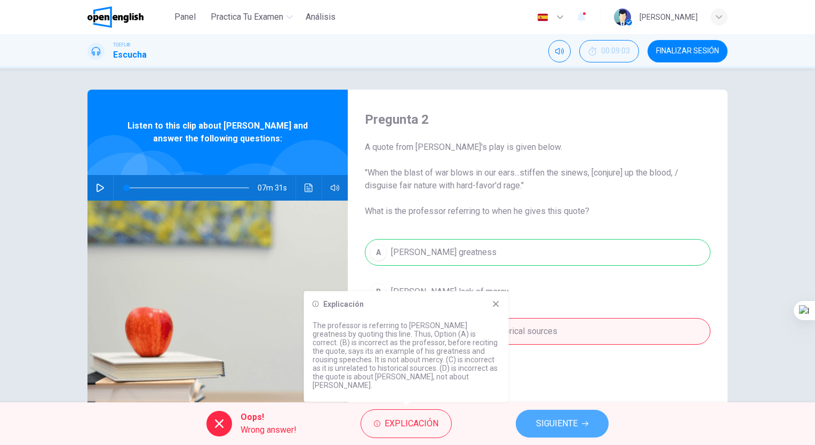
click at [551, 424] on span "SIGUIENTE" at bounding box center [557, 423] width 42 height 15
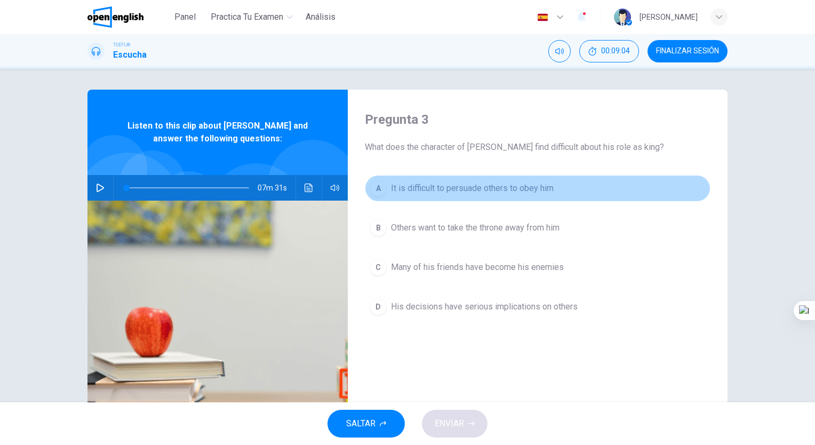
click at [574, 190] on button "A It is difficult to persuade others to obey him" at bounding box center [538, 188] width 346 height 27
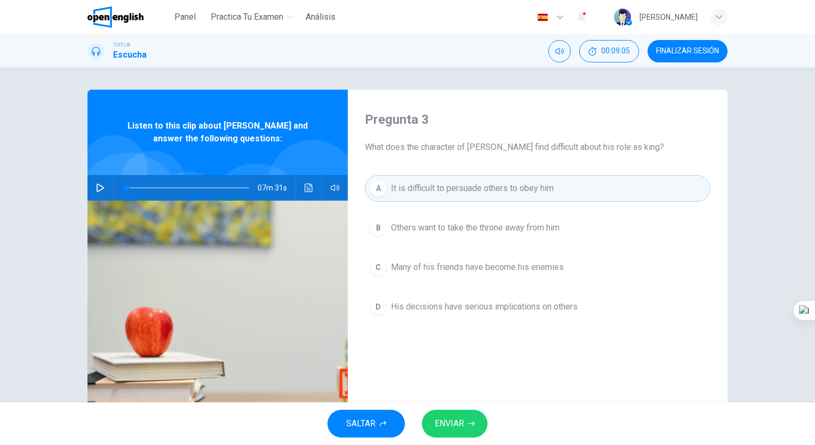
click at [493, 442] on div "SALTAR ENVIAR" at bounding box center [407, 423] width 815 height 43
click at [622, 393] on div "Pregunta 3 What does the character of Henry find difficult about his role as ki…" at bounding box center [538, 275] width 380 height 371
click at [477, 419] on button "ENVIAR" at bounding box center [455, 424] width 66 height 28
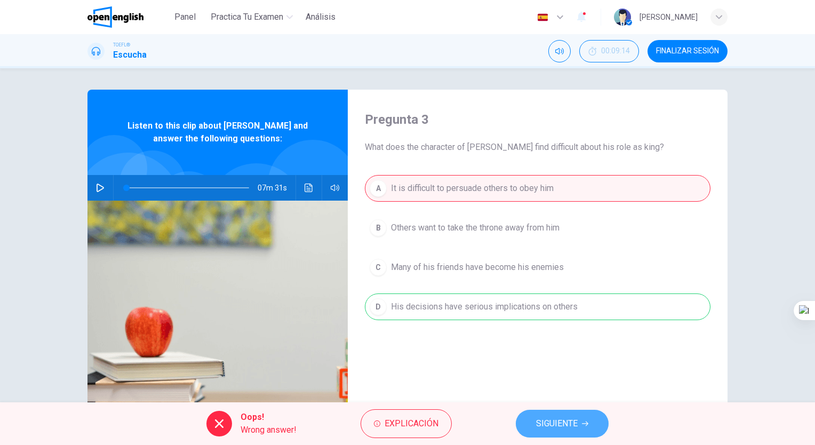
click at [531, 426] on button "SIGUIENTE" at bounding box center [562, 424] width 93 height 28
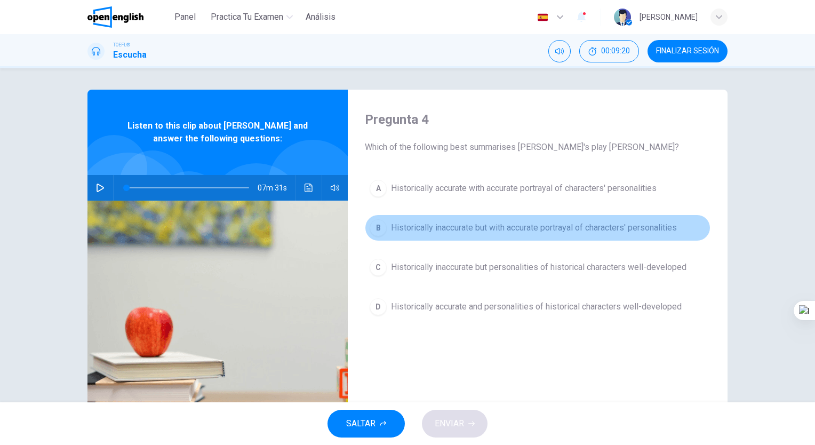
click at [602, 235] on button "B Historically inaccurate but with accurate portrayal of characters' personalit…" at bounding box center [538, 227] width 346 height 27
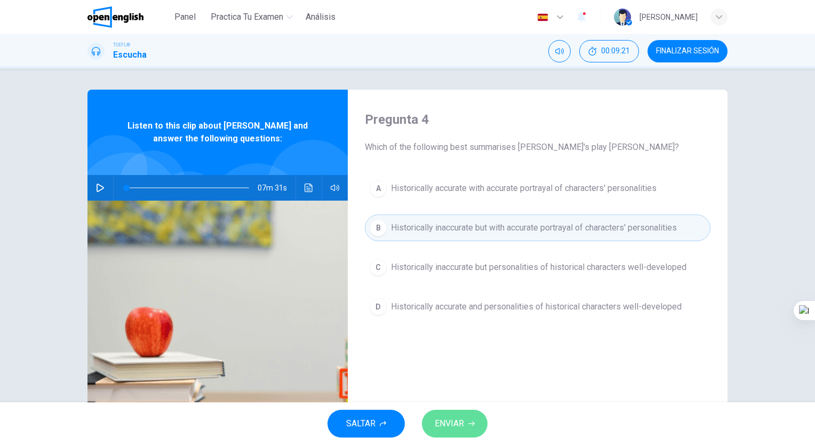
click at [480, 415] on button "ENVIAR" at bounding box center [455, 424] width 66 height 28
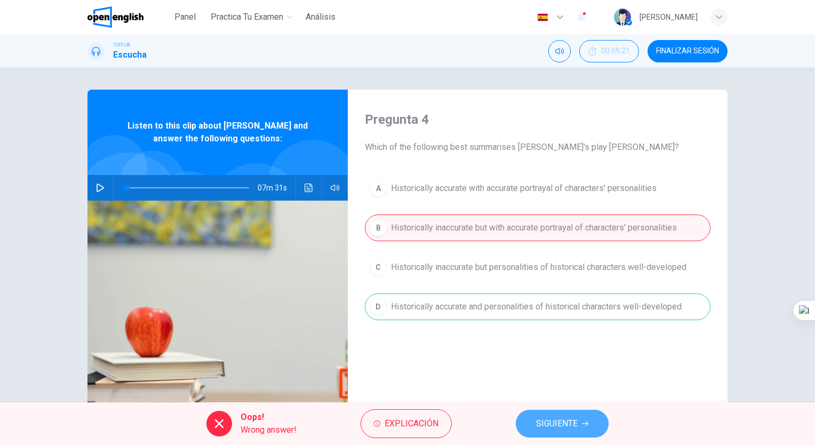
click at [557, 415] on button "SIGUIENTE" at bounding box center [562, 424] width 93 height 28
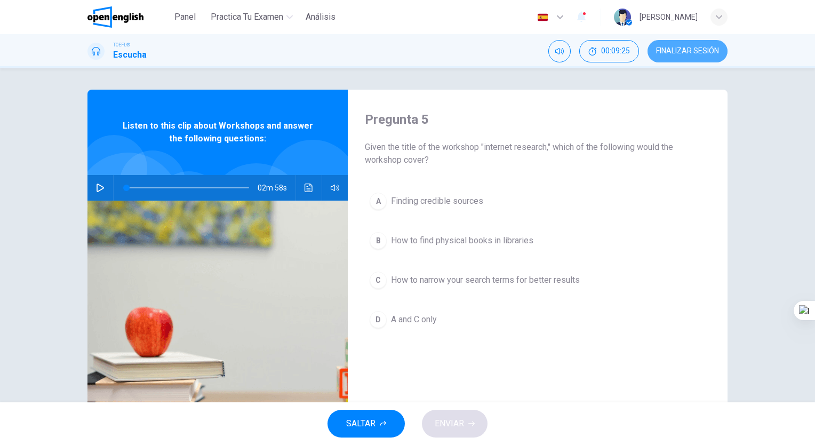
click at [668, 52] on span "FINALIZAR SESIÓN" at bounding box center [687, 51] width 63 height 9
